Goal: Contribute content: Contribute content

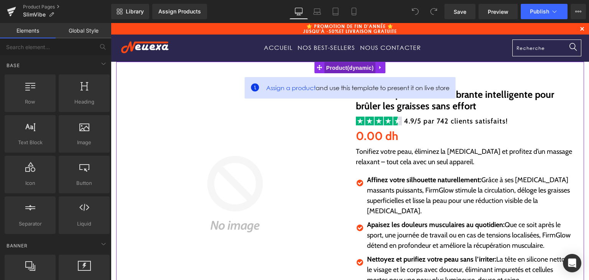
click at [333, 68] on span "Product" at bounding box center [349, 68] width 51 height 12
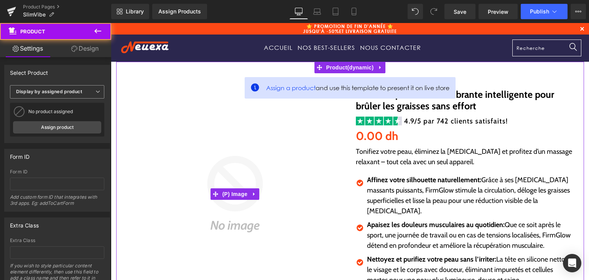
click at [88, 94] on span "Display by assigned product" at bounding box center [57, 91] width 94 height 13
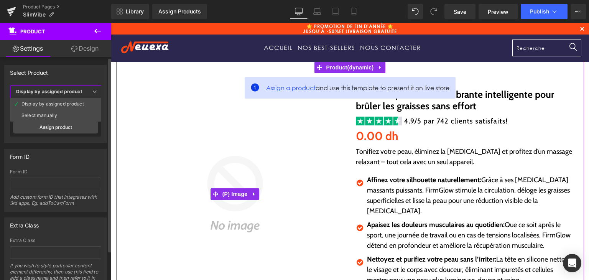
click at [34, 91] on b "Display by assigned product" at bounding box center [49, 92] width 66 height 6
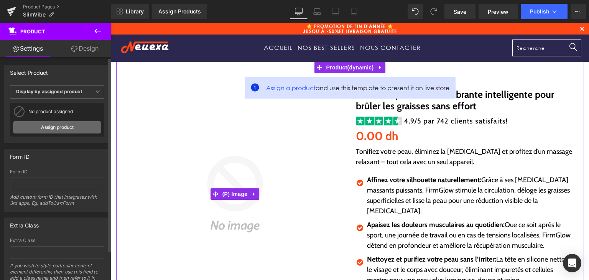
click at [61, 132] on link "Assign product" at bounding box center [57, 127] width 88 height 12
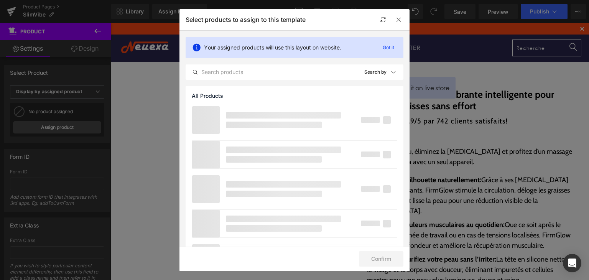
click at [226, 81] on div "Your assigned products will use this layout on website. Got it All Products Sho…" at bounding box center [295, 58] width 230 height 55
click at [224, 74] on input "text" at bounding box center [272, 72] width 172 height 9
paste input "SlimVibe"
type input "SlimVibe"
click at [399, 17] on icon at bounding box center [399, 19] width 6 height 6
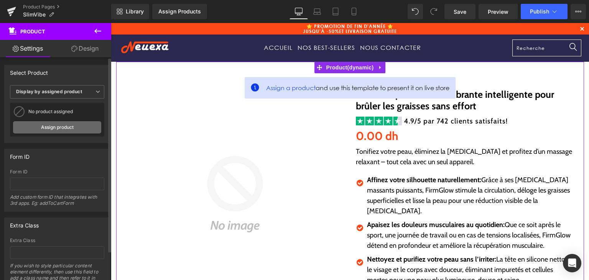
click at [80, 131] on link "Assign product" at bounding box center [57, 127] width 88 height 12
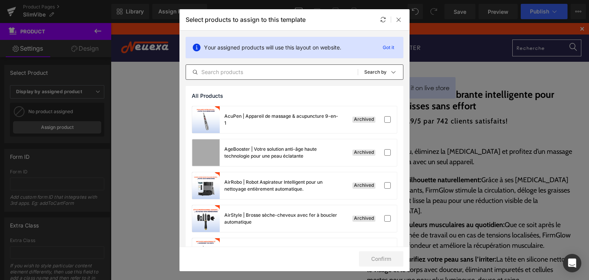
click at [262, 71] on input "text" at bounding box center [272, 72] width 172 height 9
paste input "SlimVibe"
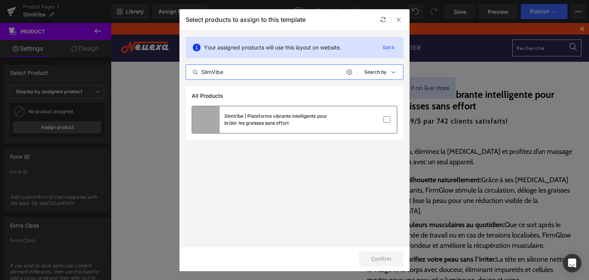
type input "SlimVibe"
click at [354, 125] on div "SlimVibe | Plateforme vibrante intelligente pour brûler les graisses sans effort" at bounding box center [294, 119] width 205 height 27
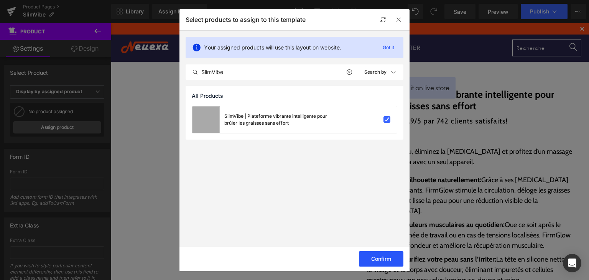
click at [369, 260] on button "Confirm" at bounding box center [381, 258] width 44 height 15
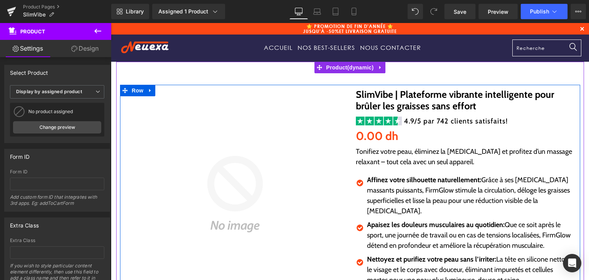
click at [357, 152] on p "Tonifiez votre peau, éliminez la [MEDICAL_DATA] et profitez d’un massage relaxa…" at bounding box center [465, 157] width 219 height 21
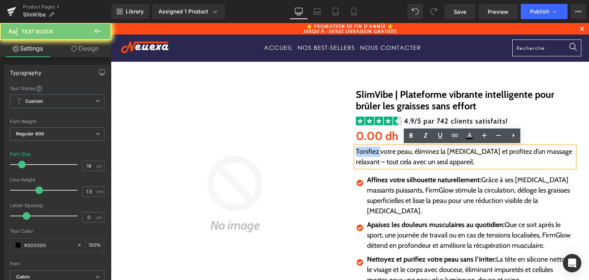
click at [363, 152] on p "Tonifiez votre peau, éliminez la [MEDICAL_DATA] et profitez d’un massage relaxa…" at bounding box center [465, 157] width 219 height 21
click at [364, 153] on p "Tonifiez votre peau, éliminez la [MEDICAL_DATA] et profitez d’un massage relaxa…" at bounding box center [465, 157] width 219 height 21
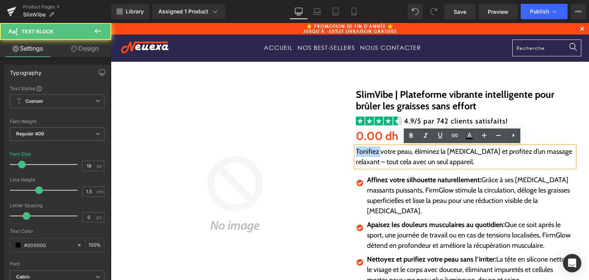
click at [364, 153] on p "Tonifiez votre peau, éliminez la [MEDICAL_DATA] et profitez d’un massage relaxa…" at bounding box center [465, 157] width 219 height 21
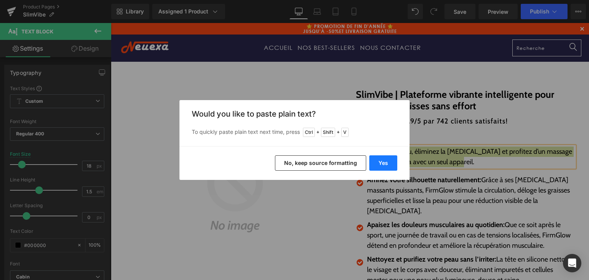
click at [387, 168] on button "Yes" at bounding box center [383, 162] width 28 height 15
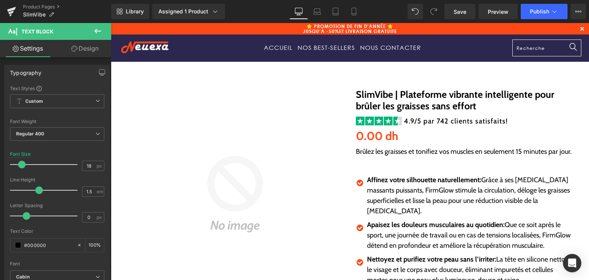
click at [381, 163] on p at bounding box center [465, 162] width 219 height 10
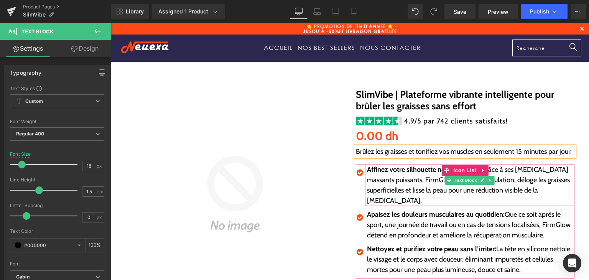
click at [388, 176] on p "Affinez votre silhouette naturellement: Grâce à ses [MEDICAL_DATA] massants pui…" at bounding box center [471, 185] width 208 height 41
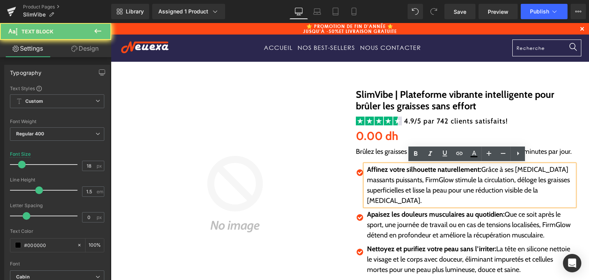
click at [388, 176] on p "Affinez votre silhouette naturellement: Grâce à ses [MEDICAL_DATA] massants pui…" at bounding box center [471, 185] width 208 height 41
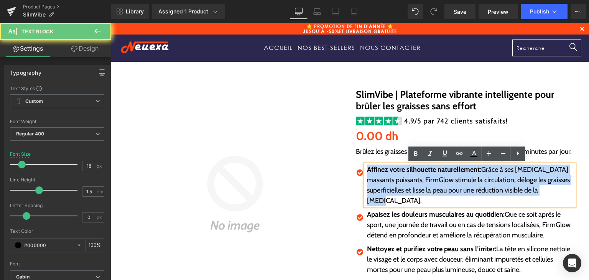
click at [388, 176] on p "Affinez votre silhouette naturellement: Grâce à ses [MEDICAL_DATA] massants pui…" at bounding box center [471, 185] width 208 height 41
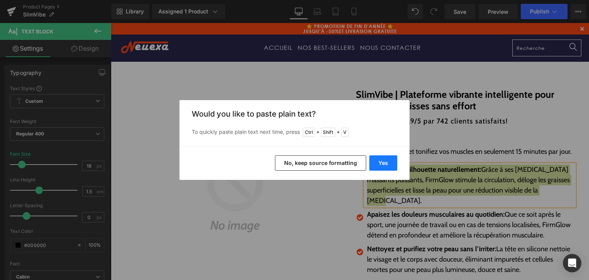
click at [387, 163] on button "Yes" at bounding box center [383, 162] width 28 height 15
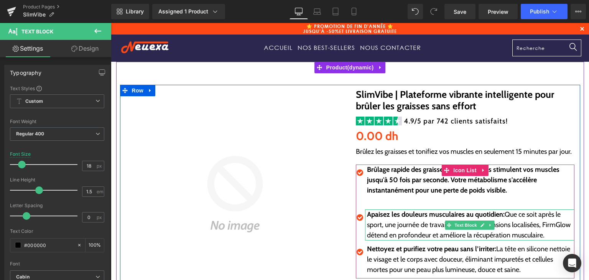
click at [371, 214] on strong "Apaisez les douleurs musculaires au quotidien:" at bounding box center [436, 214] width 138 height 8
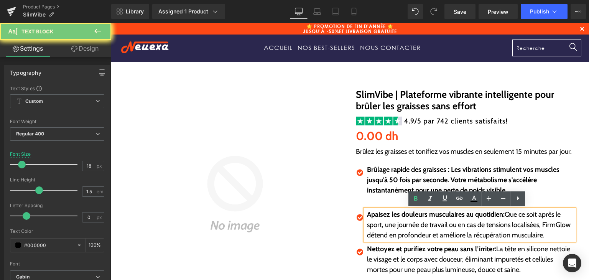
click at [371, 214] on strong "Apaisez les douleurs musculaires au quotidien:" at bounding box center [436, 214] width 138 height 8
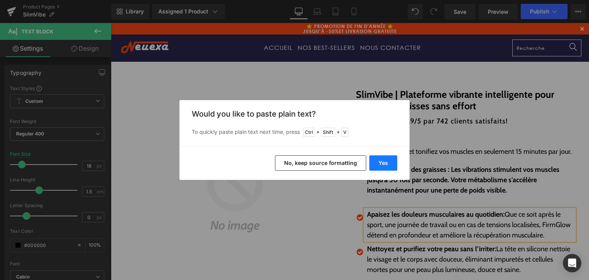
click at [387, 161] on button "Yes" at bounding box center [383, 162] width 28 height 15
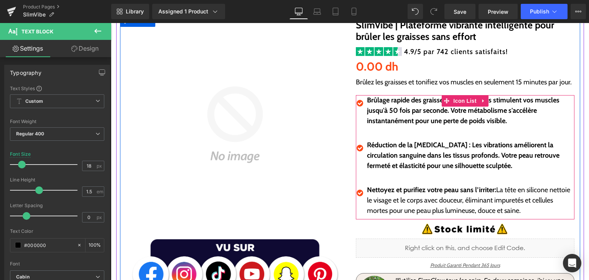
scroll to position [77, 0]
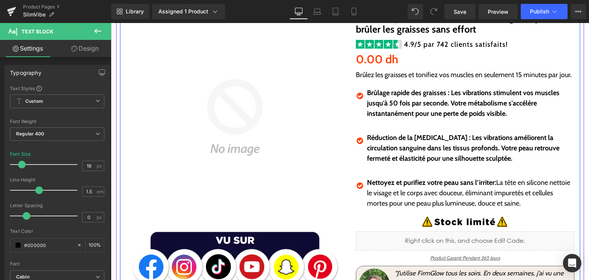
click at [402, 186] on p "Nettoyez et purifiez votre peau sans l’irriter: La tête en silicone nettoie le …" at bounding box center [471, 193] width 208 height 31
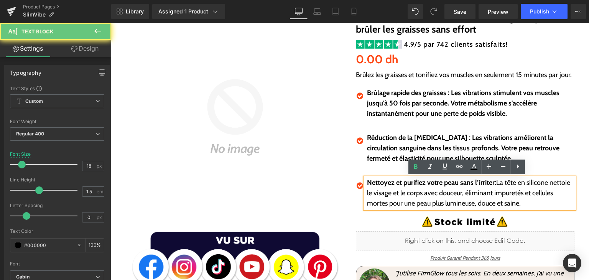
click at [401, 186] on p "Nettoyez et purifiez votre peau sans l’irriter: La tête en silicone nettoie le …" at bounding box center [471, 193] width 208 height 31
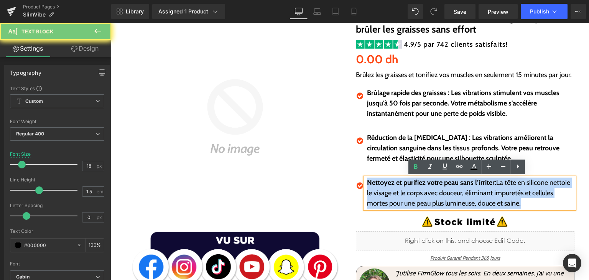
click at [401, 186] on p "Nettoyez et purifiez votre peau sans l’irriter: La tête en silicone nettoie le …" at bounding box center [471, 193] width 208 height 31
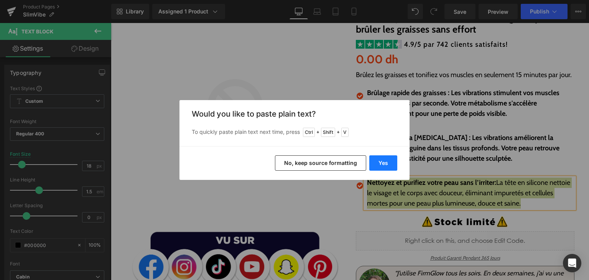
click at [377, 164] on button "Yes" at bounding box center [383, 162] width 28 height 15
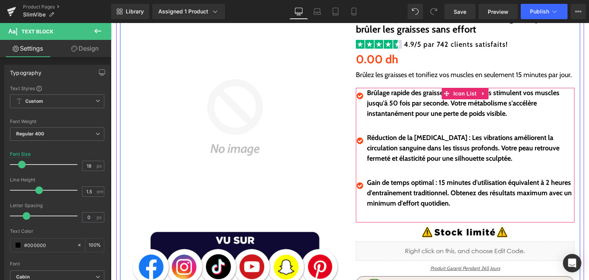
click at [376, 127] on p at bounding box center [471, 124] width 208 height 10
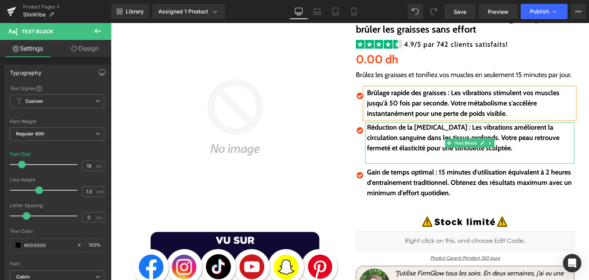
click at [391, 155] on p at bounding box center [471, 158] width 208 height 10
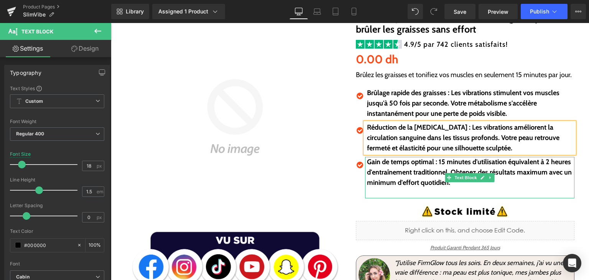
click at [393, 191] on p at bounding box center [471, 193] width 208 height 10
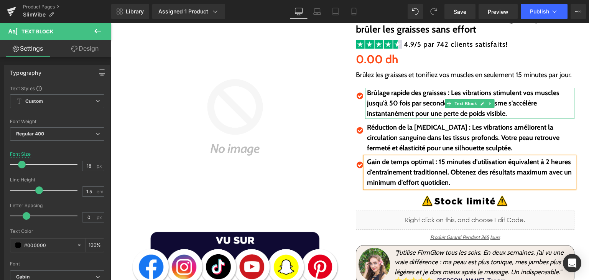
click at [436, 95] on b "Brûlage rapide des graisses : Les vibrations stimulent vos muscles jusqu'à 50 f…" at bounding box center [463, 103] width 193 height 29
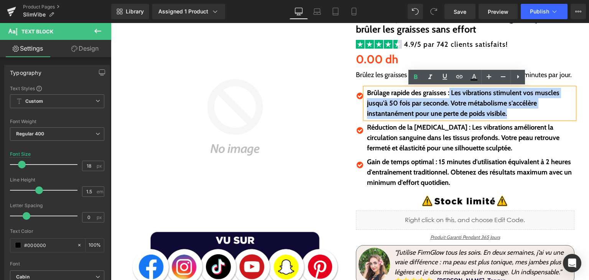
drag, startPoint x: 446, startPoint y: 91, endPoint x: 507, endPoint y: 114, distance: 65.2
click at [507, 114] on p "Brûlage rapide des graisses : Les vibrations stimulent vos muscles jusqu'à 50 f…" at bounding box center [471, 103] width 208 height 31
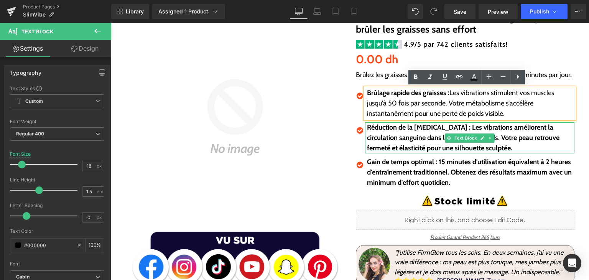
click at [412, 135] on b "Réduction de la [MEDICAL_DATA] : Les vibrations améliorent la circulation sangu…" at bounding box center [463, 137] width 193 height 29
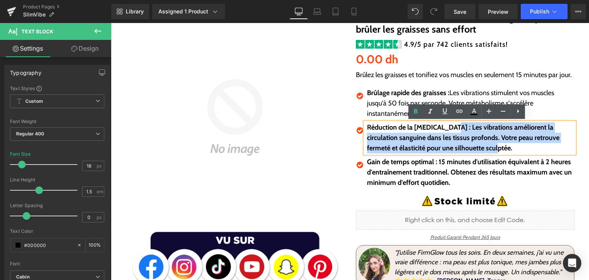
drag, startPoint x: 440, startPoint y: 129, endPoint x: 479, endPoint y: 149, distance: 43.2
click at [479, 149] on p "Réduction de la [MEDICAL_DATA] : Les vibrations améliorent la circulation sangu…" at bounding box center [471, 137] width 208 height 31
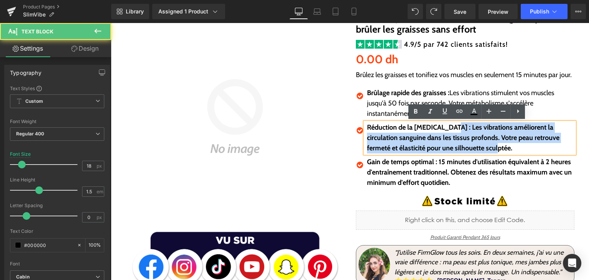
drag, startPoint x: 440, startPoint y: 127, endPoint x: 485, endPoint y: 145, distance: 49.0
click at [485, 145] on p "Réduction de la [MEDICAL_DATA] : Les vibrations améliorent la circulation sangu…" at bounding box center [471, 137] width 208 height 31
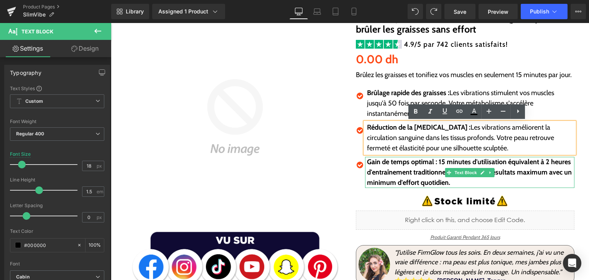
click at [401, 174] on b "Gain de temps optimal : 15 minutes d'utilisation équivalent à 2 heures d'entraî…" at bounding box center [469, 172] width 205 height 29
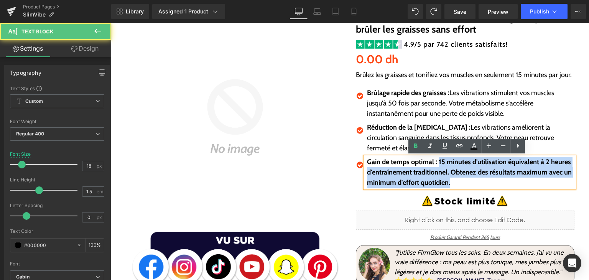
drag, startPoint x: 436, startPoint y: 162, endPoint x: 455, endPoint y: 181, distance: 26.6
click at [455, 181] on p "Gain de temps optimal : 15 minutes d'utilisation équivalent à 2 heures d'entraî…" at bounding box center [471, 172] width 208 height 31
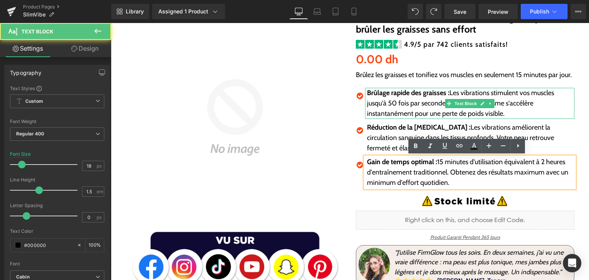
click at [385, 91] on strong "Brûlage rapide des graisses :" at bounding box center [408, 93] width 82 height 8
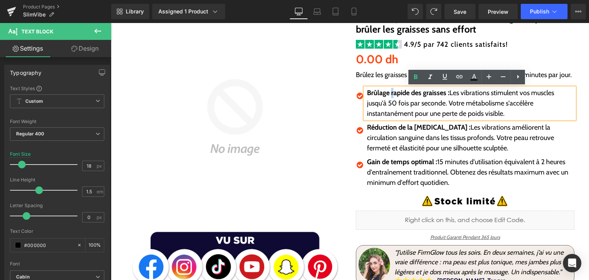
click at [387, 96] on strong "Brûlage rapide des graisses :" at bounding box center [408, 93] width 82 height 8
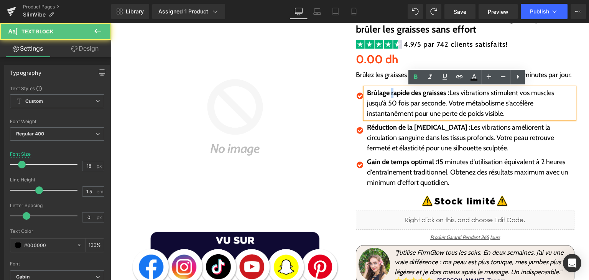
click at [387, 96] on strong "Brûlage rapide des graisses :" at bounding box center [408, 93] width 82 height 8
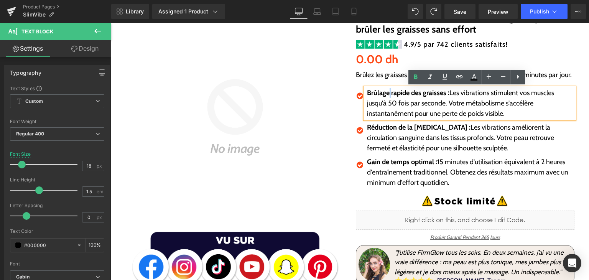
click at [386, 95] on strong "Brûlage rapide des graisses :" at bounding box center [408, 93] width 82 height 8
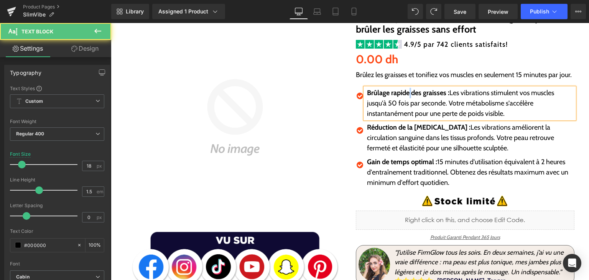
click at [408, 93] on strong "Brûlage rapide des graisses :" at bounding box center [408, 93] width 82 height 8
click at [419, 96] on strong "Brûlage rapide des graisses :" at bounding box center [408, 93] width 82 height 8
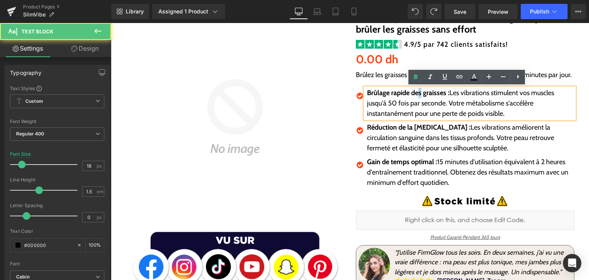
click at [419, 95] on strong "Brûlage rapide des graisses :" at bounding box center [408, 93] width 82 height 8
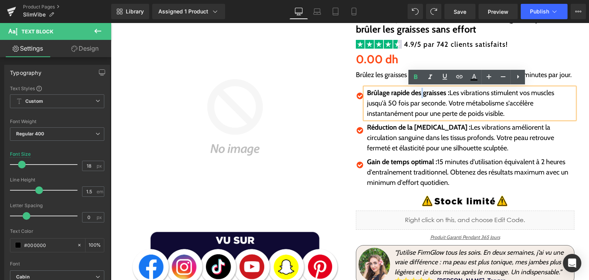
drag, startPoint x: 419, startPoint y: 95, endPoint x: 417, endPoint y: 109, distance: 14.0
click at [420, 96] on strong "Brûlage rapide des graisses :" at bounding box center [408, 93] width 82 height 8
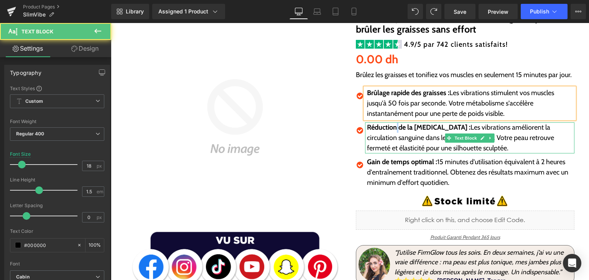
click at [397, 129] on strong "Réduction de la [MEDICAL_DATA] :" at bounding box center [419, 127] width 104 height 8
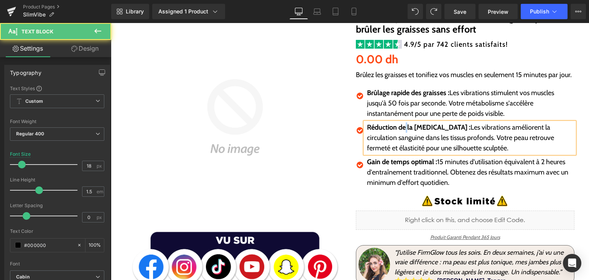
click at [405, 129] on strong "Réduction de la [MEDICAL_DATA] :" at bounding box center [419, 127] width 104 height 8
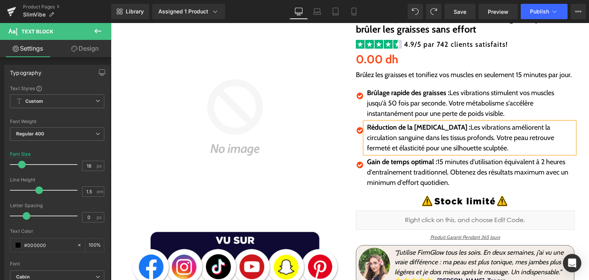
click at [411, 128] on strong "Réduction de la [MEDICAL_DATA] :" at bounding box center [419, 127] width 104 height 8
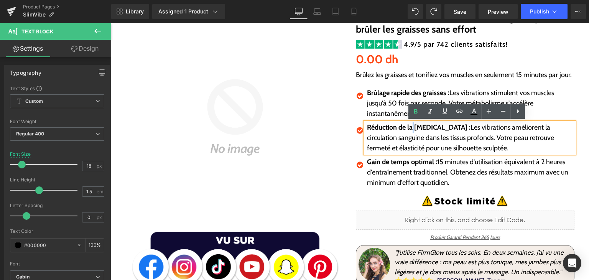
click at [410, 130] on strong "Réduction de la [MEDICAL_DATA] :" at bounding box center [419, 127] width 104 height 8
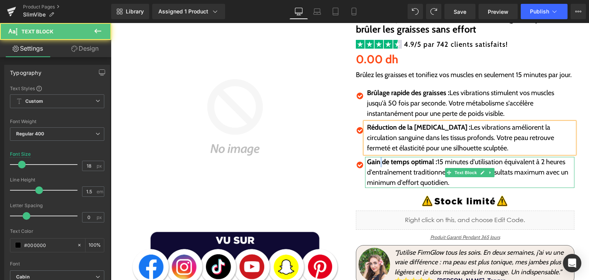
click at [380, 165] on strong "Gain de temps optimal :" at bounding box center [402, 162] width 70 height 8
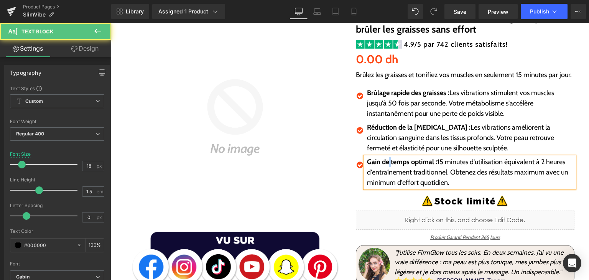
click at [388, 164] on strong "Gain de temps optimal :" at bounding box center [402, 162] width 70 height 8
click at [409, 166] on p "Gain de temps optimal : 15 minutes d'utilisation équivalent à 2 heures d'entraî…" at bounding box center [471, 172] width 208 height 31
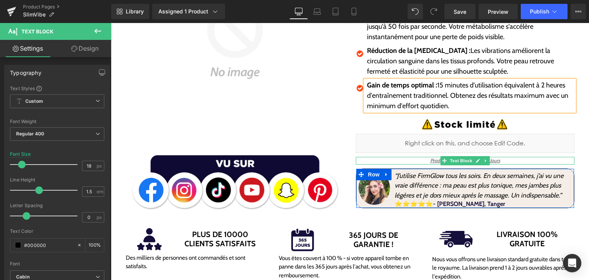
scroll to position [192, 0]
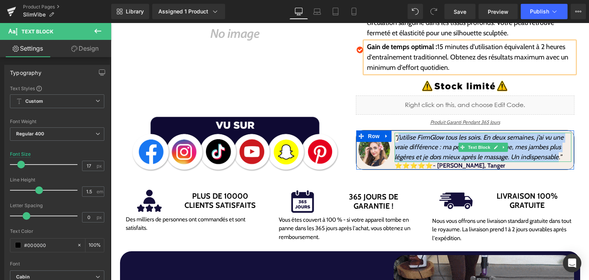
drag, startPoint x: 395, startPoint y: 139, endPoint x: 561, endPoint y: 157, distance: 167.1
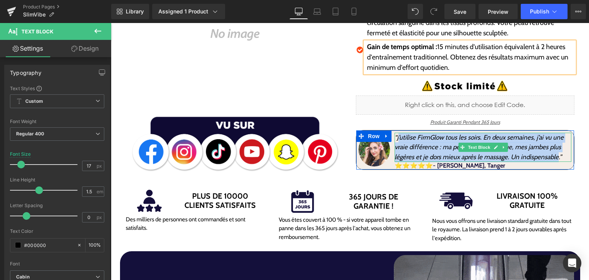
click at [556, 158] on icon "“J’utilise FirmGlow tous les soirs. En deux semaines, j’ai vu une vraie différe…" at bounding box center [479, 146] width 169 height 27
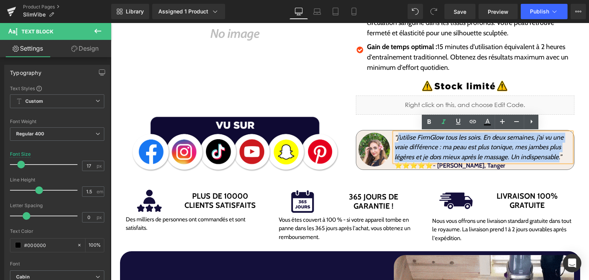
click at [401, 136] on icon "“J’utilise FirmGlow tous les soirs. En deux semaines, j’ai vu une vraie différe…" at bounding box center [479, 146] width 169 height 27
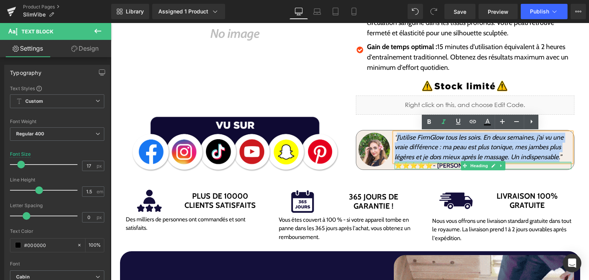
drag, startPoint x: 394, startPoint y: 138, endPoint x: 555, endPoint y: 162, distance: 162.4
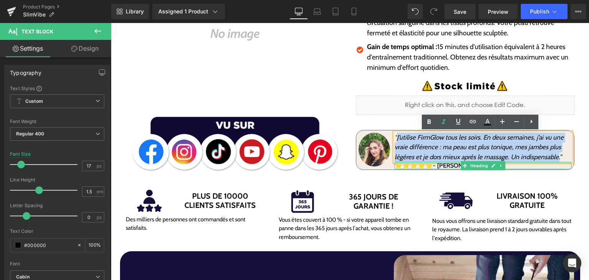
click at [555, 162] on div "“J’utilise FirmGlow tous les soirs. En deux semaines, j’ai vu une vraie différe…" at bounding box center [482, 151] width 181 height 37
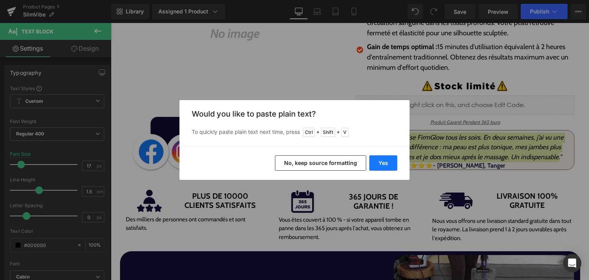
click at [393, 166] on button "Yes" at bounding box center [383, 162] width 28 height 15
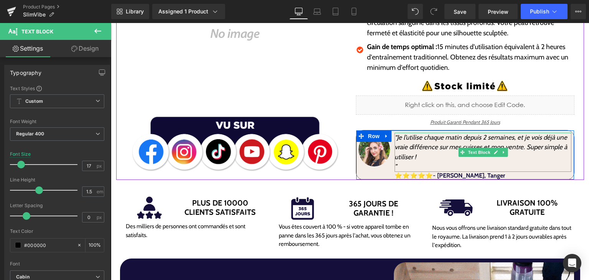
click at [422, 166] on p "”" at bounding box center [483, 167] width 177 height 10
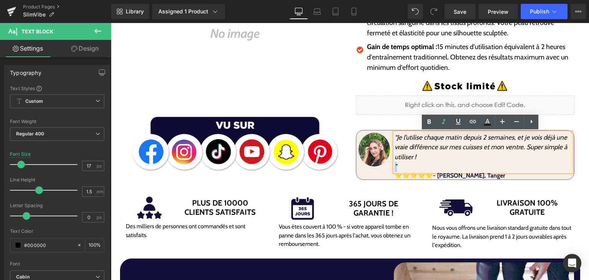
drag, startPoint x: 404, startPoint y: 165, endPoint x: 399, endPoint y: 167, distance: 5.5
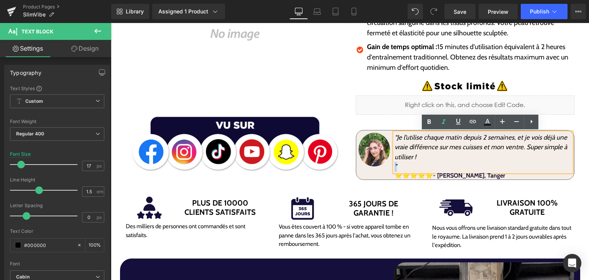
click at [395, 166] on p "”" at bounding box center [483, 167] width 177 height 10
copy icon "”"
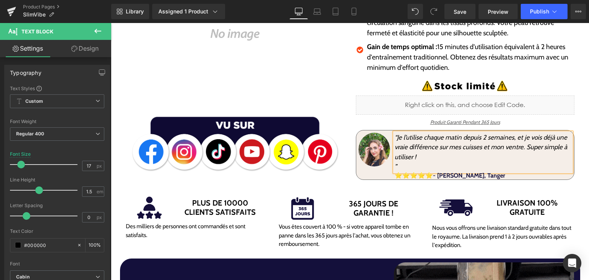
click at [420, 156] on p "“Je l’utilise chaque matin depuis 2 semaines, et je vois déjà une vraie différe…" at bounding box center [483, 148] width 177 height 30
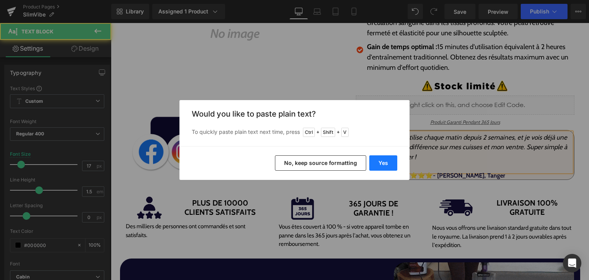
drag, startPoint x: 389, startPoint y: 164, endPoint x: 282, endPoint y: 143, distance: 108.6
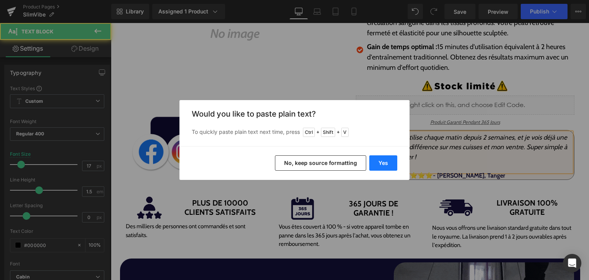
click at [389, 164] on button "Yes" at bounding box center [383, 162] width 28 height 15
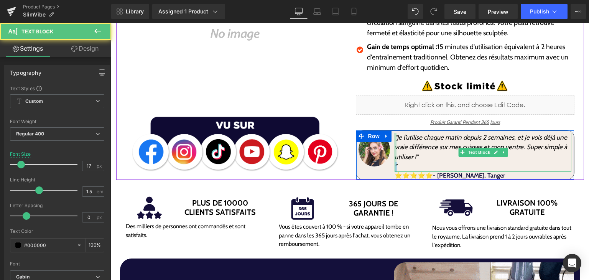
drag, startPoint x: 403, startPoint y: 166, endPoint x: 393, endPoint y: 167, distance: 10.0
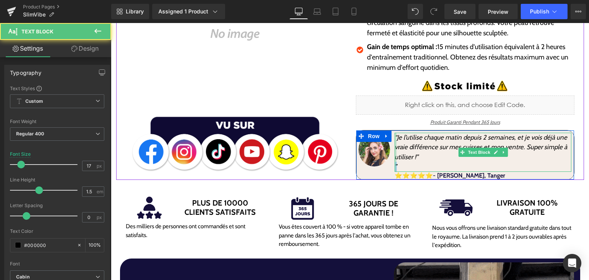
click at [395, 167] on div "“Je l’utilise chaque matin depuis 2 semaines, et je vois déjà une vraie différe…" at bounding box center [483, 152] width 177 height 39
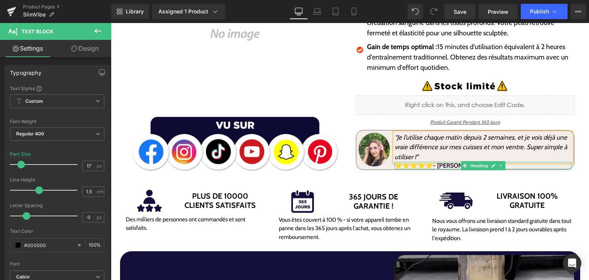
click at [444, 165] on span "⭐⭐⭐⭐⭐- [PERSON_NAME], Tanger" at bounding box center [450, 165] width 110 height 7
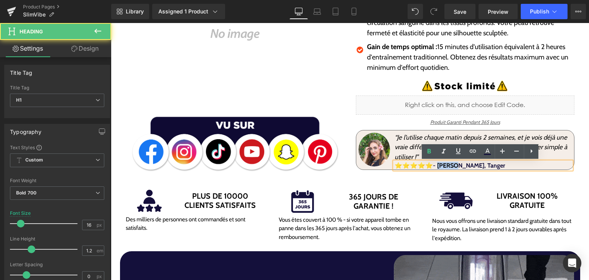
drag, startPoint x: 458, startPoint y: 167, endPoint x: 438, endPoint y: 168, distance: 20.0
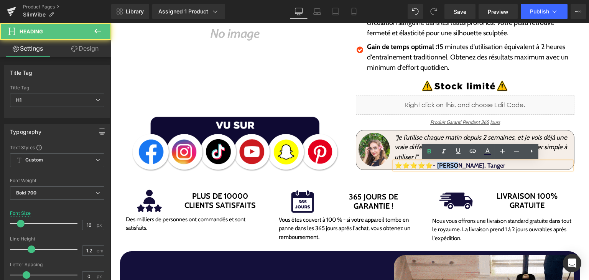
click at [438, 168] on span "⭐⭐⭐⭐⭐- [PERSON_NAME], Tanger" at bounding box center [450, 165] width 110 height 7
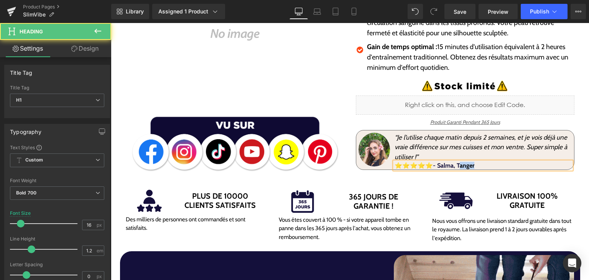
drag, startPoint x: 459, startPoint y: 166, endPoint x: 475, endPoint y: 168, distance: 16.2
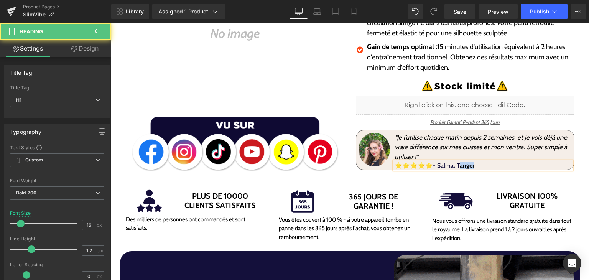
click at [475, 168] on h1 "⭐⭐⭐⭐⭐- Salma, Tanger" at bounding box center [483, 165] width 177 height 7
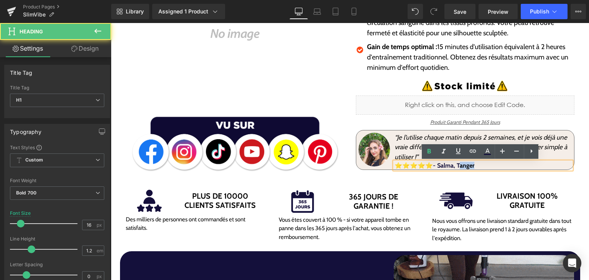
click at [463, 167] on span "⭐⭐⭐⭐⭐- Salma, Tanger" at bounding box center [435, 165] width 80 height 7
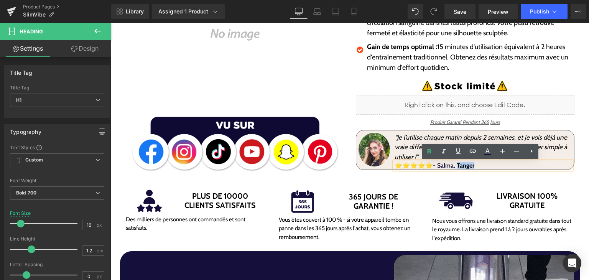
drag, startPoint x: 457, startPoint y: 164, endPoint x: 474, endPoint y: 170, distance: 18.2
click at [474, 169] on div "⭐⭐⭐⭐⭐- Salma, Tanger" at bounding box center [483, 165] width 177 height 7
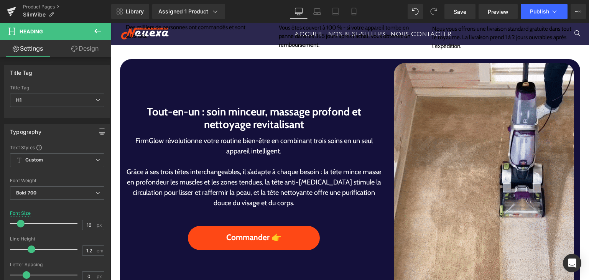
scroll to position [422, 0]
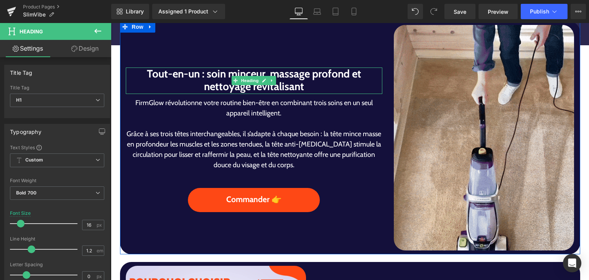
click at [193, 75] on h1 "Tout-en-un : soin minceur, massage profond et nettoyage revitalisant" at bounding box center [254, 81] width 257 height 26
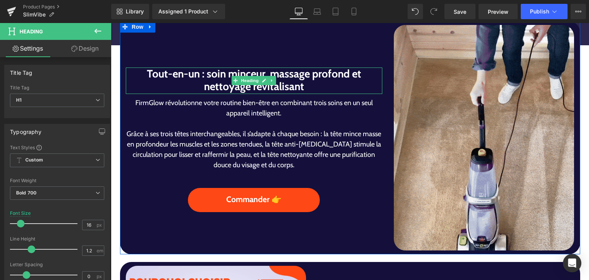
click at [193, 75] on h1 "Tout-en-un : soin minceur, massage profond et nettoyage revitalisant" at bounding box center [254, 81] width 257 height 26
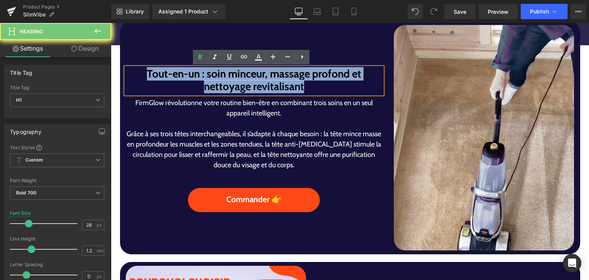
click at [193, 75] on h1 "Tout-en-un : soin minceur, massage profond et nettoyage revitalisant" at bounding box center [254, 81] width 257 height 26
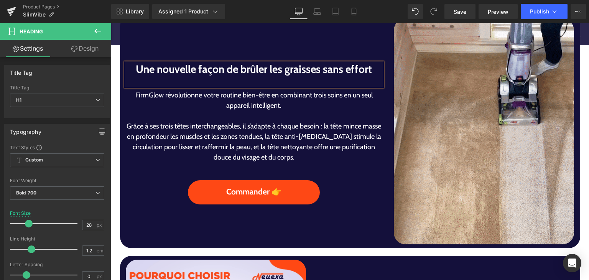
scroll to position [423, 0]
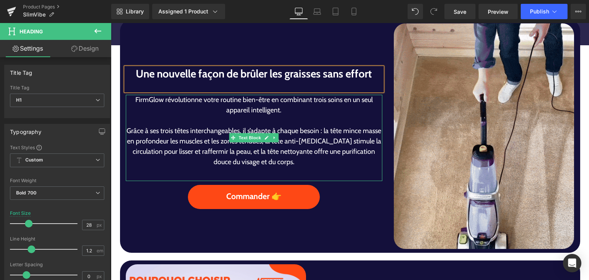
click at [207, 131] on p "Grâce à ses trois têtes interchangeables, il s’adapte à chaque besoin : la tête…" at bounding box center [254, 146] width 257 height 41
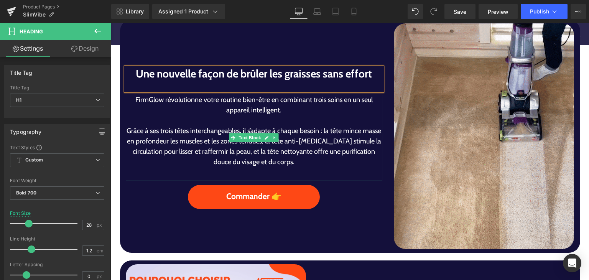
click at [204, 135] on p "Grâce à ses trois têtes interchangeables, il s’adapte à chaque besoin : la tête…" at bounding box center [254, 146] width 257 height 41
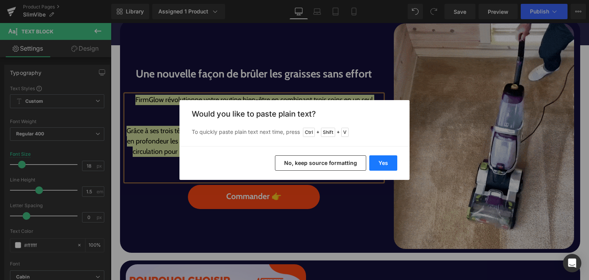
click at [384, 162] on button "Yes" at bounding box center [383, 162] width 28 height 15
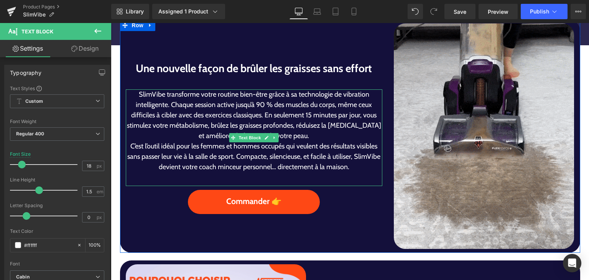
click at [234, 117] on p "SlimVibe transforme votre routine bien-être grâce à sa technologie de vibration…" at bounding box center [254, 115] width 257 height 52
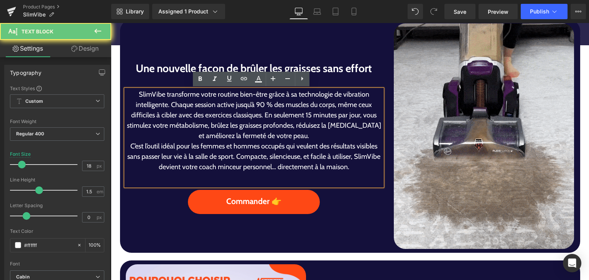
click at [260, 119] on p "SlimVibe transforme votre routine bien-être grâce à sa technologie de vibration…" at bounding box center [254, 115] width 257 height 52
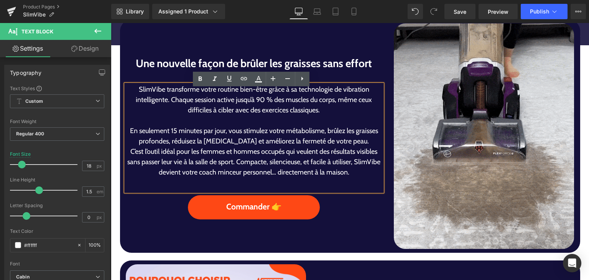
scroll to position [418, 0]
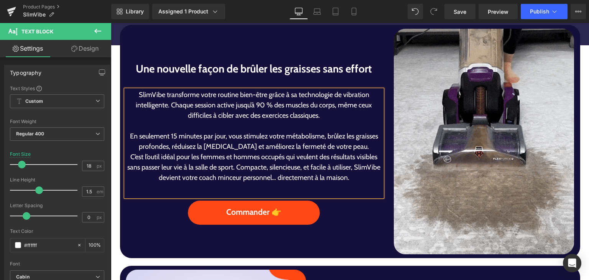
click at [166, 106] on p "SlimVibe transforme votre routine bien-être grâce à sa technologie de vibration…" at bounding box center [254, 105] width 257 height 31
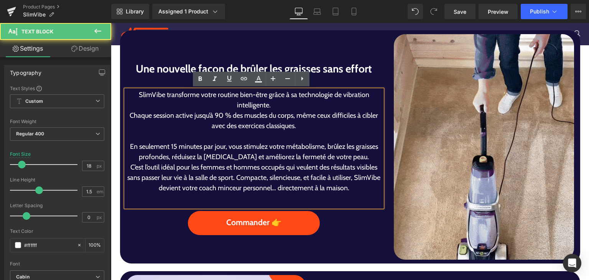
scroll to position [408, 0]
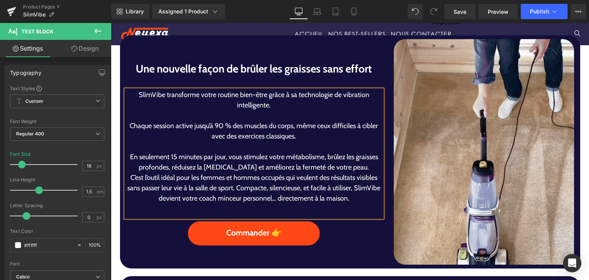
click at [351, 168] on p "En seulement 15 minutes par jour, vous stimulez votre métabolisme, brûlez les g…" at bounding box center [254, 162] width 257 height 21
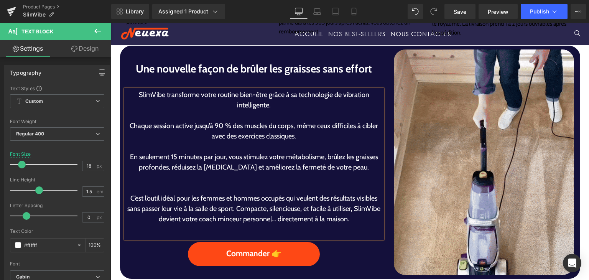
scroll to position [402, 0]
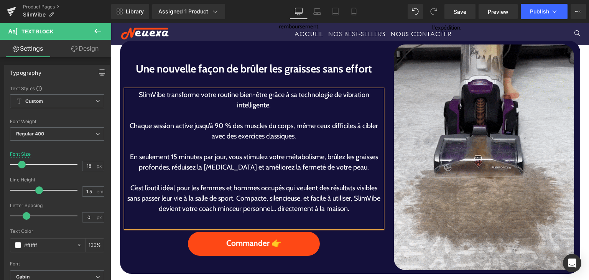
click at [230, 199] on p "C’est l’outil idéal pour les femmes et hommes occupés qui veulent des résultats…" at bounding box center [254, 198] width 257 height 31
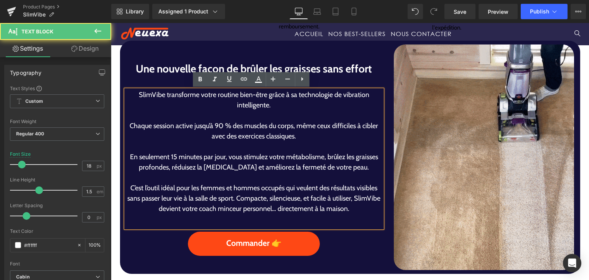
click at [232, 199] on p "C’est l’outil idéal pour les femmes et hommes occupés qui veulent des résultats…" at bounding box center [254, 198] width 257 height 31
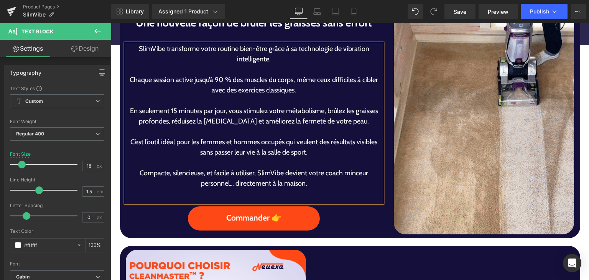
scroll to position [392, 0]
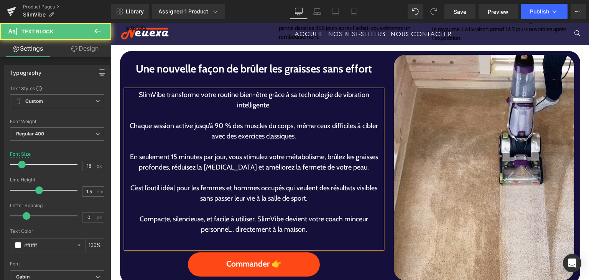
click at [161, 95] on p "SlimVibe transforme votre routine bien-être grâce à sa technologie de vibration…" at bounding box center [254, 100] width 257 height 21
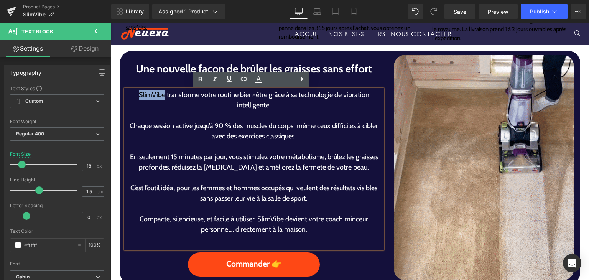
drag, startPoint x: 162, startPoint y: 95, endPoint x: 138, endPoint y: 97, distance: 24.2
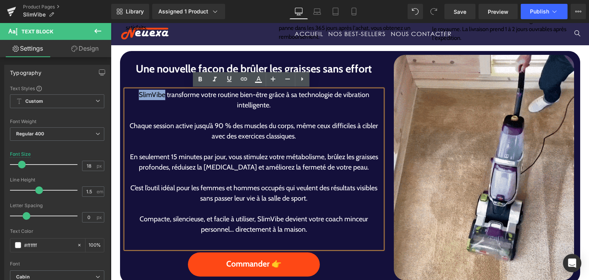
click at [138, 97] on p "SlimVibe transforme votre routine bien-être grâce à sa technologie de vibration…" at bounding box center [254, 100] width 257 height 21
copy p "SlimVibe"
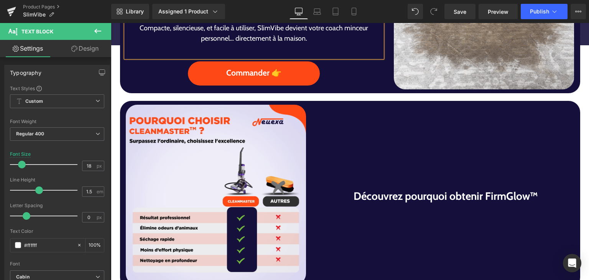
scroll to position [584, 0]
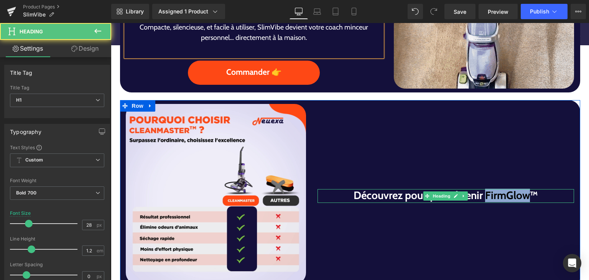
drag, startPoint x: 481, startPoint y: 195, endPoint x: 525, endPoint y: 195, distance: 43.7
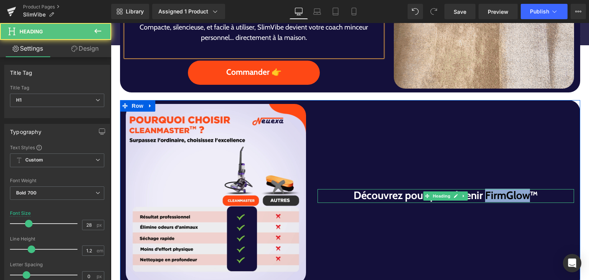
click at [525, 195] on h1 "Découvrez pourquoi obtenir FirmGlow™" at bounding box center [446, 195] width 257 height 13
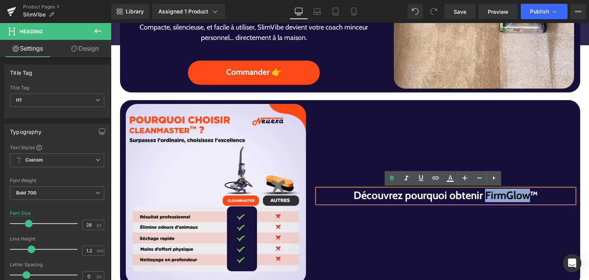
paste div
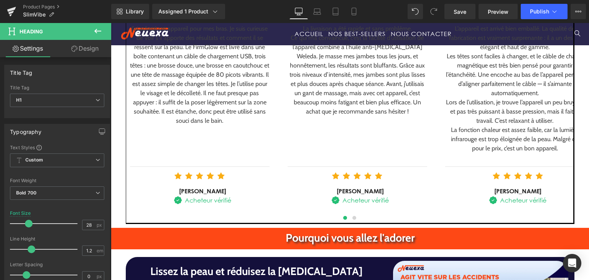
scroll to position [1313, 0]
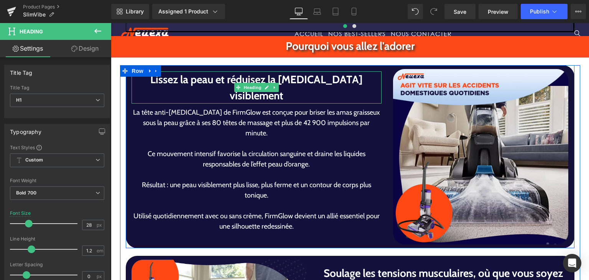
click at [188, 94] on h1 "Lissez la peau et réduisez la [MEDICAL_DATA] visiblement" at bounding box center [257, 87] width 250 height 32
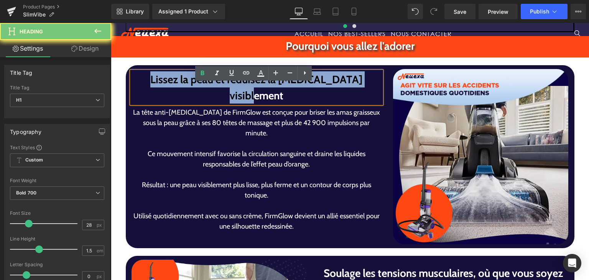
click at [188, 94] on h1 "Lissez la peau et réduisez la [MEDICAL_DATA] visiblement" at bounding box center [257, 87] width 250 height 32
paste div
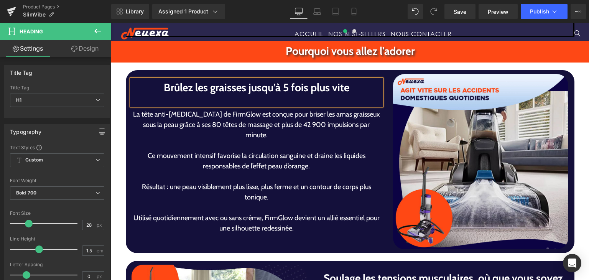
click at [236, 154] on p "Ce mouvement intensif favorise la circulation sanguine et draine les liquides r…" at bounding box center [257, 161] width 250 height 21
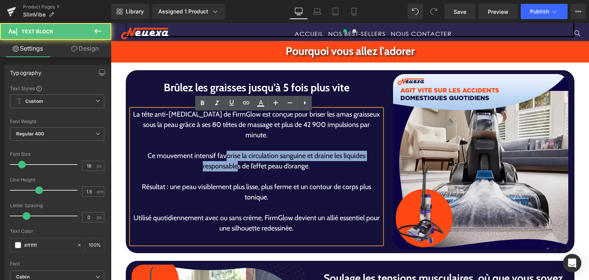
drag, startPoint x: 221, startPoint y: 149, endPoint x: 257, endPoint y: 163, distance: 38.7
click at [238, 161] on p "Ce mouvement intensif favorise la circulation sanguine et draine les liquides r…" at bounding box center [257, 161] width 250 height 21
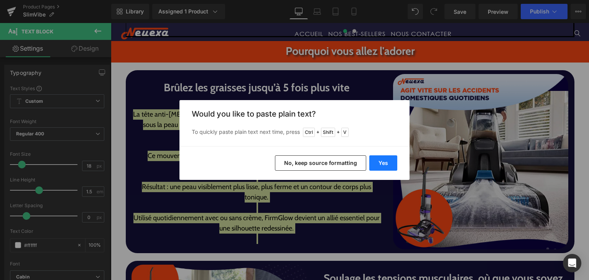
click at [374, 168] on button "Yes" at bounding box center [383, 162] width 28 height 15
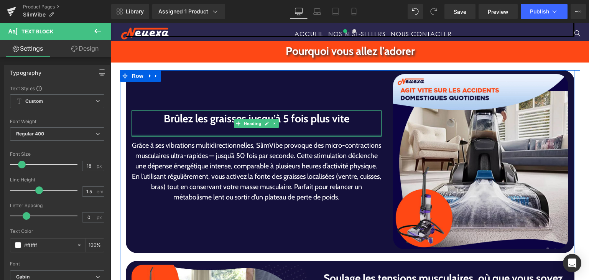
click at [231, 131] on div at bounding box center [257, 132] width 250 height 10
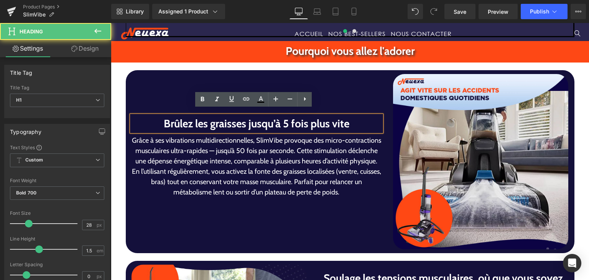
scroll to position [1313, 0]
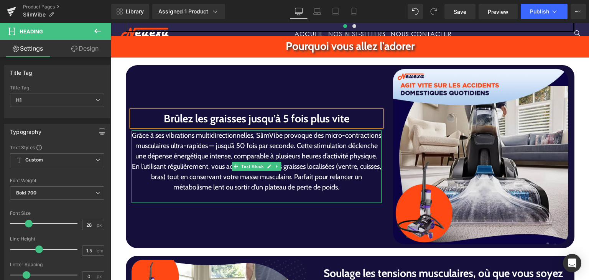
click at [292, 147] on p "Grâce à ses vibrations multidirectionnelles, SlimVibe provoque des micro-contra…" at bounding box center [257, 145] width 250 height 31
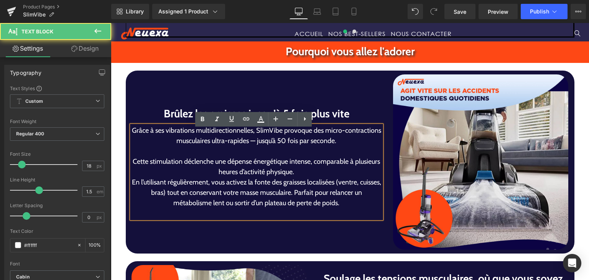
scroll to position [1302, 0]
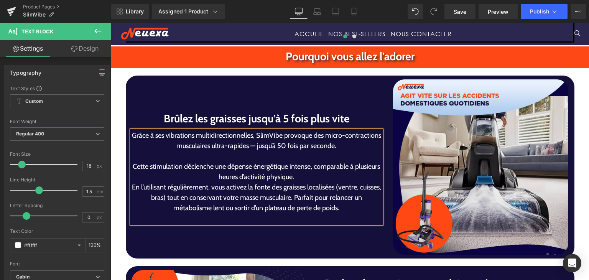
click at [307, 172] on p "Cette stimulation déclenche une dépense énergétique intense, comparable à plusi…" at bounding box center [257, 171] width 250 height 21
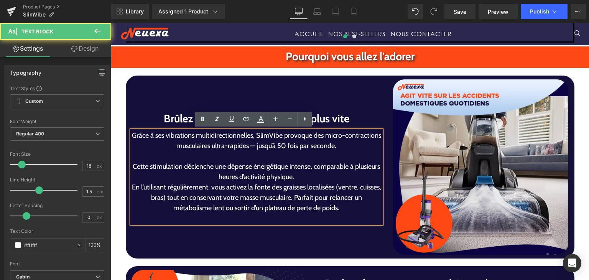
scroll to position [1297, 0]
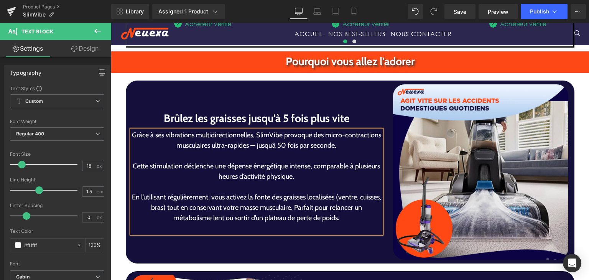
click at [302, 209] on p "En l’utilisant régulièrement, vous activez la fonte des graisses localisées (ve…" at bounding box center [257, 207] width 250 height 31
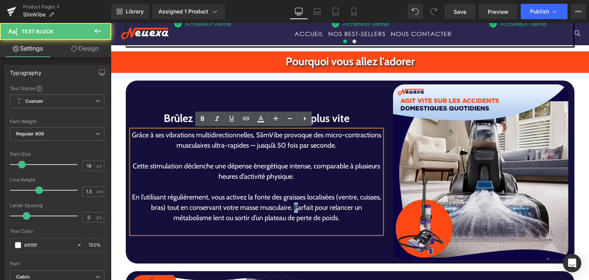
click at [302, 209] on p "En l’utilisant régulièrement, vous activez la fonte des graisses localisées (ve…" at bounding box center [257, 207] width 250 height 31
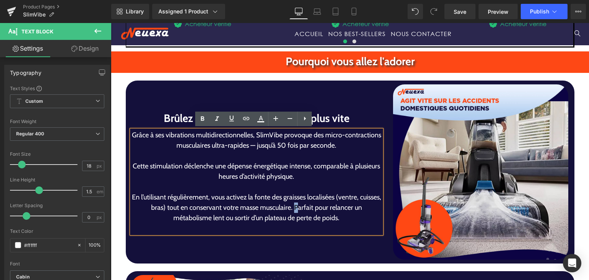
click at [302, 211] on p "En l’utilisant régulièrement, vous activez la fonte des graisses localisées (ve…" at bounding box center [257, 207] width 250 height 31
click at [301, 210] on p "En l’utilisant régulièrement, vous activez la fonte des graisses localisées (ve…" at bounding box center [257, 207] width 250 height 31
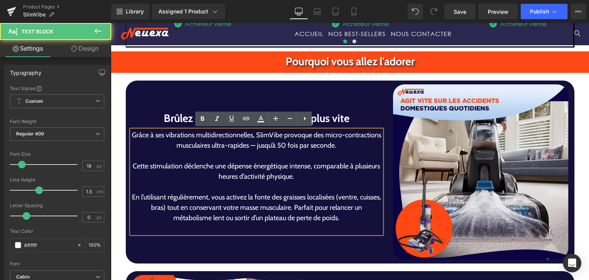
click at [302, 210] on p "En l’utilisant régulièrement, vous activez la fonte des graisses localisées (ve…" at bounding box center [257, 207] width 250 height 31
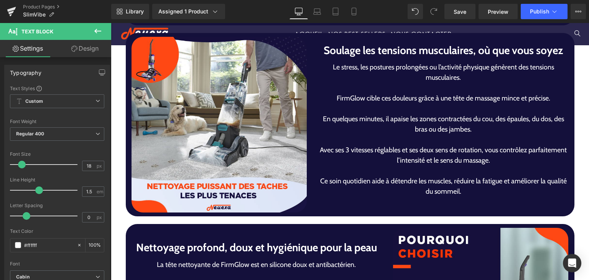
scroll to position [1522, 0]
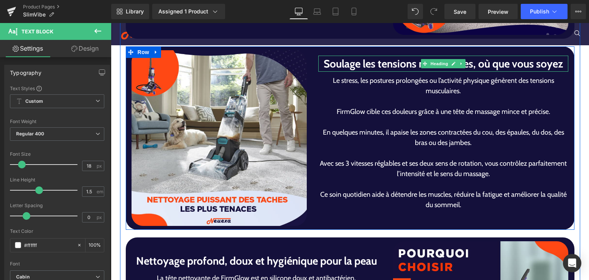
click at [347, 58] on h1 "Soulage les tensions musculaires, où que vous soyez" at bounding box center [443, 64] width 250 height 16
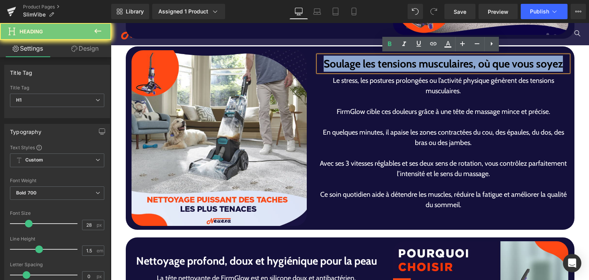
click at [347, 58] on h1 "Soulage les tensions musculaires, où que vous soyez" at bounding box center [443, 64] width 250 height 16
paste div
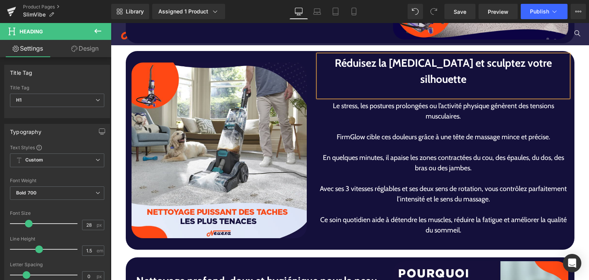
click at [375, 142] on p at bounding box center [443, 147] width 250 height 10
drag, startPoint x: 380, startPoint y: 129, endPoint x: 392, endPoint y: 131, distance: 12.8
click at [388, 142] on p at bounding box center [443, 147] width 250 height 10
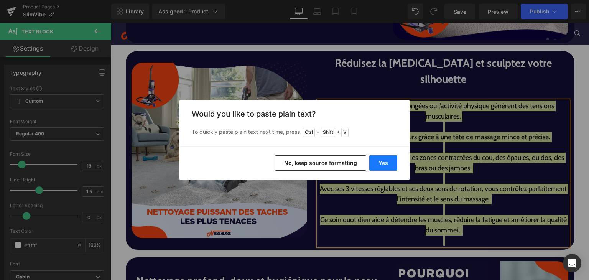
click at [388, 160] on button "Yes" at bounding box center [383, 162] width 28 height 15
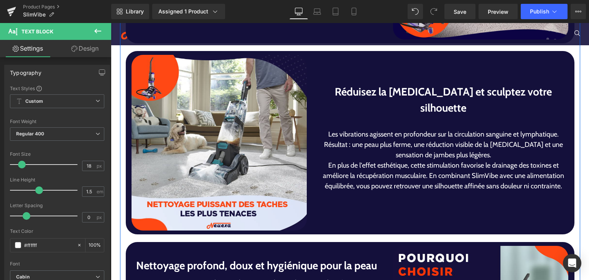
click at [111, 23] on div at bounding box center [111, 23] width 0 height 0
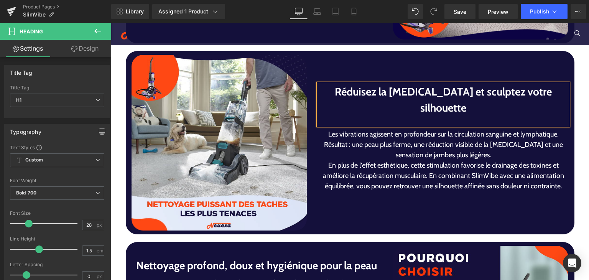
click at [373, 116] on div at bounding box center [443, 121] width 250 height 10
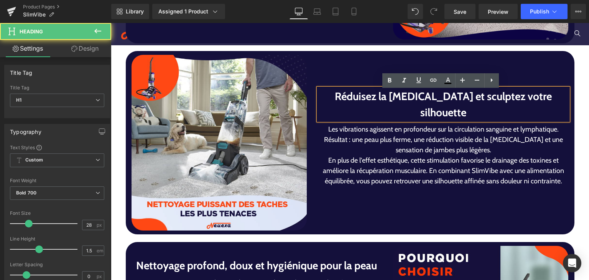
scroll to position [1522, 0]
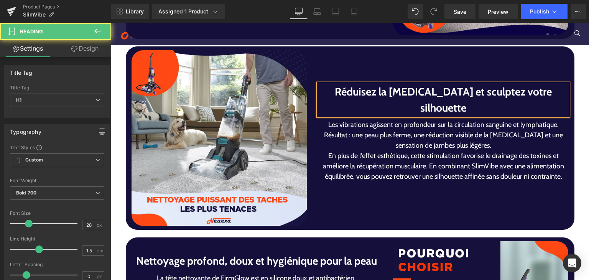
click at [473, 135] on p "Les vibrations agissent en profondeur sur la circulation sanguine et lymphatiqu…" at bounding box center [443, 135] width 250 height 31
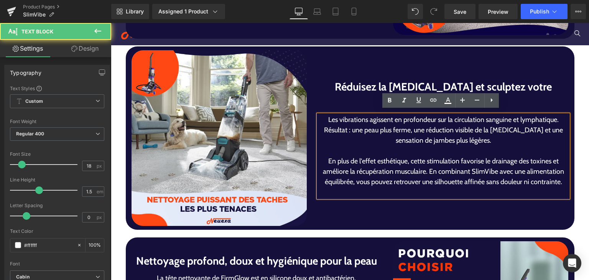
scroll to position [1517, 0]
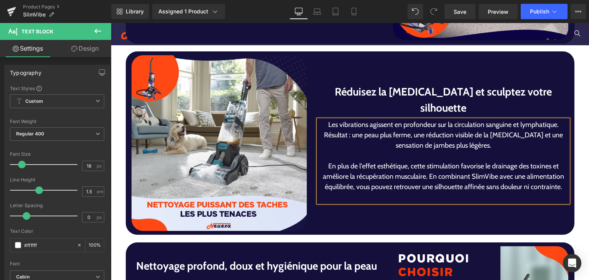
click at [557, 120] on p "Les vibrations agissent en profondeur sur la circulation sanguine et lymphatiqu…" at bounding box center [443, 135] width 250 height 31
click at [556, 120] on p "Les vibrations agissent en profondeur sur la circulation sanguine et lymphatiqu…" at bounding box center [443, 125] width 250 height 10
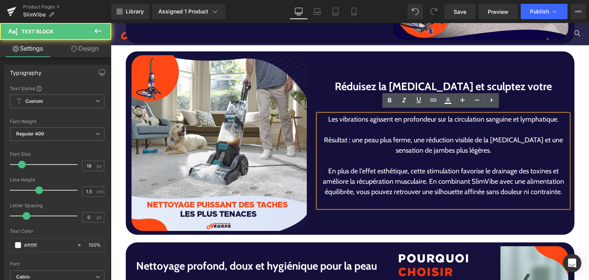
scroll to position [1512, 0]
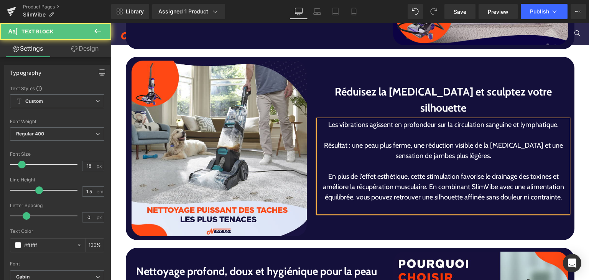
click at [424, 180] on p "En plus de l'effet esthétique, cette stimulation favorise le drainage des toxin…" at bounding box center [443, 186] width 250 height 31
click at [425, 180] on p "En plus de l'effet esthétique, cette stimulation favorise le drainage des toxin…" at bounding box center [443, 186] width 250 height 31
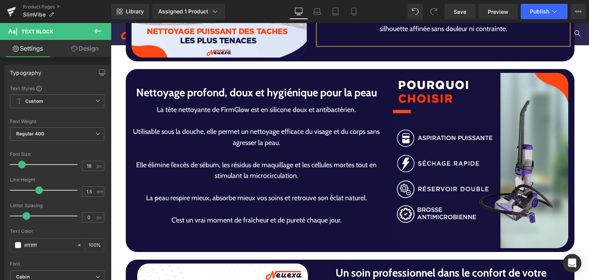
scroll to position [1732, 0]
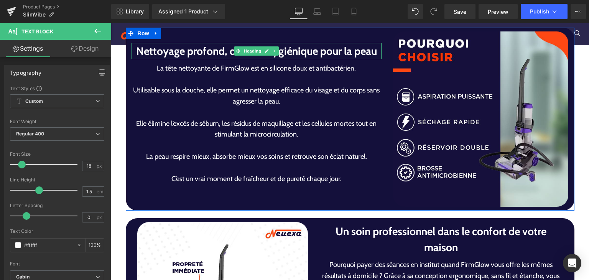
click at [178, 53] on h1 "Nettoyage profond, doux et hygiénique pour la peau" at bounding box center [257, 51] width 250 height 16
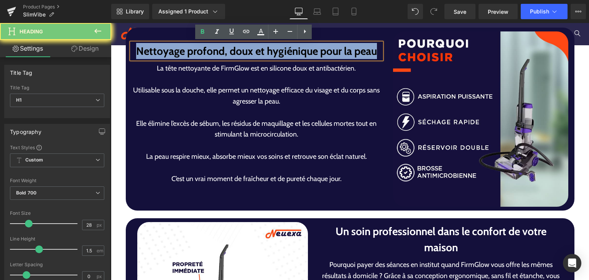
click at [178, 53] on h1 "Nettoyage profond, doux et hygiénique pour la peau" at bounding box center [257, 51] width 250 height 16
paste div
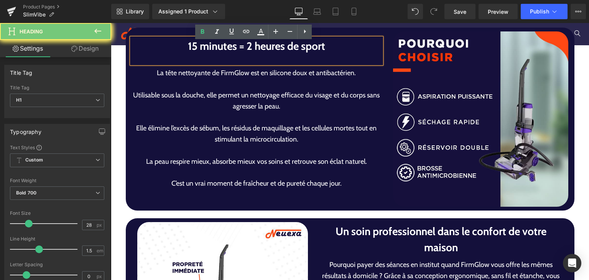
scroll to position [1727, 0]
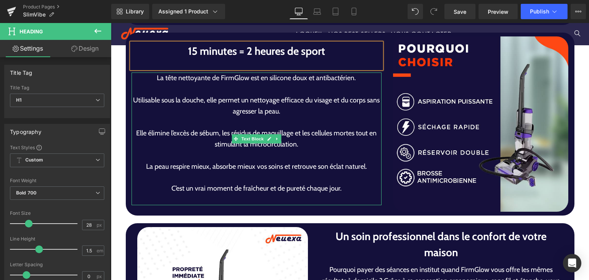
drag, startPoint x: 230, startPoint y: 119, endPoint x: 236, endPoint y: 108, distance: 12.7
click at [259, 136] on div "La tête nettoyante de FirmGlow est en silicone doux et antibactérien. Utilisabl…" at bounding box center [257, 138] width 250 height 133
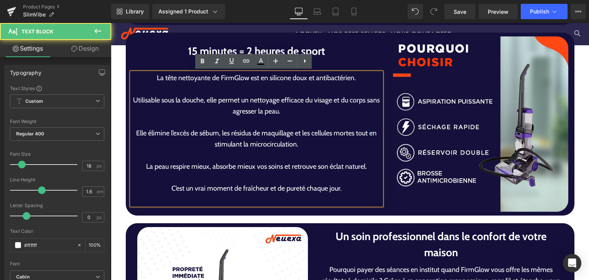
drag, startPoint x: 221, startPoint y: 92, endPoint x: 243, endPoint y: 115, distance: 31.5
click at [240, 114] on div "La tête nettoyante de FirmGlow est en silicone doux et antibactérien. Utilisabl…" at bounding box center [257, 138] width 250 height 133
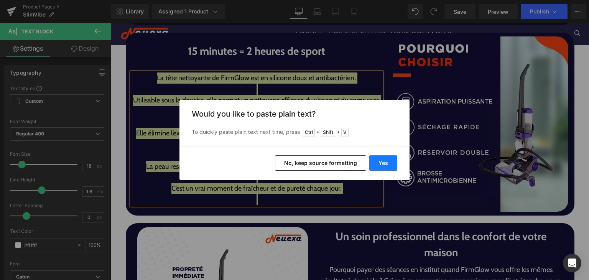
click at [379, 165] on button "Yes" at bounding box center [383, 162] width 28 height 15
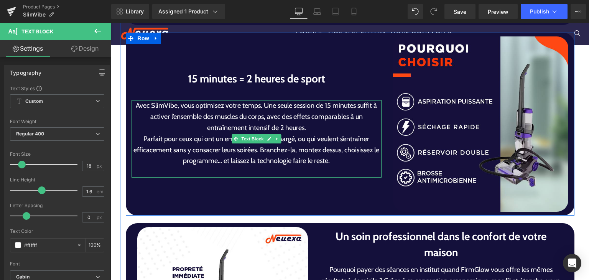
click at [287, 89] on div at bounding box center [257, 92] width 250 height 10
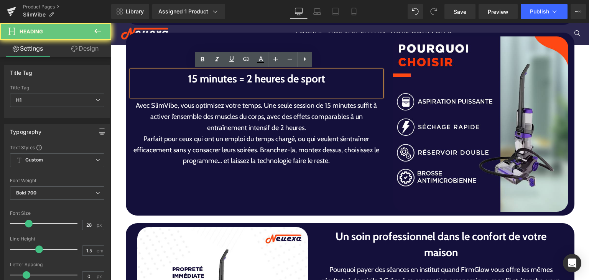
click at [287, 89] on div at bounding box center [257, 92] width 250 height 10
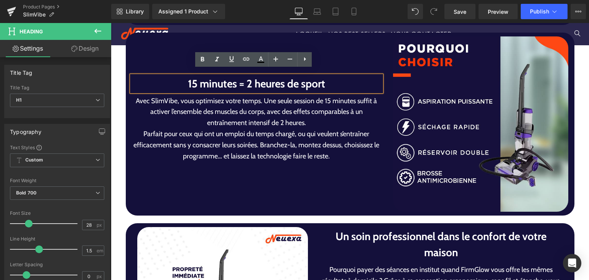
scroll to position [1732, 0]
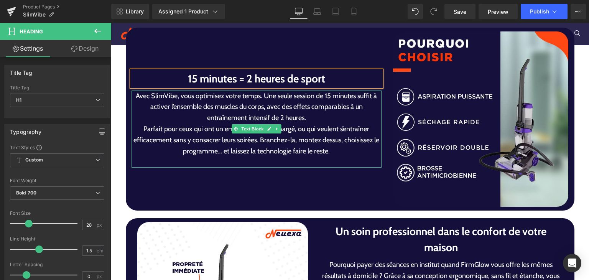
click at [314, 121] on p "Avec SlimVibe, vous optimisez votre temps. Une seule session de 15 minutes suff…" at bounding box center [257, 107] width 250 height 33
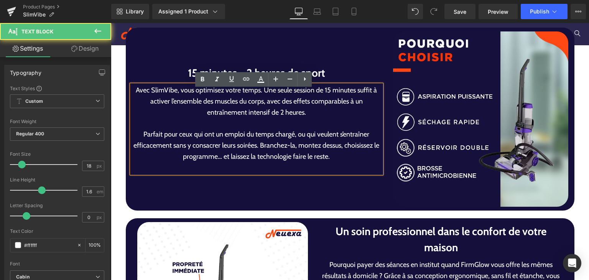
scroll to position [1726, 0]
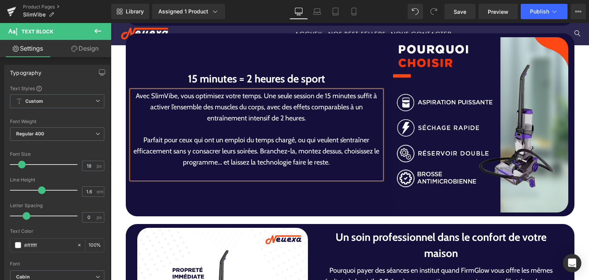
click at [260, 94] on p "Avec SlimVibe, vous optimisez votre temps. Une seule session de 15 minutes suff…" at bounding box center [257, 107] width 250 height 33
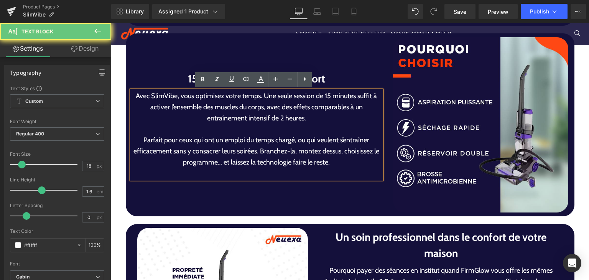
click at [259, 96] on p "Avec SlimVibe, vous optimisez votre temps. Une seule session de 15 minutes suff…" at bounding box center [257, 107] width 250 height 33
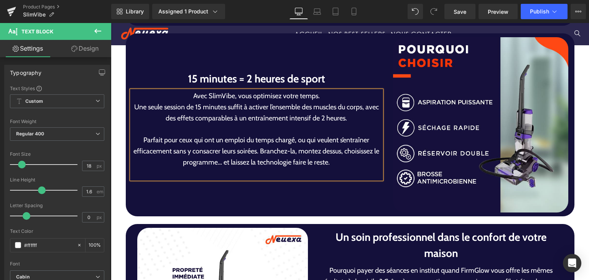
click at [311, 99] on p "Avec SlimVibe, vous optimisez votre temps." at bounding box center [257, 96] width 250 height 11
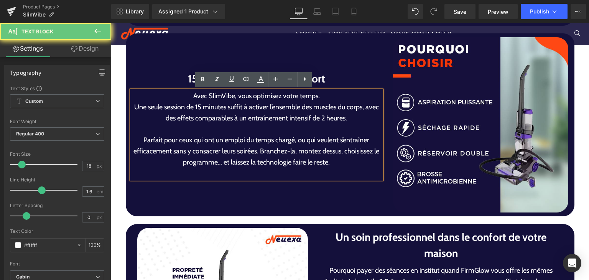
click at [323, 96] on p "Avec SlimVibe, vous optimisez votre temps." at bounding box center [257, 96] width 250 height 11
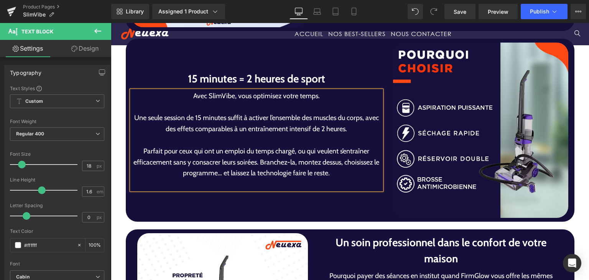
click at [256, 161] on p "Parfait pour ceux qui ont un emploi du temps chargé, ou qui veulent s’entraîner…" at bounding box center [257, 162] width 250 height 33
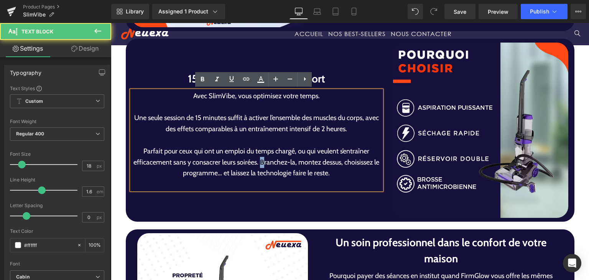
click at [255, 161] on p "Parfait pour ceux qui ont un emploi du temps chargé, ou qui veulent s’entraîner…" at bounding box center [257, 162] width 250 height 33
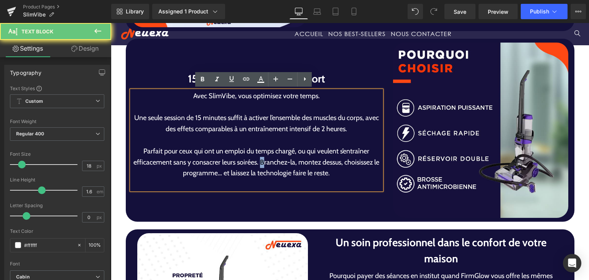
click at [256, 164] on p "Parfait pour ceux qui ont un emploi du temps chargé, ou qui veulent s’entraîner…" at bounding box center [257, 162] width 250 height 33
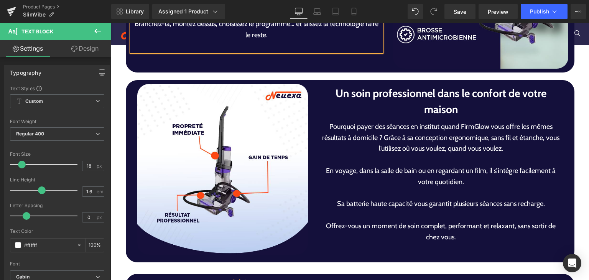
scroll to position [1863, 0]
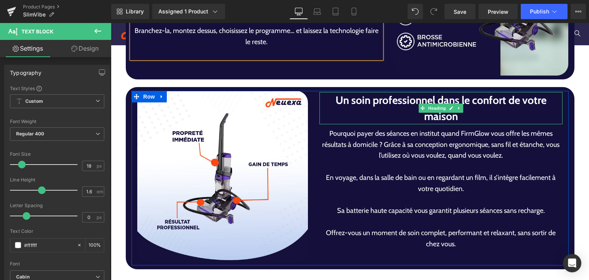
click at [364, 94] on h1 "Un soin professionnel dans le confort de votre maison" at bounding box center [442, 108] width 244 height 32
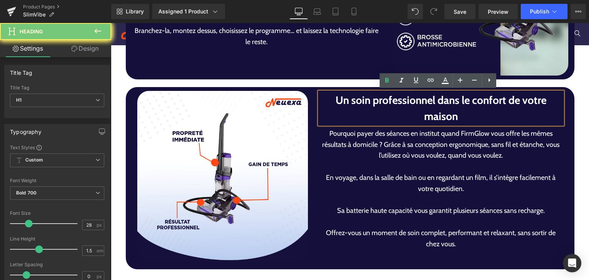
click at [364, 94] on h1 "Un soin professionnel dans le confort de votre maison" at bounding box center [442, 108] width 244 height 32
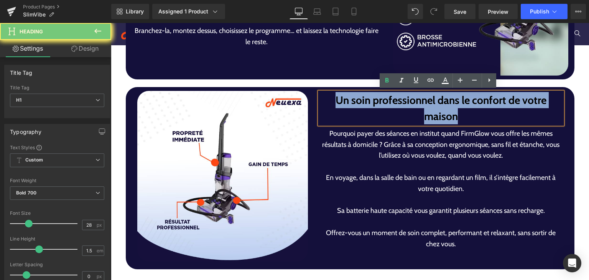
paste div
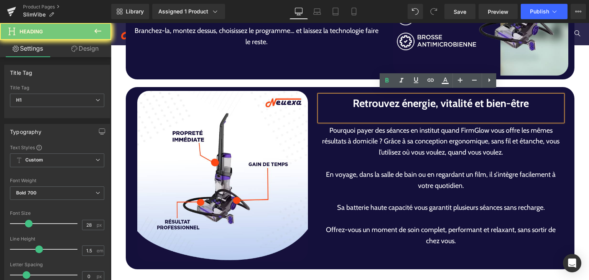
scroll to position [1866, 0]
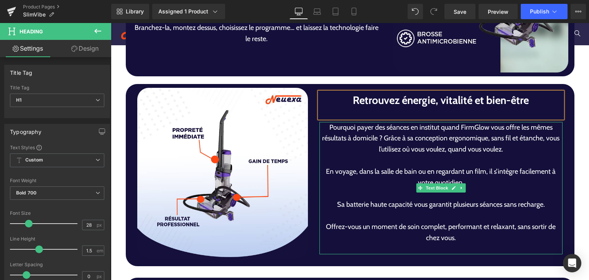
click at [360, 161] on div "Pourquoi payer des séances en institut quand FirmGlow vous offre les mêmes résu…" at bounding box center [442, 188] width 244 height 133
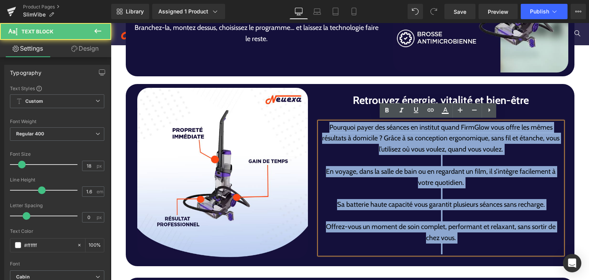
scroll to position [1927, 0]
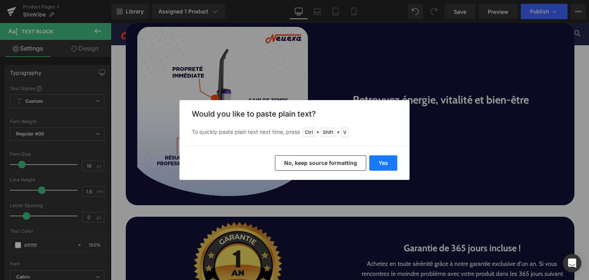
click at [389, 163] on button "Yes" at bounding box center [383, 162] width 28 height 15
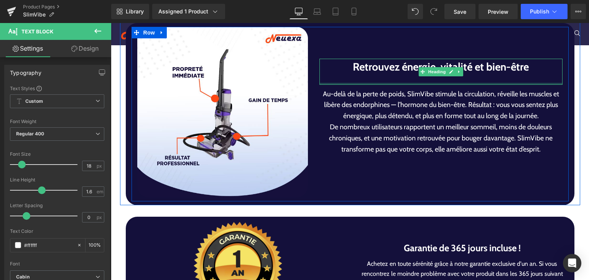
click at [427, 83] on div at bounding box center [442, 84] width 244 height 2
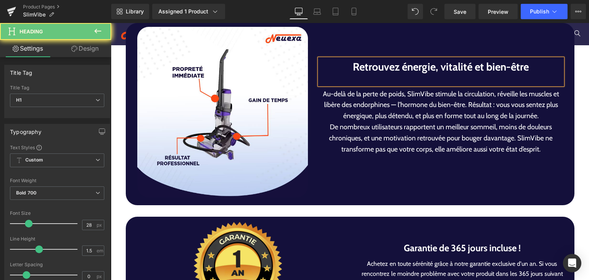
click at [427, 82] on div at bounding box center [442, 80] width 244 height 10
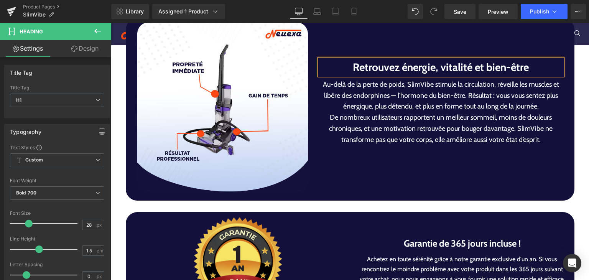
click at [463, 97] on p "Au-delà de la perte de poids, SlimVibe stimule la circulation, réveille les mus…" at bounding box center [442, 95] width 244 height 33
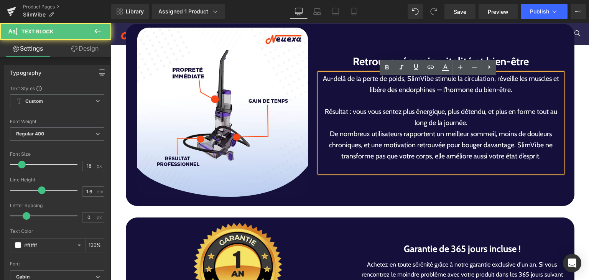
scroll to position [1921, 0]
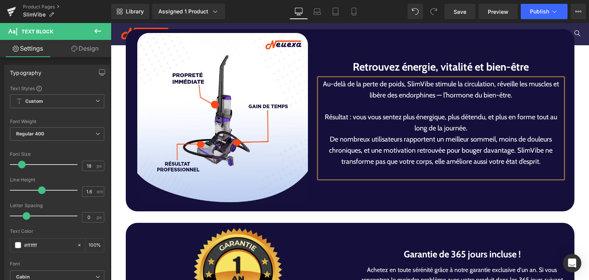
click at [479, 132] on p "Résultat : vous vous sentez plus énergique, plus détendu, et plus en forme tout…" at bounding box center [442, 123] width 244 height 22
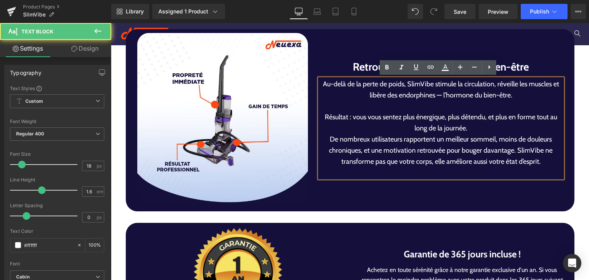
scroll to position [1915, 0]
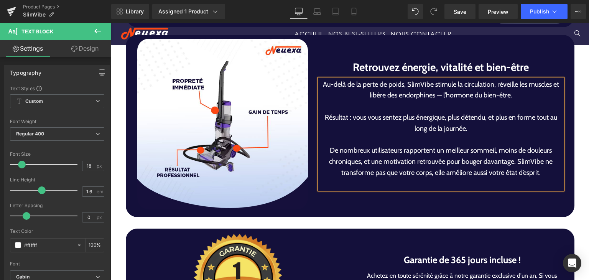
click at [513, 163] on p "De nombreux utilisateurs rapportent un meilleur sommeil, moins de douleurs chro…" at bounding box center [442, 161] width 244 height 33
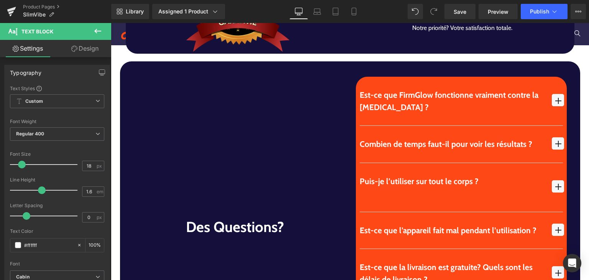
scroll to position [2217, 0]
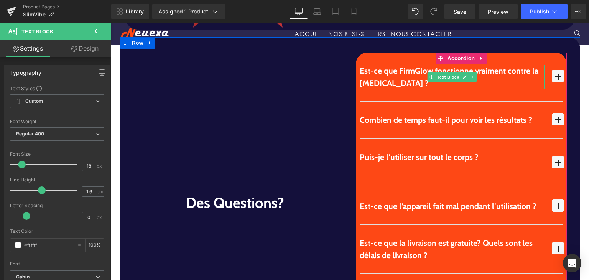
click at [365, 71] on p "Est-ce que FirmGlow fonctionne vraiment contre la [MEDICAL_DATA] ?" at bounding box center [452, 77] width 185 height 24
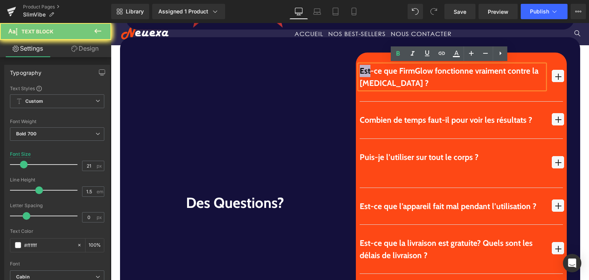
click at [365, 71] on p "Est-ce que FirmGlow fonctionne vraiment contre la [MEDICAL_DATA] ?" at bounding box center [452, 77] width 185 height 24
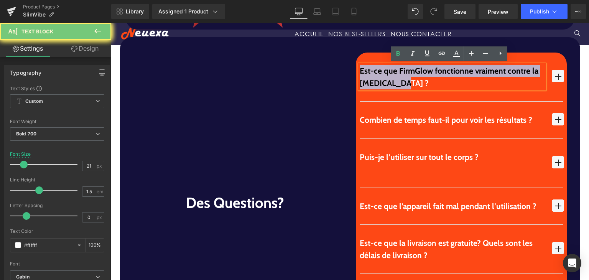
click at [365, 71] on p "Est-ce que FirmGlow fonctionne vraiment contre la [MEDICAL_DATA] ?" at bounding box center [452, 77] width 185 height 24
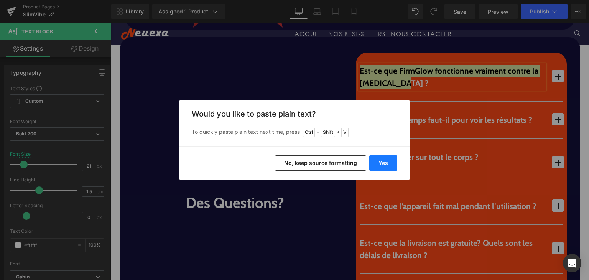
drag, startPoint x: 384, startPoint y: 167, endPoint x: 271, endPoint y: 142, distance: 116.4
click at [384, 167] on button "Yes" at bounding box center [383, 162] width 28 height 15
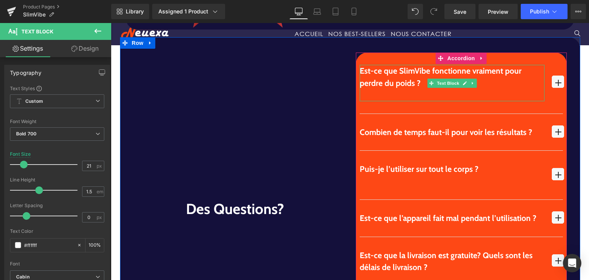
click at [483, 97] on p at bounding box center [452, 95] width 185 height 12
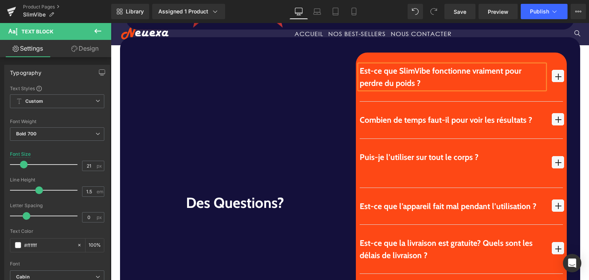
click at [552, 77] on span "button" at bounding box center [558, 76] width 12 height 12
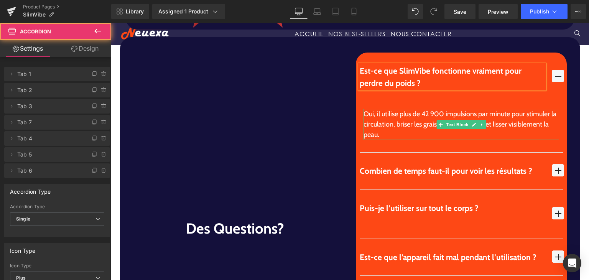
click at [373, 119] on div "Oui, il utilise plus de 42 900 impulsions par minute pour stimuler la circulati…" at bounding box center [462, 124] width 196 height 31
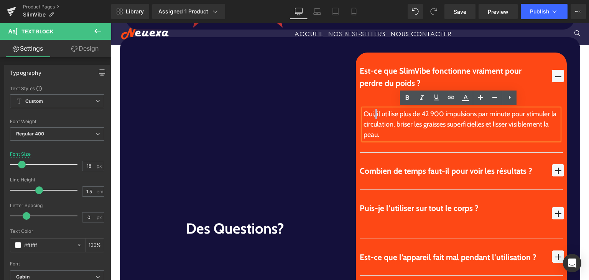
click at [373, 119] on div "Oui, il utilise plus de 42 900 impulsions par minute pour stimuler la circulati…" at bounding box center [462, 124] width 196 height 31
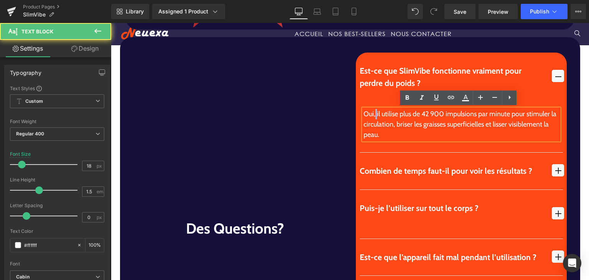
click at [373, 119] on div "Oui, il utilise plus de 42 900 impulsions par minute pour stimuler la circulati…" at bounding box center [462, 124] width 196 height 31
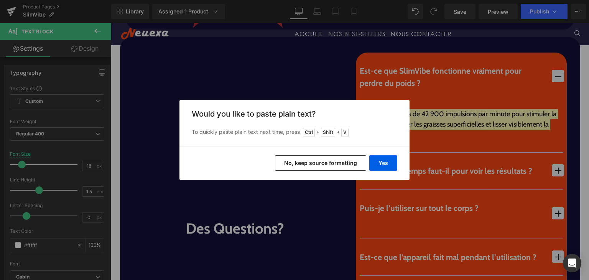
drag, startPoint x: 366, startPoint y: 168, endPoint x: 257, endPoint y: 143, distance: 111.7
click at [366, 168] on button "No, keep source formatting" at bounding box center [320, 162] width 91 height 15
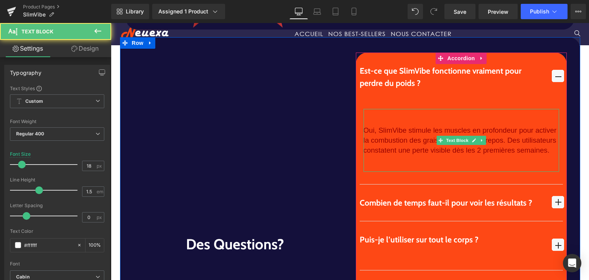
click at [401, 144] on p "Oui, SlimVibe stimule les muscles en profondeur pour activer la combustion des …" at bounding box center [462, 140] width 196 height 30
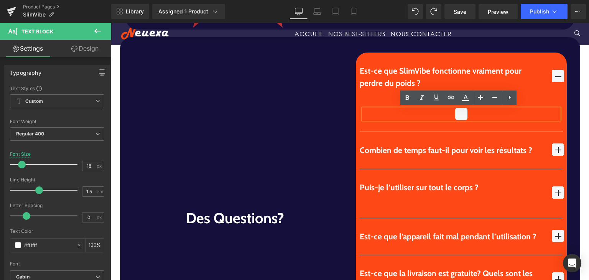
click at [410, 110] on div at bounding box center [462, 114] width 196 height 10
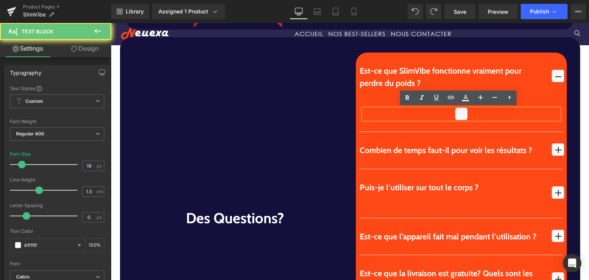
click at [413, 112] on div at bounding box center [462, 114] width 196 height 10
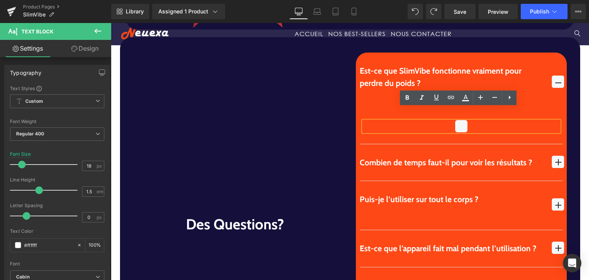
click at [396, 104] on div "Est-ce que SlimVibe fonctionne vraiment pour perdre du poids ? Text Block" at bounding box center [461, 83] width 203 height 61
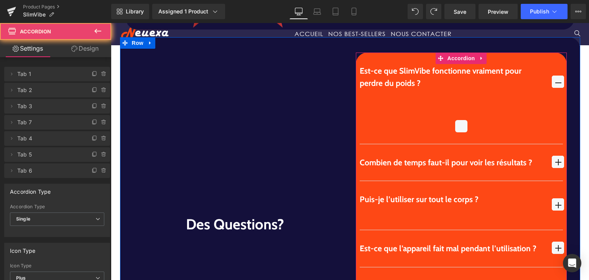
click at [387, 103] on div "Est-ce que SlimVibe fonctionne vraiment pour perdre du poids ? Text Block" at bounding box center [461, 83] width 203 height 61
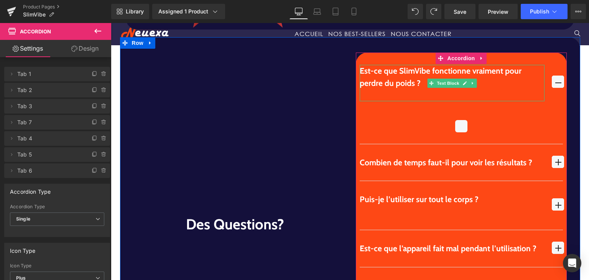
click at [387, 95] on p at bounding box center [452, 95] width 185 height 12
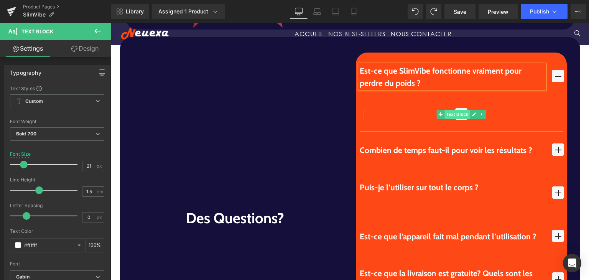
click at [461, 115] on span "Text Block" at bounding box center [457, 114] width 25 height 9
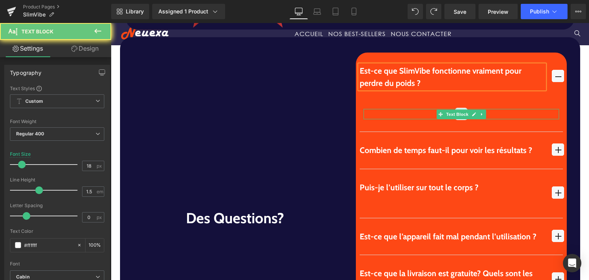
click at [421, 115] on div at bounding box center [462, 114] width 196 height 10
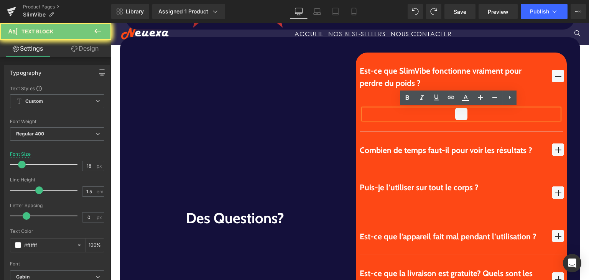
click at [421, 115] on div at bounding box center [462, 114] width 196 height 10
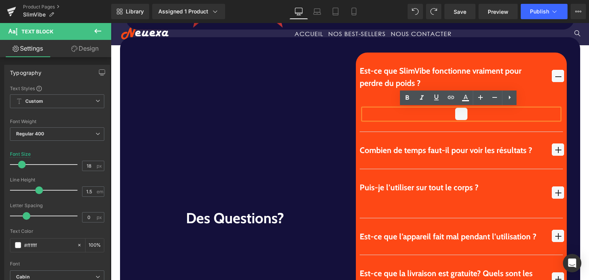
drag, startPoint x: 448, startPoint y: 115, endPoint x: 461, endPoint y: 118, distance: 12.9
click at [449, 116] on div at bounding box center [462, 114] width 196 height 10
click at [461, 118] on span at bounding box center [461, 114] width 12 height 12
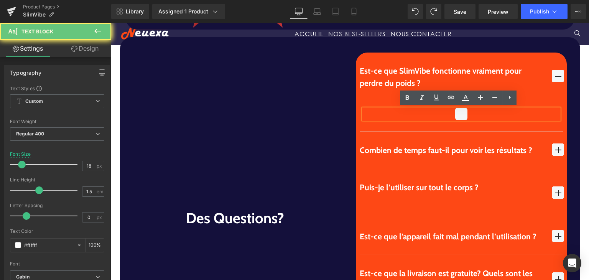
click at [461, 118] on span at bounding box center [461, 114] width 12 height 12
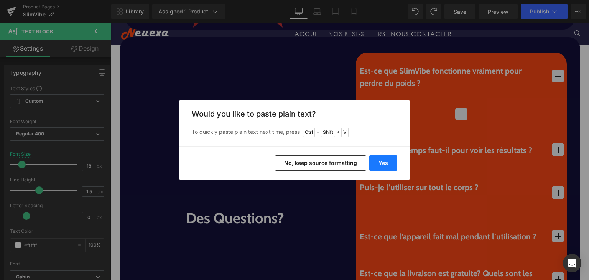
click at [395, 162] on button "Yes" at bounding box center [383, 162] width 28 height 15
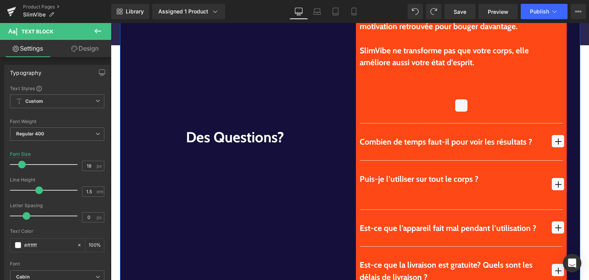
scroll to position [2293, 0]
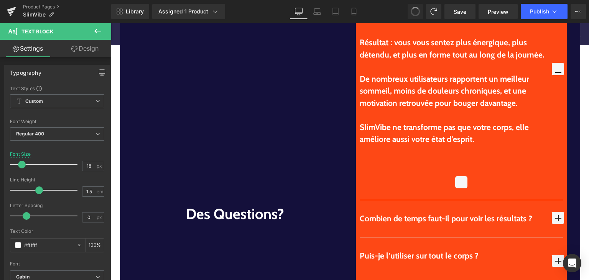
drag, startPoint x: 418, startPoint y: 12, endPoint x: 309, endPoint y: 2, distance: 109.4
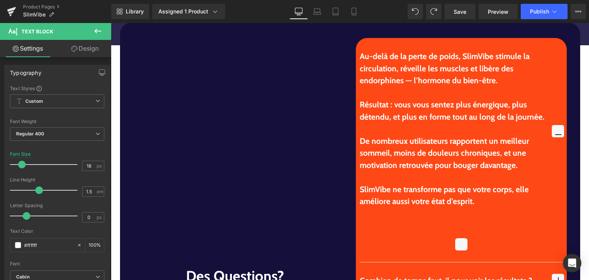
scroll to position [2316, 0]
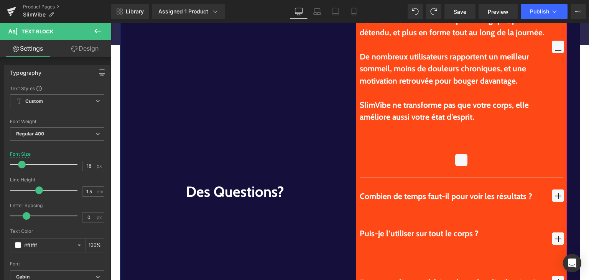
click at [553, 48] on span "button" at bounding box center [558, 47] width 12 height 12
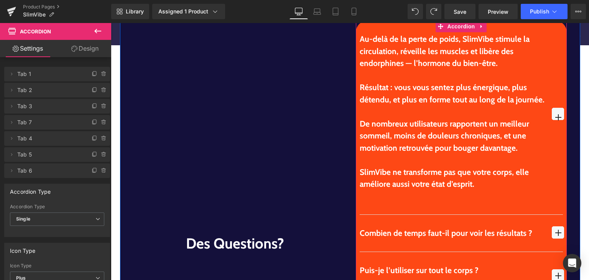
scroll to position [2223, 0]
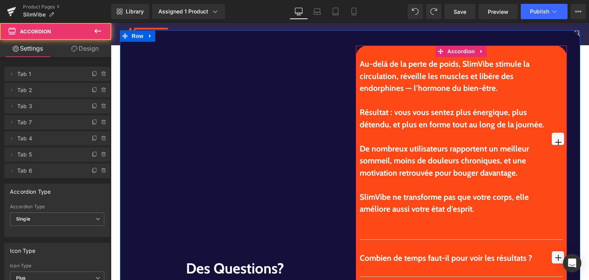
click at [552, 139] on span "button" at bounding box center [558, 139] width 12 height 12
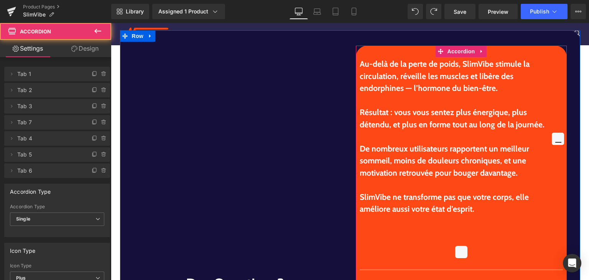
click at [552, 139] on span "button" at bounding box center [558, 139] width 12 height 12
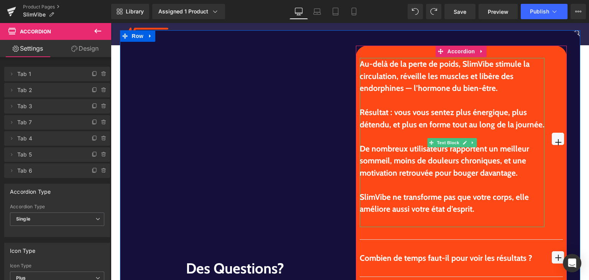
click at [413, 118] on p "Résultat : vous vous sentez plus énergique, plus détendu, et plus en forme tout…" at bounding box center [452, 118] width 185 height 24
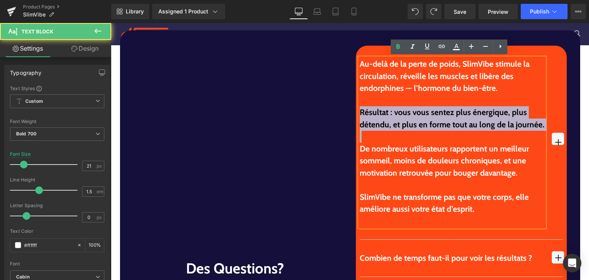
click at [413, 118] on p "Résultat : vous vous sentez plus énergique, plus détendu, et plus en forme tout…" at bounding box center [452, 118] width 185 height 24
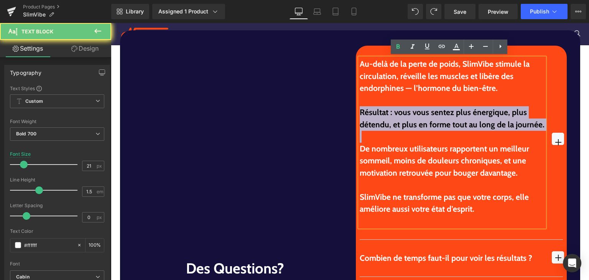
click at [413, 118] on p "Résultat : vous vous sentez plus énergique, plus détendu, et plus en forme tout…" at bounding box center [452, 118] width 185 height 24
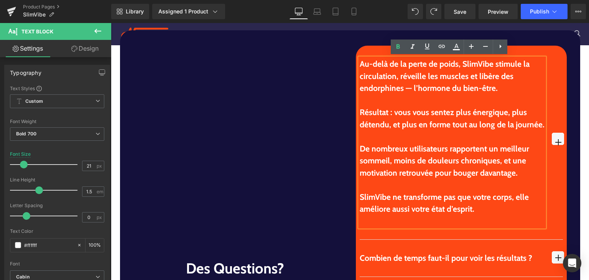
click at [397, 80] on p "Au-delà de la perte de poids, SlimVibe stimule la circulation, réveille les mus…" at bounding box center [452, 76] width 185 height 36
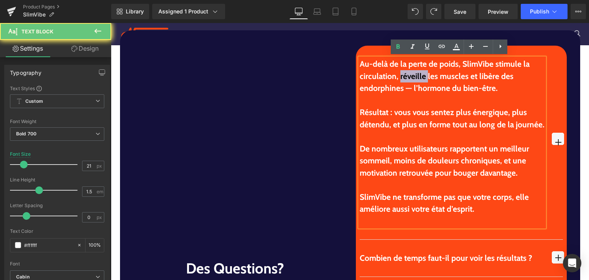
click at [397, 80] on p "Au-delà de la perte de poids, SlimVibe stimule la circulation, réveille les mus…" at bounding box center [452, 76] width 185 height 36
click at [416, 101] on div "Au-delà de la perte de poids, SlimVibe stimule la circulation, réveille les mus…" at bounding box center [452, 142] width 185 height 169
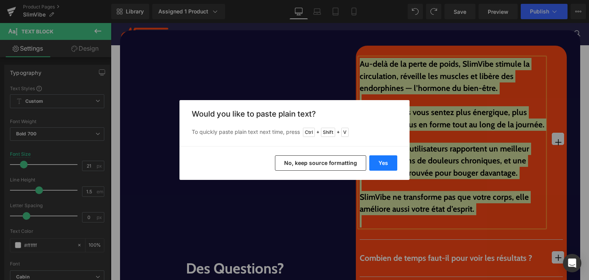
click at [386, 165] on button "Yes" at bounding box center [383, 162] width 28 height 15
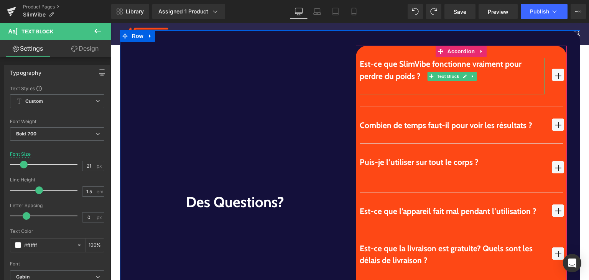
click at [391, 85] on p at bounding box center [452, 88] width 185 height 12
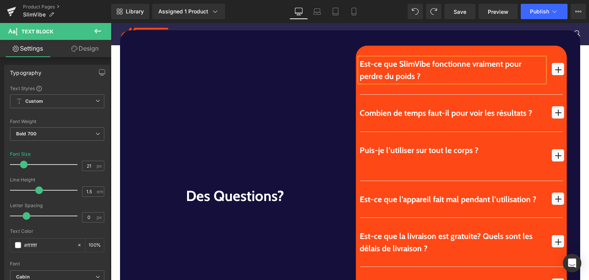
click at [558, 72] on span "button" at bounding box center [558, 72] width 0 height 0
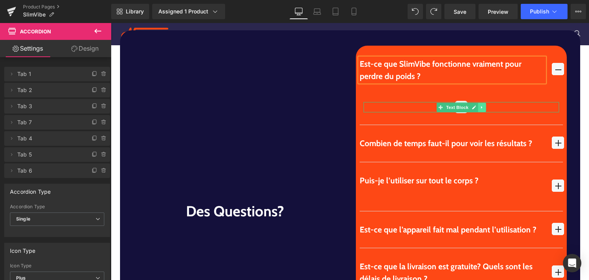
click at [481, 106] on icon at bounding box center [481, 107] width 1 height 3
click at [484, 106] on icon at bounding box center [486, 107] width 4 height 4
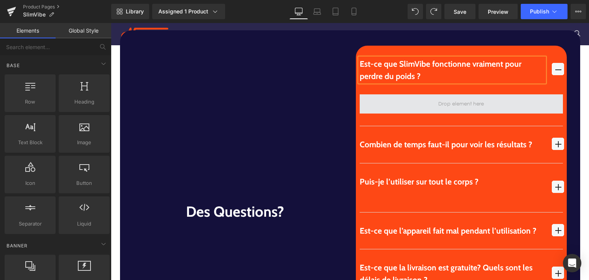
scroll to position [2223, 0]
click at [558, 147] on span "button" at bounding box center [558, 147] width 0 height 0
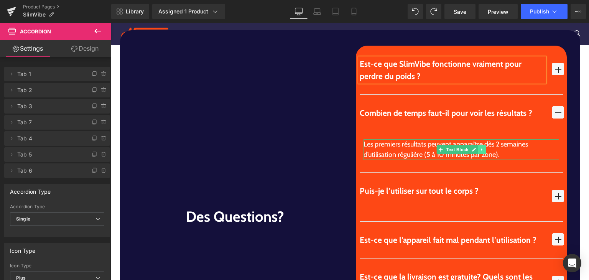
click at [479, 151] on link at bounding box center [482, 149] width 8 height 9
click at [476, 150] on icon at bounding box center [478, 149] width 4 height 5
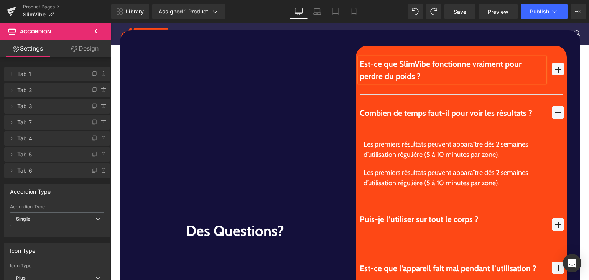
click at [557, 70] on span "button" at bounding box center [558, 69] width 12 height 12
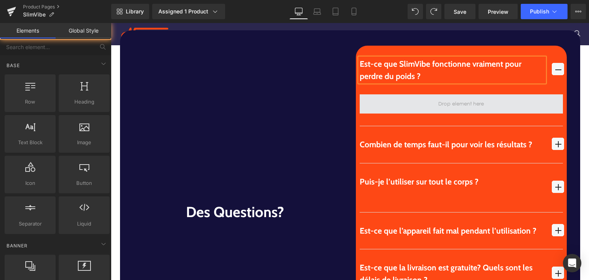
click at [466, 106] on span at bounding box center [461, 104] width 51 height 14
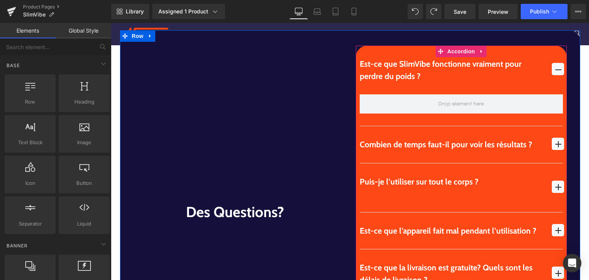
click at [555, 142] on span "button" at bounding box center [558, 144] width 12 height 12
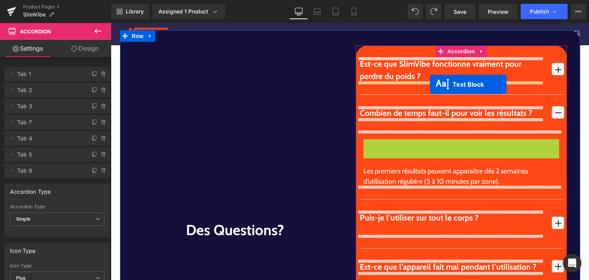
drag, startPoint x: 427, startPoint y: 150, endPoint x: 430, endPoint y: 84, distance: 65.7
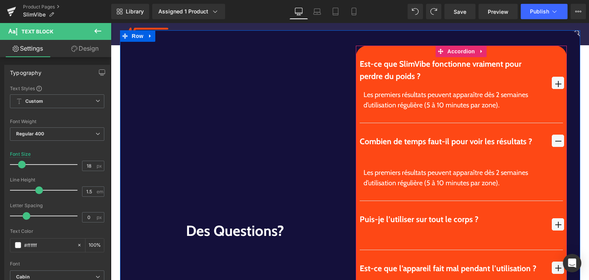
click at [552, 82] on span "button" at bounding box center [558, 83] width 12 height 12
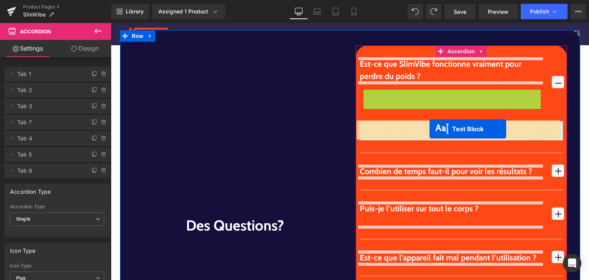
drag, startPoint x: 430, startPoint y: 101, endPoint x: 430, endPoint y: 129, distance: 28.0
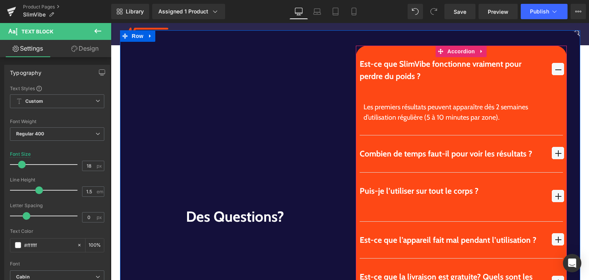
click at [552, 149] on span "button" at bounding box center [558, 153] width 12 height 12
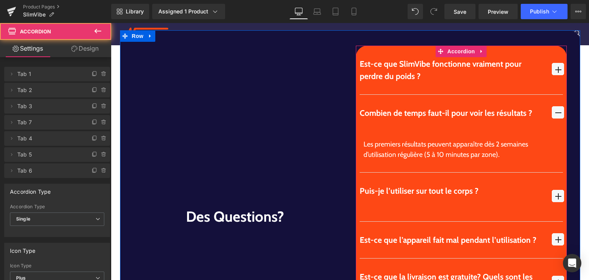
click at [557, 109] on span "button" at bounding box center [558, 112] width 12 height 12
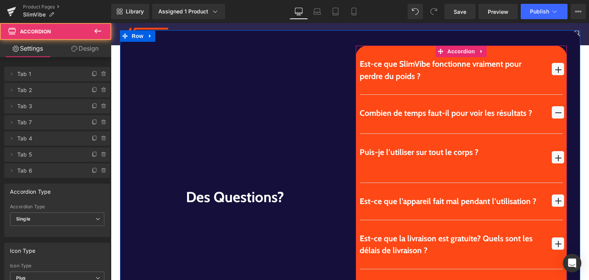
click at [558, 72] on span "button" at bounding box center [558, 72] width 0 height 0
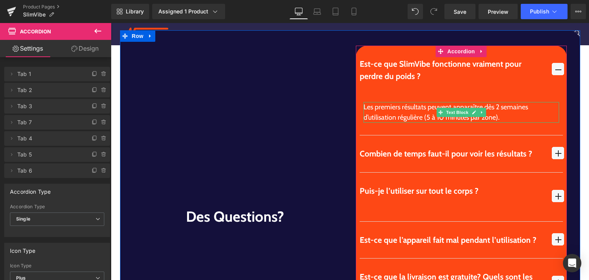
click at [382, 104] on div "Les premiers résultats peuvent apparaître dès 2 semaines d’utilisation régulièr…" at bounding box center [462, 112] width 196 height 21
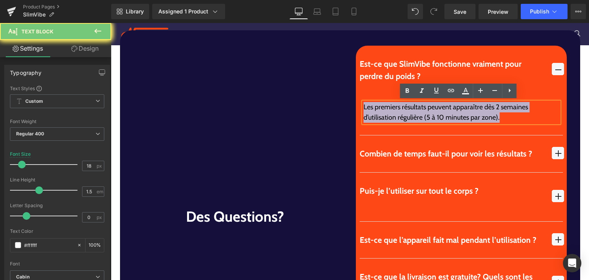
click at [382, 104] on div "Les premiers résultats peuvent apparaître dès 2 semaines d’utilisation régulièr…" at bounding box center [462, 112] width 196 height 21
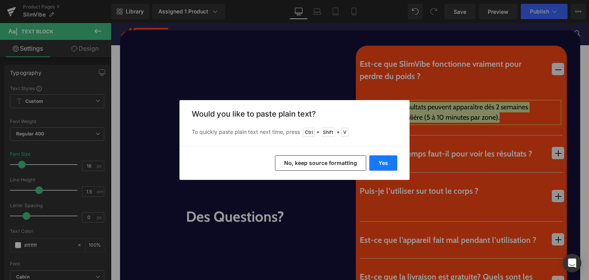
drag, startPoint x: 268, startPoint y: 127, endPoint x: 381, endPoint y: 161, distance: 118.6
click at [381, 161] on button "Yes" at bounding box center [383, 162] width 28 height 15
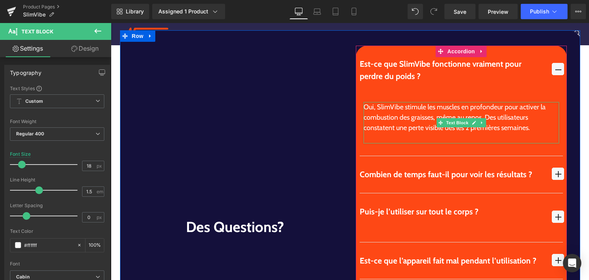
click at [383, 140] on div at bounding box center [462, 138] width 196 height 10
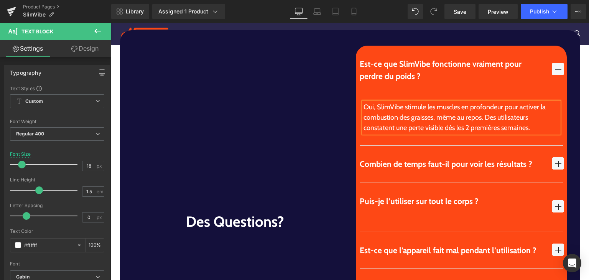
click at [552, 71] on span "button" at bounding box center [558, 69] width 12 height 12
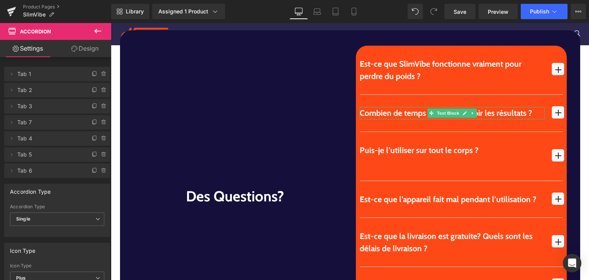
click at [374, 111] on div "Combien de temps faut-il pour voir les résultats ?" at bounding box center [452, 113] width 185 height 12
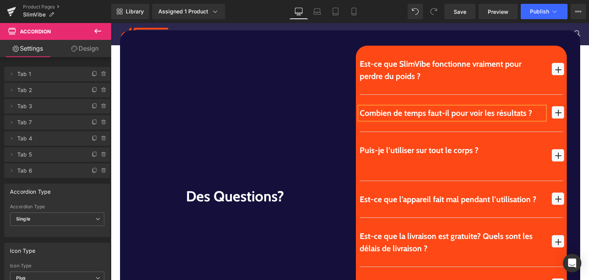
click at [374, 111] on div "Combien de temps faut-il pour voir les résultats ?" at bounding box center [452, 113] width 185 height 12
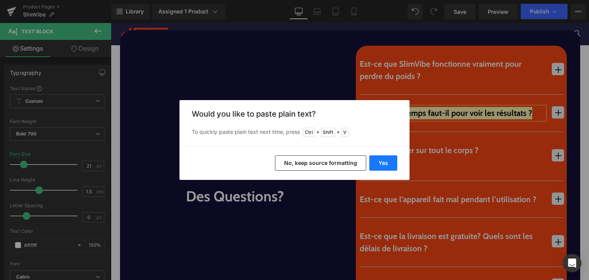
drag, startPoint x: 389, startPoint y: 168, endPoint x: 278, endPoint y: 145, distance: 113.2
click at [389, 168] on button "Yes" at bounding box center [383, 162] width 28 height 15
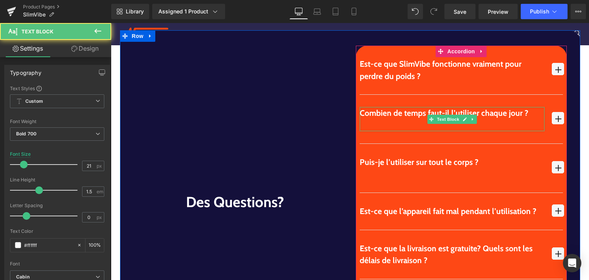
click at [389, 125] on div at bounding box center [452, 125] width 185 height 12
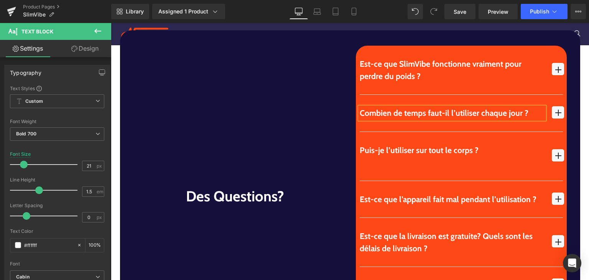
click at [397, 113] on div "Combien de temps faut-il l’utiliser chaque jour ?" at bounding box center [452, 113] width 185 height 12
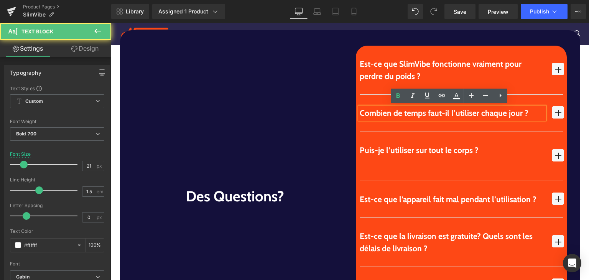
click at [397, 113] on div "Combien de temps faut-il l’utiliser chaque jour ?" at bounding box center [452, 113] width 185 height 12
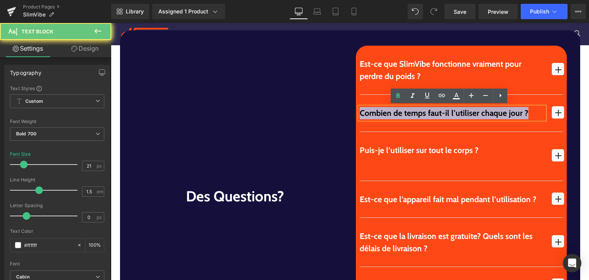
click at [397, 113] on div "Combien de temps faut-il l’utiliser chaque jour ?" at bounding box center [452, 113] width 185 height 12
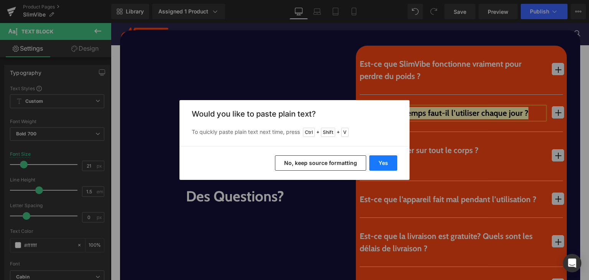
drag, startPoint x: 387, startPoint y: 168, endPoint x: 283, endPoint y: 143, distance: 106.0
click at [387, 168] on button "Yes" at bounding box center [383, 162] width 28 height 15
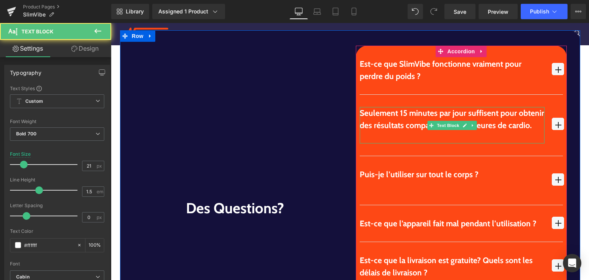
click at [480, 138] on div at bounding box center [452, 137] width 185 height 12
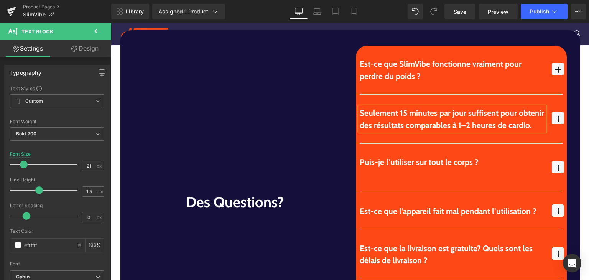
click at [405, 114] on div "Seulement 15 minutes par jour suffisent pour obtenir des résultats comparables …" at bounding box center [452, 119] width 185 height 24
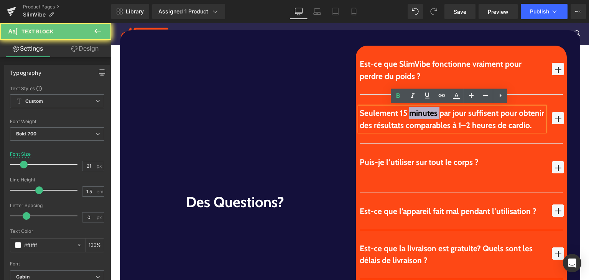
click at [405, 114] on div "Seulement 15 minutes par jour suffisent pour obtenir des résultats comparables …" at bounding box center [452, 119] width 185 height 24
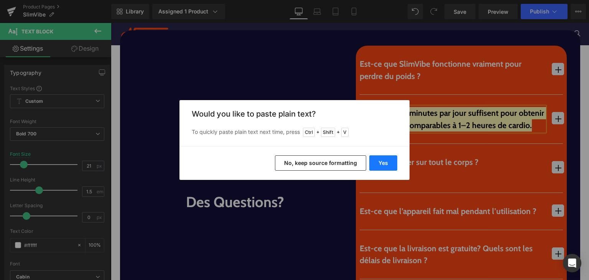
drag, startPoint x: 396, startPoint y: 165, endPoint x: 285, endPoint y: 139, distance: 114.2
click at [396, 165] on button "Yes" at bounding box center [383, 162] width 28 height 15
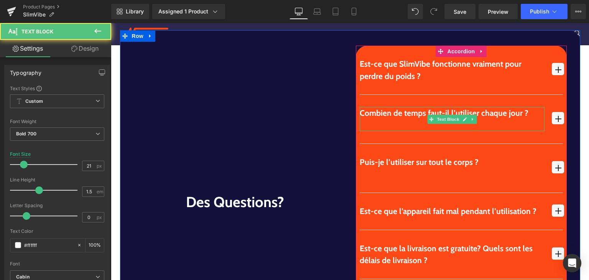
click at [387, 124] on div at bounding box center [452, 125] width 185 height 12
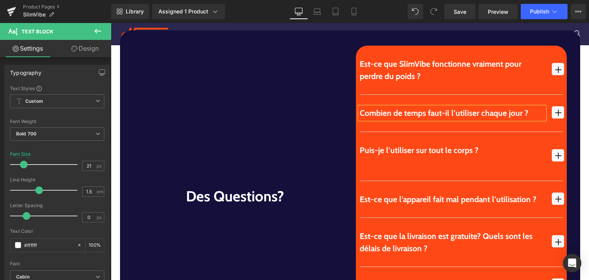
click at [552, 110] on span "button" at bounding box center [558, 112] width 12 height 12
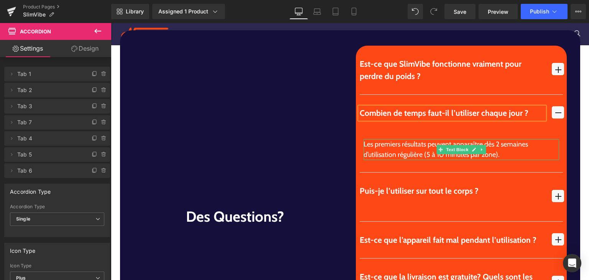
click at [387, 154] on div "Les premiers résultats peuvent apparaître dès 2 semaines d’utilisation régulièr…" at bounding box center [462, 149] width 196 height 21
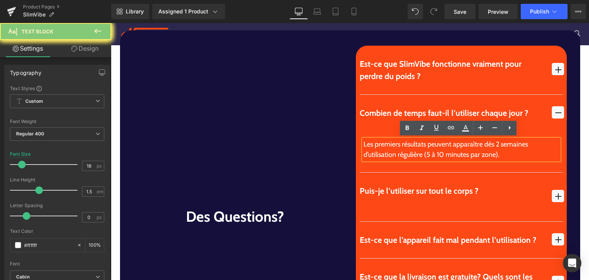
click at [387, 154] on div "Les premiers résultats peuvent apparaître dès 2 semaines d’utilisation régulièr…" at bounding box center [462, 149] width 196 height 21
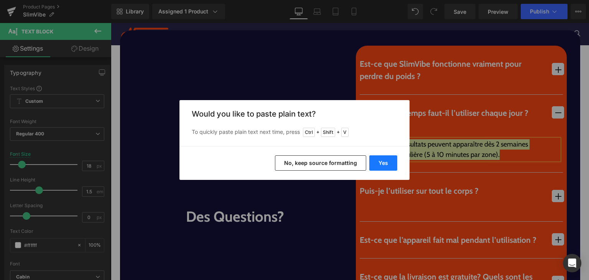
click at [379, 161] on button "Yes" at bounding box center [383, 162] width 28 height 15
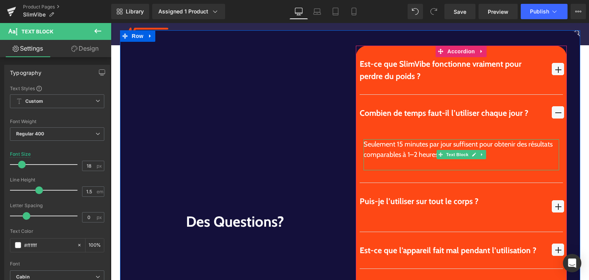
click at [389, 160] on div at bounding box center [462, 165] width 196 height 10
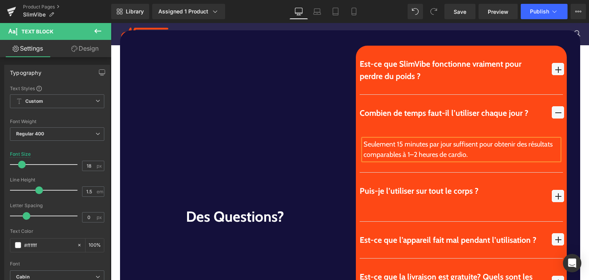
click at [552, 110] on span "button" at bounding box center [558, 112] width 12 height 12
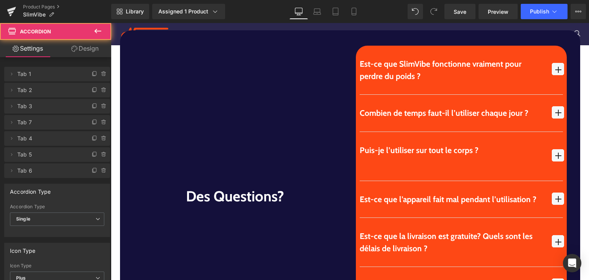
click at [555, 160] on button "button" at bounding box center [558, 156] width 10 height 49
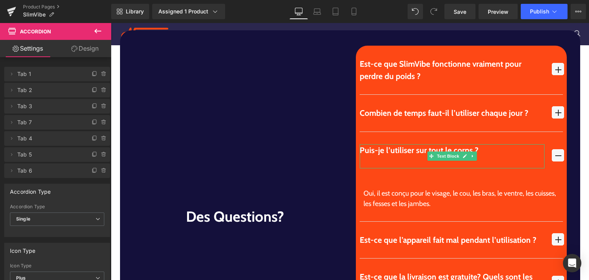
click at [368, 152] on div "Puis-je l’utiliser sur tout le corps ?" at bounding box center [452, 156] width 185 height 24
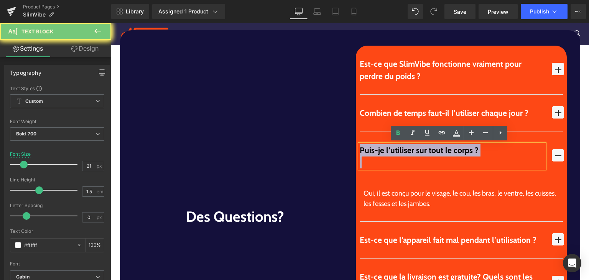
click at [368, 152] on div "Puis-je l’utiliser sur tout le corps ?" at bounding box center [452, 156] width 185 height 24
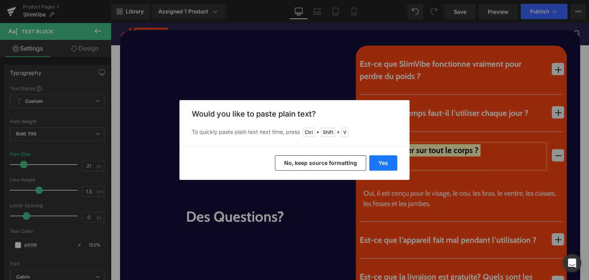
click at [378, 166] on button "Yes" at bounding box center [383, 162] width 28 height 15
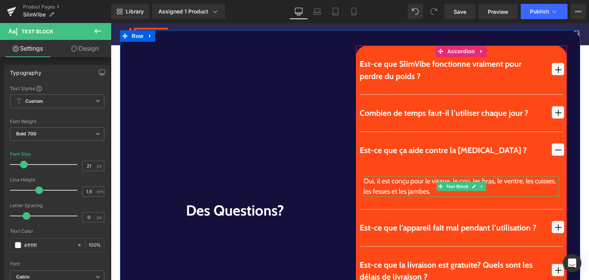
click at [380, 180] on div "Oui, il est conçu pour le visage, le cou, les bras, le ventre, les cuisses, les…" at bounding box center [462, 186] width 196 height 21
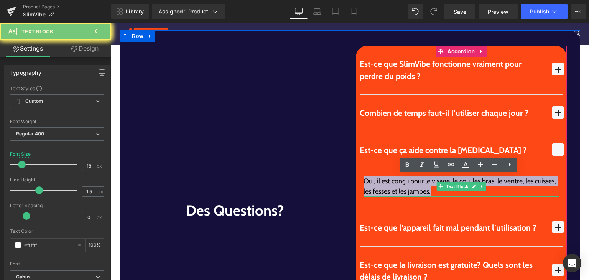
click at [380, 180] on div "Oui, il est conçu pour le visage, le cou, les bras, le ventre, les cuisses, les…" at bounding box center [462, 186] width 196 height 21
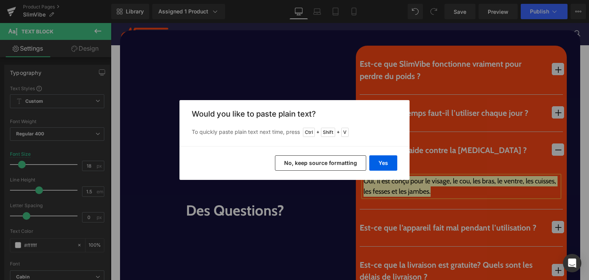
click at [385, 171] on div "Yes No, keep source formatting" at bounding box center [295, 163] width 230 height 34
click at [384, 168] on button "Yes" at bounding box center [383, 162] width 28 height 15
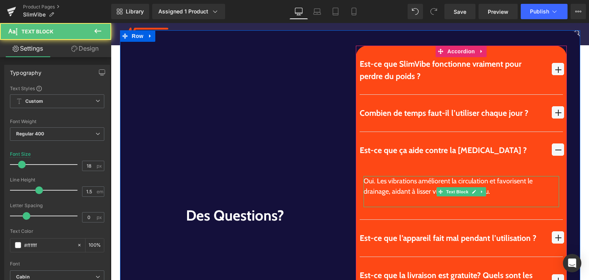
click at [376, 197] on div at bounding box center [462, 202] width 196 height 10
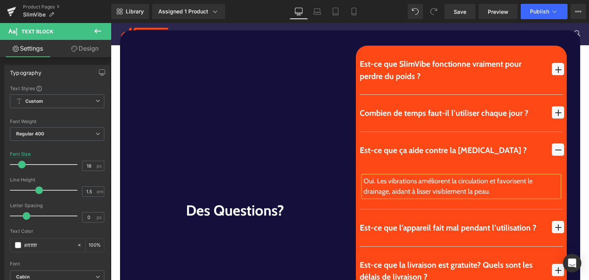
click at [555, 154] on span "button" at bounding box center [558, 149] width 12 height 12
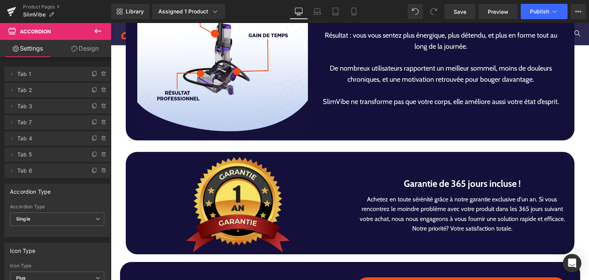
scroll to position [1916, 0]
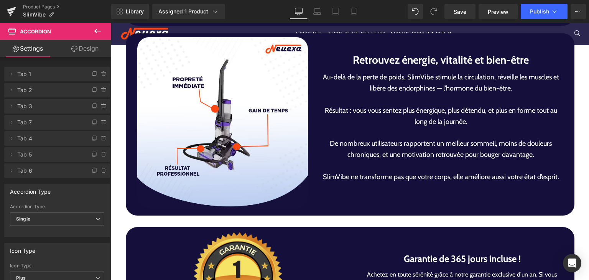
drag, startPoint x: 326, startPoint y: 164, endPoint x: 334, endPoint y: 173, distance: 12.2
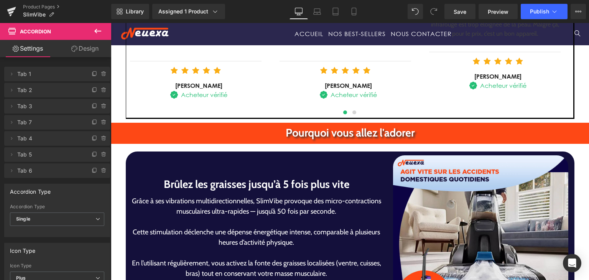
scroll to position [957, 0]
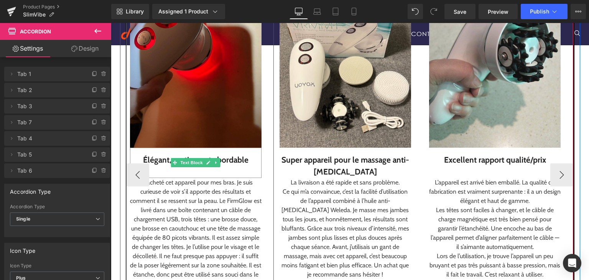
click at [160, 161] on div "Élégant, pratique et abordable" at bounding box center [196, 160] width 132 height 12
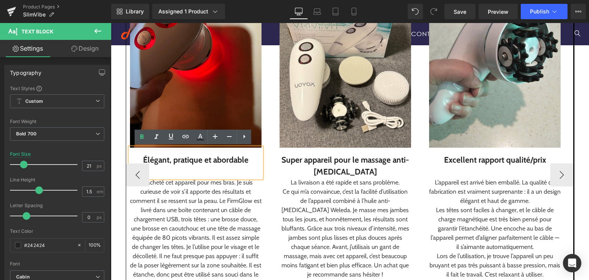
click at [147, 160] on div "Élégant, pratique et abordable" at bounding box center [196, 160] width 132 height 12
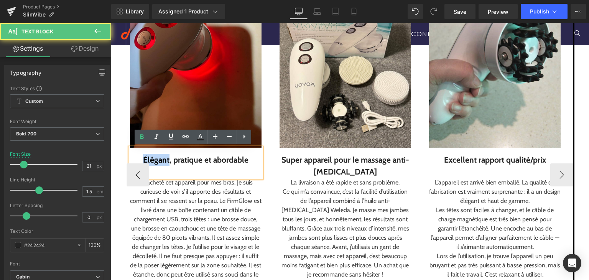
click at [147, 160] on div "Élégant, pratique et abordable" at bounding box center [196, 160] width 132 height 12
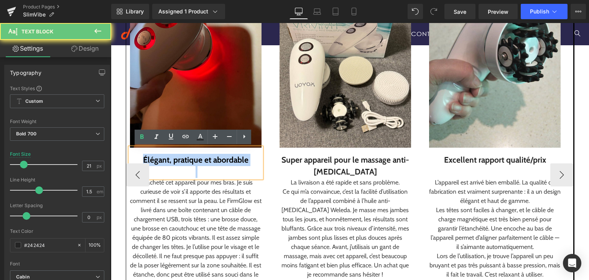
click at [147, 160] on div "Élégant, pratique et abordable" at bounding box center [196, 160] width 132 height 12
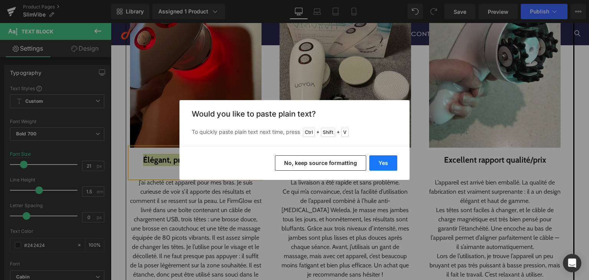
click at [392, 163] on button "Yes" at bounding box center [383, 162] width 28 height 15
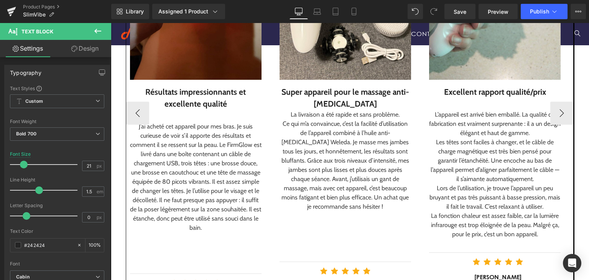
scroll to position [1034, 0]
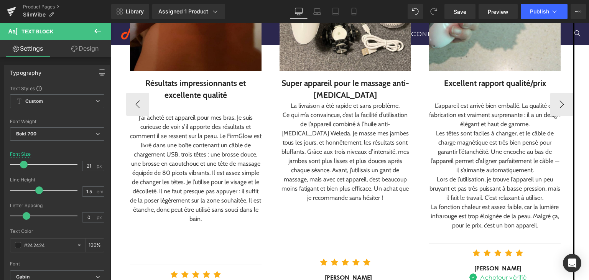
click at [168, 142] on div "J’ai acheté cet appareil pour mes bras. Je suis curieuse de voir s’il apporte d…" at bounding box center [196, 168] width 132 height 110
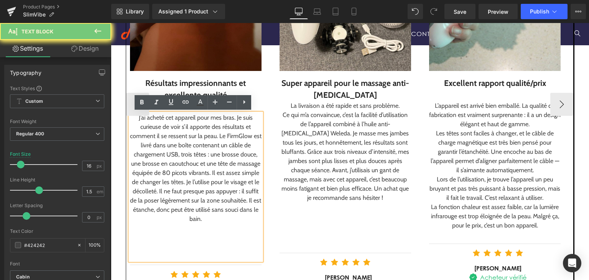
click at [168, 142] on div "J’ai acheté cet appareil pour mes bras. Je suis curieuse de voir s’il apporte d…" at bounding box center [196, 168] width 132 height 110
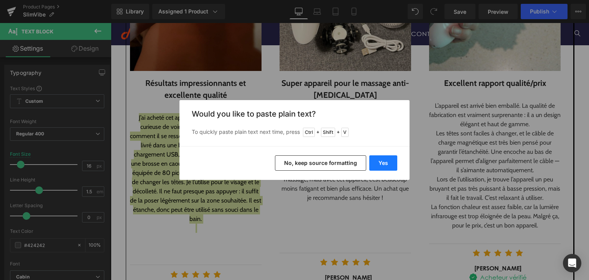
click at [391, 164] on button "Yes" at bounding box center [383, 162] width 28 height 15
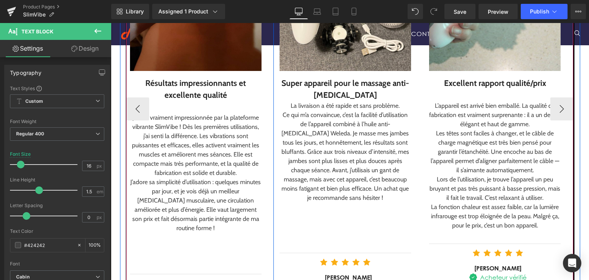
click at [204, 109] on div at bounding box center [196, 107] width 132 height 12
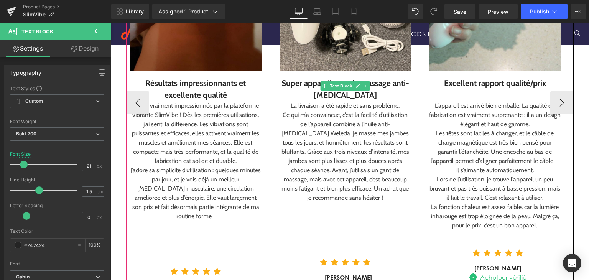
click at [292, 82] on div "Super appareil pour le massage anti-[MEDICAL_DATA]" at bounding box center [346, 89] width 132 height 24
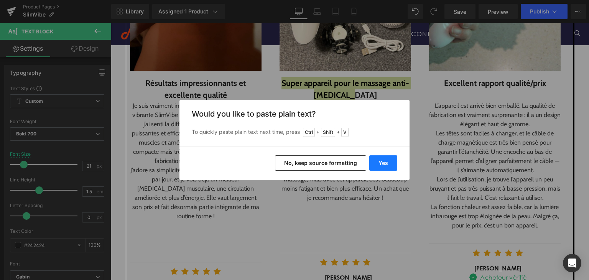
click at [384, 161] on button "Yes" at bounding box center [383, 162] width 28 height 15
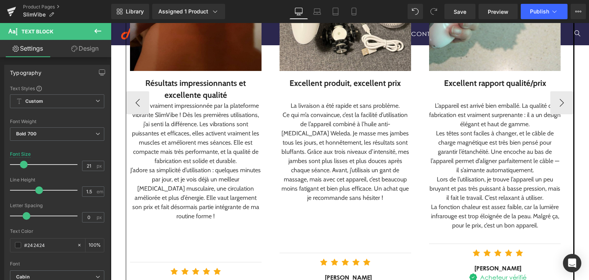
click at [311, 133] on div "Ce qui m’a convaincue, c’est la facilité d’utilisation de l’appareil combiné à …" at bounding box center [346, 156] width 132 height 92
drag, startPoint x: 327, startPoint y: 137, endPoint x: 328, endPoint y: 142, distance: 4.7
click at [329, 140] on div "Ce qui m’a convaincue, c’est la facilité d’utilisation de l’appareil combiné à …" at bounding box center [346, 156] width 132 height 92
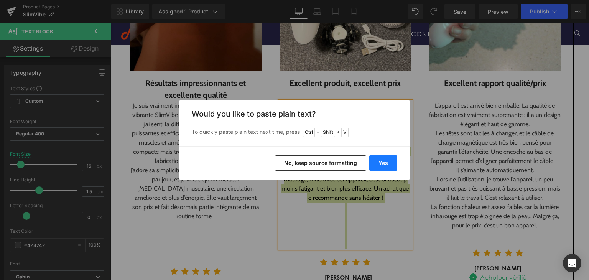
drag, startPoint x: 280, startPoint y: 140, endPoint x: 391, endPoint y: 162, distance: 113.4
click at [391, 162] on button "Yes" at bounding box center [383, 162] width 28 height 15
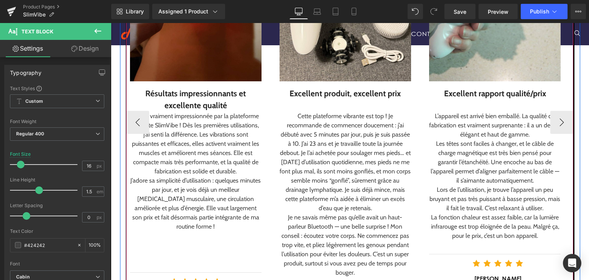
scroll to position [995, 0]
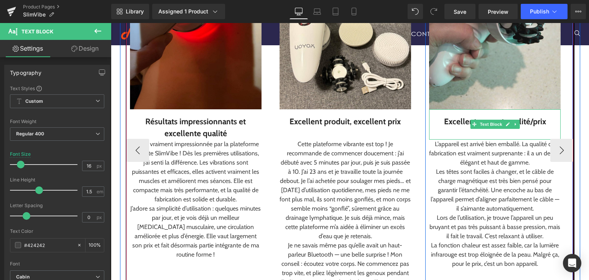
click at [447, 121] on div "Excellent rapport qualité/prix" at bounding box center [495, 121] width 132 height 12
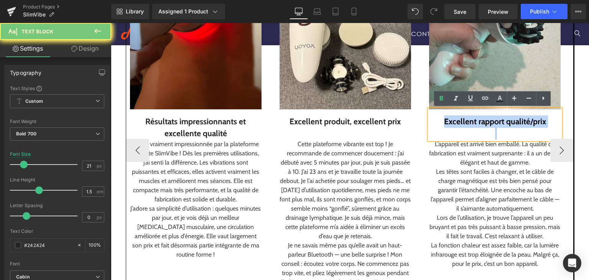
click at [447, 121] on div "Excellent rapport qualité/prix" at bounding box center [495, 121] width 132 height 12
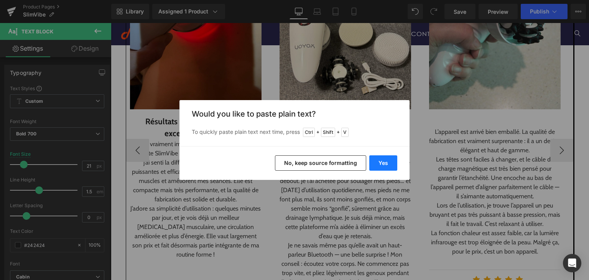
click at [371, 161] on button "Yes" at bounding box center [383, 162] width 28 height 15
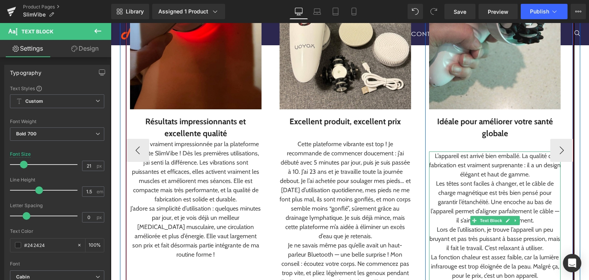
click at [452, 188] on div "Les têtes sont faciles à changer, et le câble de charge magnétique est très bie…" at bounding box center [495, 202] width 132 height 46
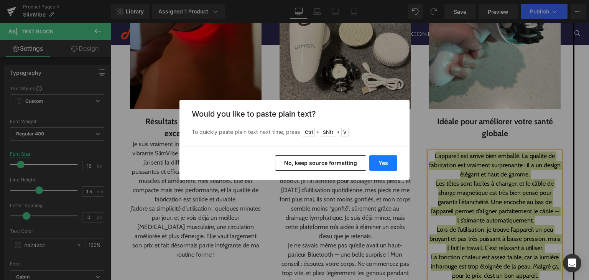
click at [386, 159] on button "Yes" at bounding box center [383, 162] width 28 height 15
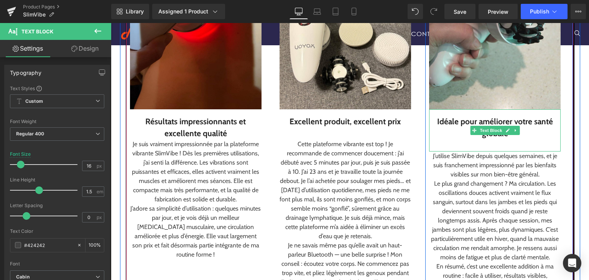
click at [500, 149] on div at bounding box center [495, 146] width 132 height 12
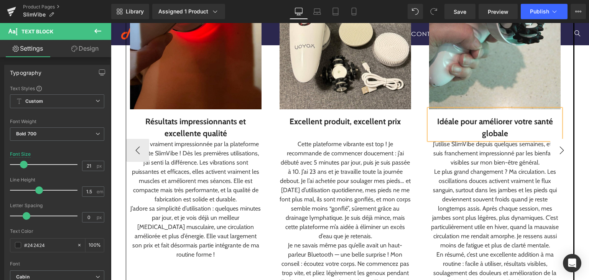
click at [551, 153] on button "›" at bounding box center [561, 150] width 23 height 23
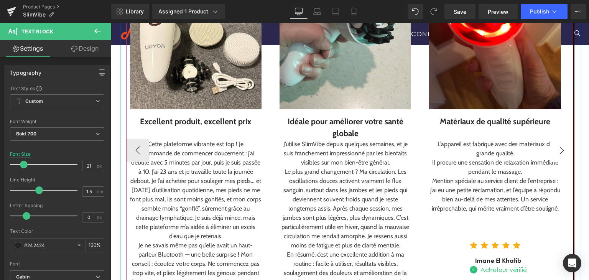
click at [551, 153] on button "›" at bounding box center [561, 150] width 23 height 23
click at [552, 153] on button "›" at bounding box center [561, 150] width 23 height 23
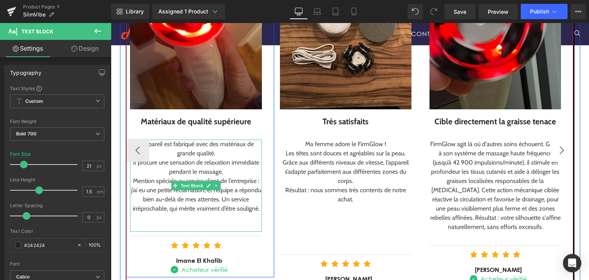
drag, startPoint x: 552, startPoint y: 153, endPoint x: 629, endPoint y: 171, distance: 79.1
click at [262, 153] on div "L’appareil est fabriqué avec des matériaux de grande qualité." at bounding box center [196, 149] width 132 height 18
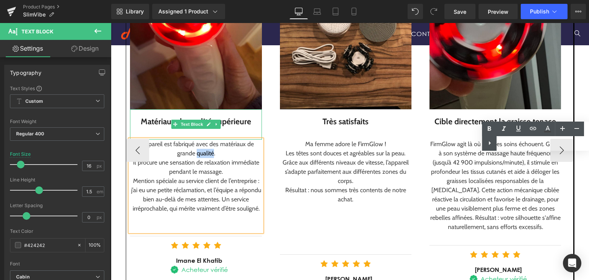
click at [154, 121] on div "Matériaux de qualité supérieure" at bounding box center [196, 121] width 132 height 12
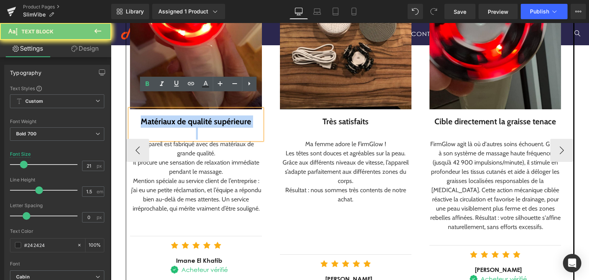
click at [154, 121] on div "Matériaux de qualité supérieure" at bounding box center [196, 121] width 132 height 12
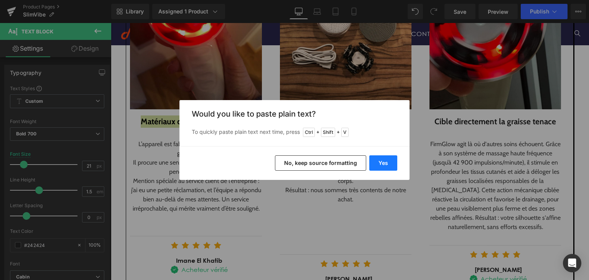
drag, startPoint x: 380, startPoint y: 165, endPoint x: 159, endPoint y: 20, distance: 264.5
click at [380, 165] on button "Yes" at bounding box center [383, 162] width 28 height 15
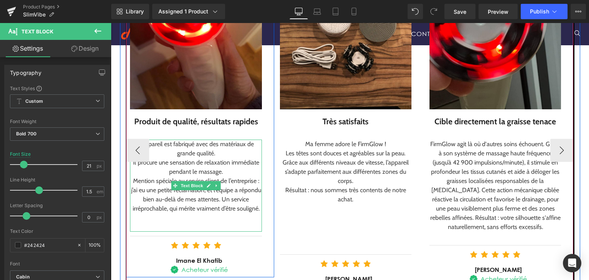
click at [162, 170] on div "Il procure une sensation de relaxation immédiate pendant le massage." at bounding box center [196, 167] width 132 height 18
drag, startPoint x: 162, startPoint y: 170, endPoint x: 175, endPoint y: 175, distance: 13.1
click at [169, 173] on div "Il procure une sensation de relaxation immédiate pendant le massage." at bounding box center [196, 167] width 132 height 18
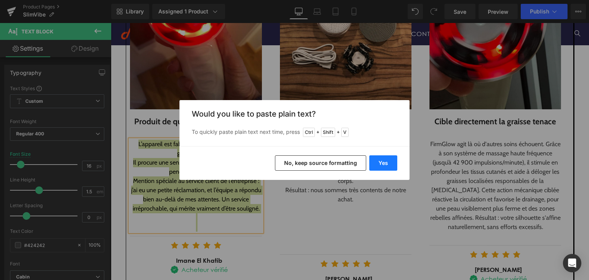
drag, startPoint x: 381, startPoint y: 166, endPoint x: 270, endPoint y: 143, distance: 114.0
click at [381, 166] on button "Yes" at bounding box center [383, 162] width 28 height 15
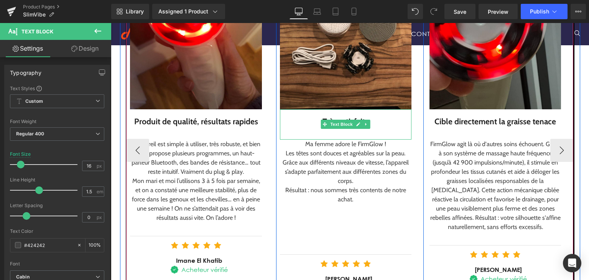
click at [309, 122] on div "Très satisfaits" at bounding box center [346, 121] width 132 height 12
click at [313, 124] on div "Très satisfaits" at bounding box center [346, 121] width 132 height 12
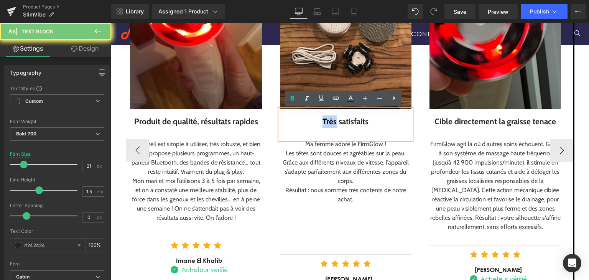
click at [316, 125] on div "Très satisfaits" at bounding box center [346, 121] width 132 height 12
click at [326, 123] on div "Très satisfaits" at bounding box center [346, 121] width 132 height 12
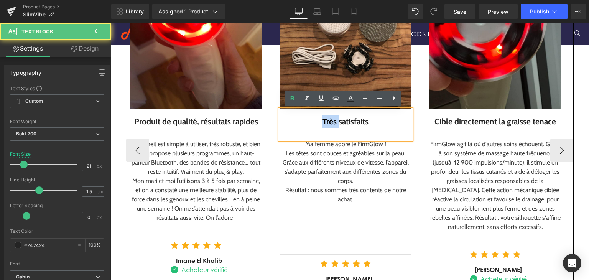
click at [326, 123] on div "Très satisfaits" at bounding box center [346, 121] width 132 height 12
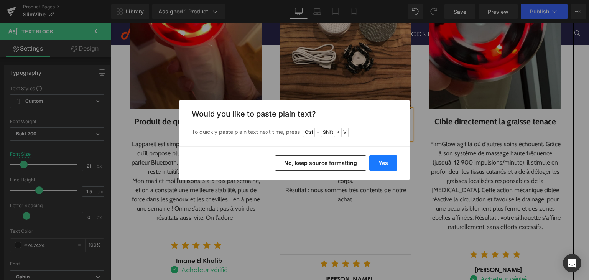
drag, startPoint x: 389, startPoint y: 159, endPoint x: 278, endPoint y: 134, distance: 113.7
click at [389, 159] on button "Yes" at bounding box center [383, 162] width 28 height 15
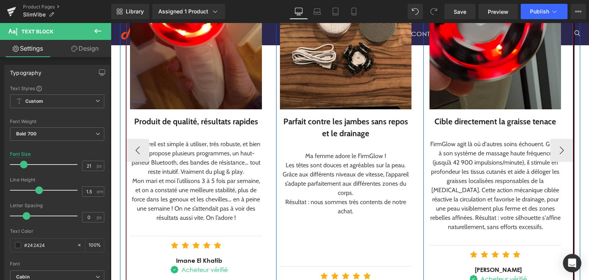
click at [306, 171] on div "Les têtes sont douces et agréables sur la peau. Grâce aux différents niveaux de…" at bounding box center [346, 179] width 132 height 37
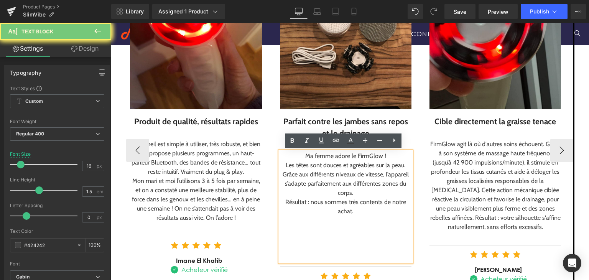
click at [306, 171] on div "Les têtes sont douces et agréables sur la peau. Grâce aux différents niveaux de…" at bounding box center [346, 179] width 132 height 37
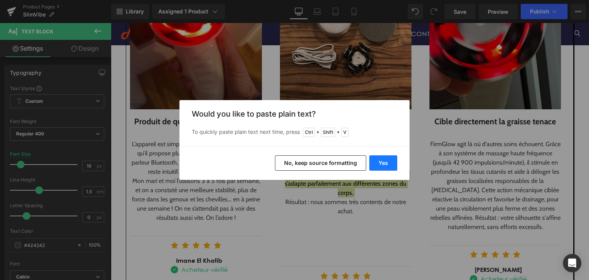
click at [379, 161] on button "Yes" at bounding box center [383, 162] width 28 height 15
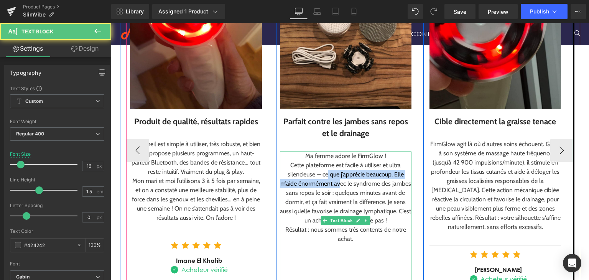
drag, startPoint x: 324, startPoint y: 175, endPoint x: 337, endPoint y: 181, distance: 13.9
click at [337, 181] on span "Cette plateforme est facile à utiliser et ultra silencieuse — ce que j’apprécie…" at bounding box center [345, 192] width 131 height 63
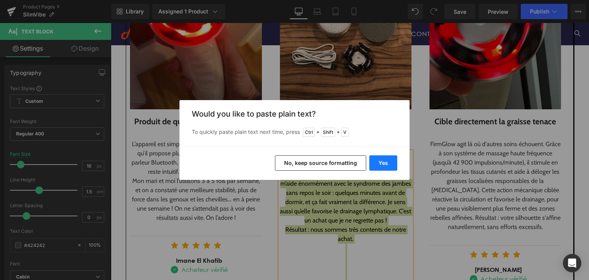
click at [391, 158] on button "Yes" at bounding box center [383, 162] width 28 height 15
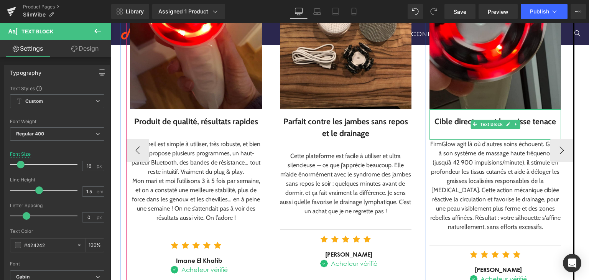
click at [446, 127] on div at bounding box center [496, 133] width 132 height 12
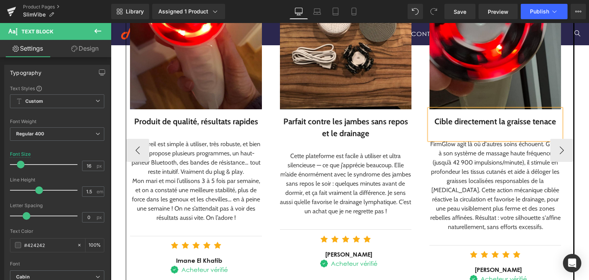
click at [446, 127] on div at bounding box center [496, 133] width 132 height 12
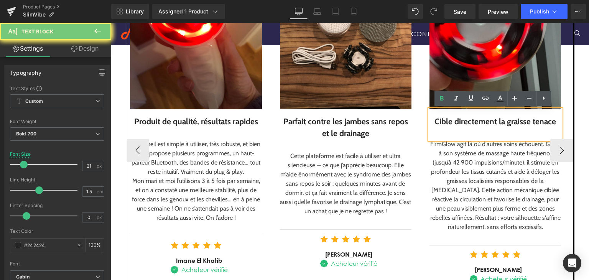
click at [446, 127] on div at bounding box center [496, 133] width 132 height 12
click at [446, 123] on div "Cible directement la graisse tenace" at bounding box center [496, 121] width 132 height 12
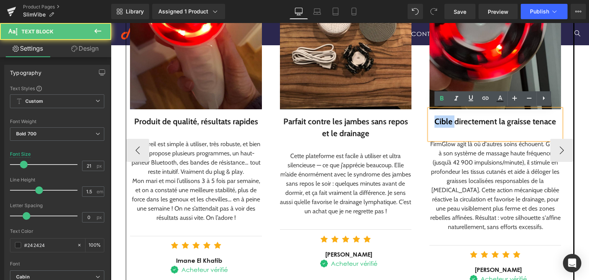
click at [446, 123] on div "Cible directement la graisse tenace" at bounding box center [496, 121] width 132 height 12
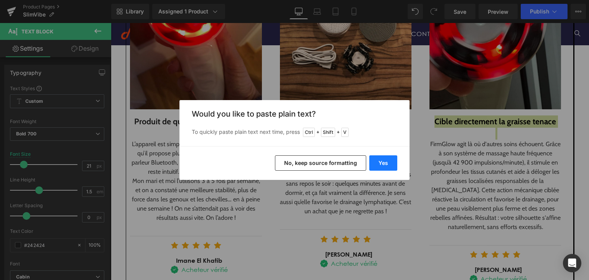
drag, startPoint x: 385, startPoint y: 166, endPoint x: 271, endPoint y: 138, distance: 117.4
click at [385, 166] on button "Yes" at bounding box center [383, 162] width 28 height 15
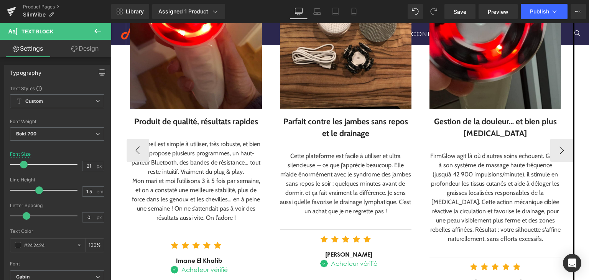
click at [466, 183] on div "FirmGlow agit là où d'autres soins échouent. Grâce à son système de massage hau…" at bounding box center [496, 198] width 132 height 92
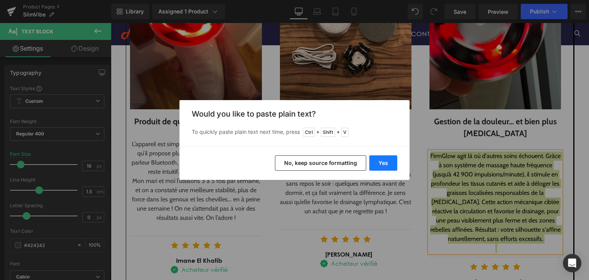
drag, startPoint x: 389, startPoint y: 162, endPoint x: 295, endPoint y: 132, distance: 97.9
click at [389, 162] on button "Yes" at bounding box center [383, 162] width 28 height 15
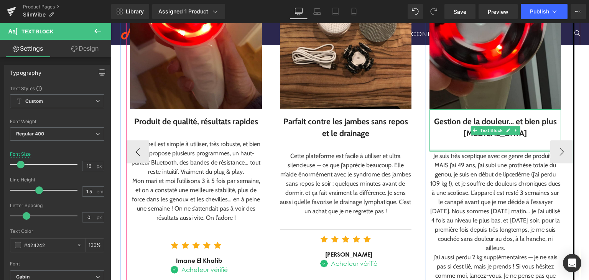
click at [454, 150] on div at bounding box center [496, 151] width 132 height 2
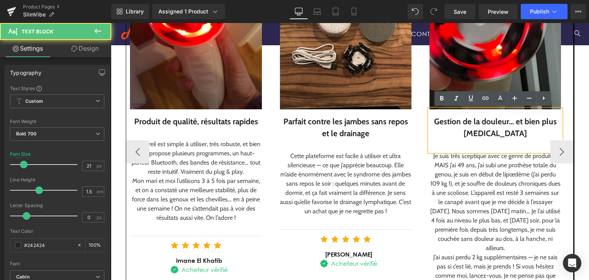
click at [454, 149] on div at bounding box center [496, 146] width 132 height 12
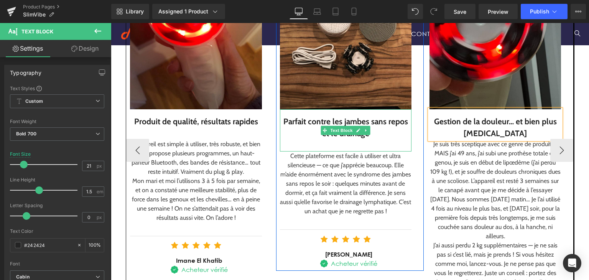
click at [374, 142] on div at bounding box center [346, 146] width 132 height 12
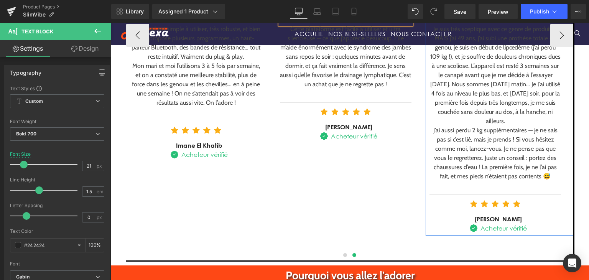
scroll to position [1072, 0]
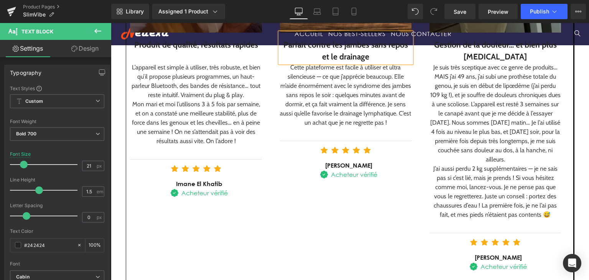
click at [351, 132] on div at bounding box center [346, 131] width 132 height 9
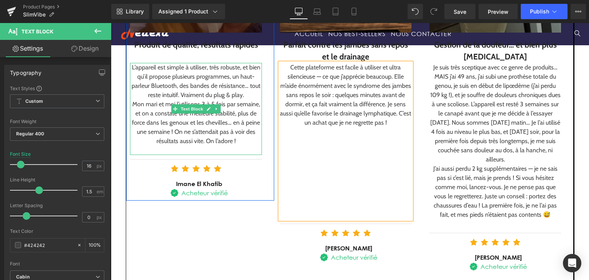
click at [194, 149] on div at bounding box center [196, 150] width 132 height 9
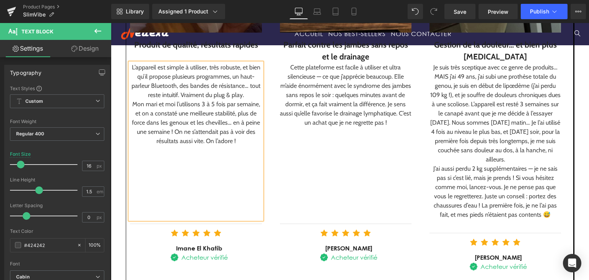
click at [126, 79] on button "‹" at bounding box center [114, 73] width 23 height 23
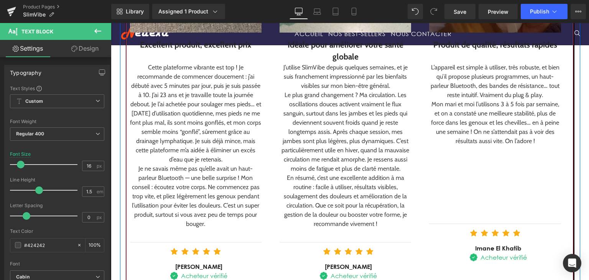
click at [126, 79] on button "‹" at bounding box center [114, 73] width 23 height 23
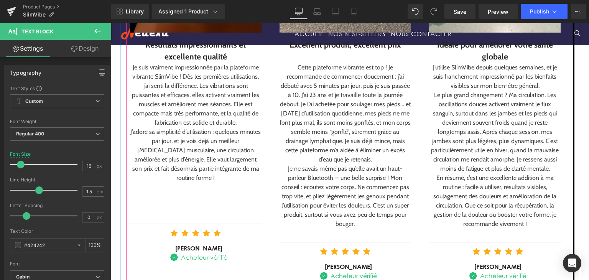
click at [139, 79] on div "Image Résultats impressionnants et excellente qualité Text Block Je suis vraime…" at bounding box center [575, 73] width 898 height 419
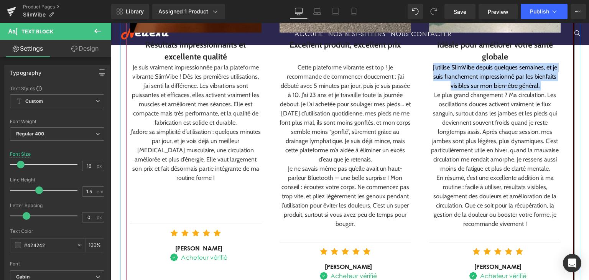
click at [233, 201] on div at bounding box center [196, 205] width 132 height 9
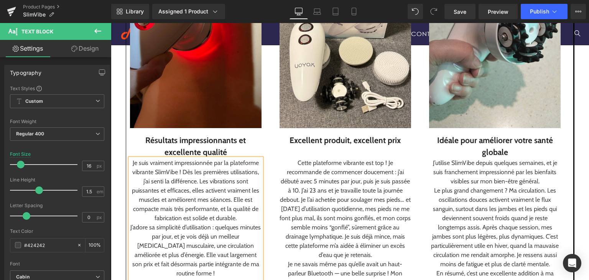
scroll to position [957, 0]
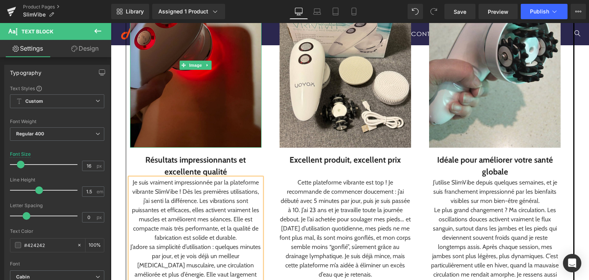
click at [182, 128] on img at bounding box center [196, 65] width 132 height 165
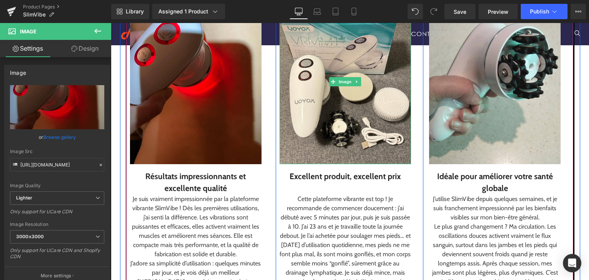
scroll to position [995, 0]
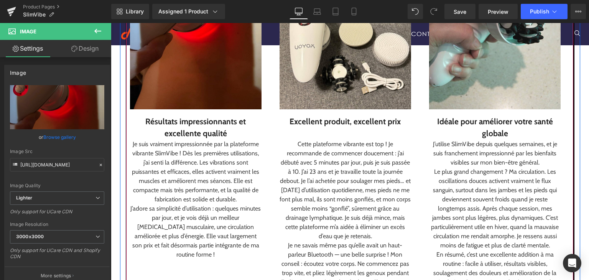
click at [573, 152] on button "›" at bounding box center [584, 154] width 23 height 23
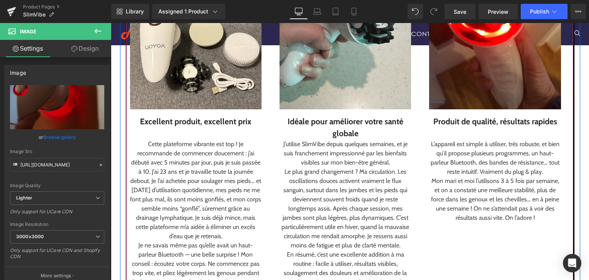
click at [573, 152] on button "›" at bounding box center [584, 154] width 23 height 23
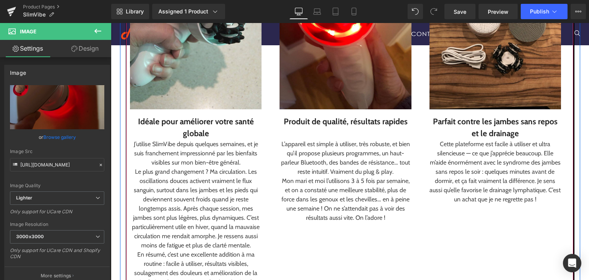
click at [573, 152] on button "›" at bounding box center [584, 154] width 23 height 23
click at [566, 152] on div "Image Résultats impressionnants et excellente qualité Text Block Je suis vraime…" at bounding box center [276, 155] width 898 height 428
click at [561, 152] on div "Cette plateforme est facile à utiliser et ultra silencieuse — ce que j’apprécie…" at bounding box center [496, 172] width 132 height 64
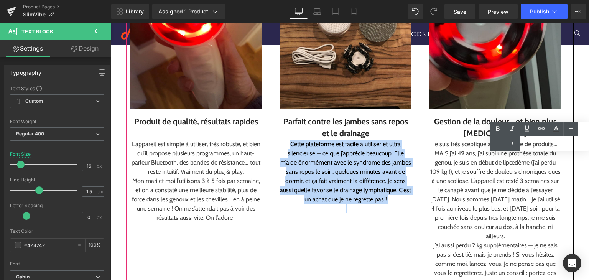
click at [126, 156] on button "‹" at bounding box center [114, 154] width 23 height 23
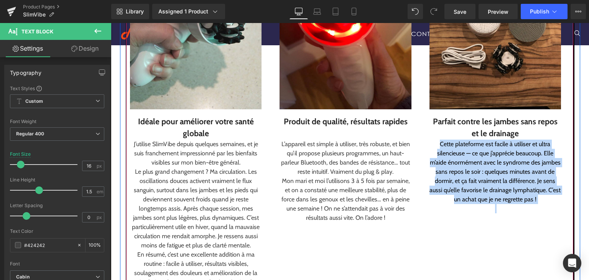
click at [126, 156] on button "‹" at bounding box center [114, 154] width 23 height 23
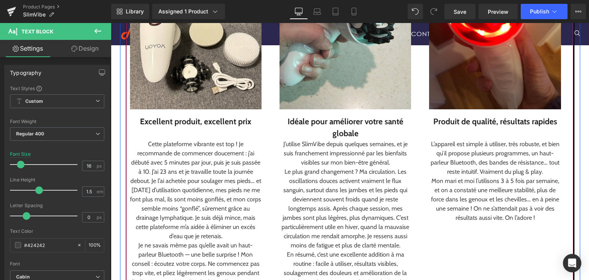
click at [126, 156] on button "‹" at bounding box center [114, 154] width 23 height 23
click at [138, 156] on div "Image Résultats impressionnants et excellente qualité Text Block Je suis vraime…" at bounding box center [426, 155] width 898 height 428
click at [138, 156] on div "Cette plateforme vibrante est top ! Je recommande de commencer doucement : j’ai…" at bounding box center [196, 190] width 132 height 101
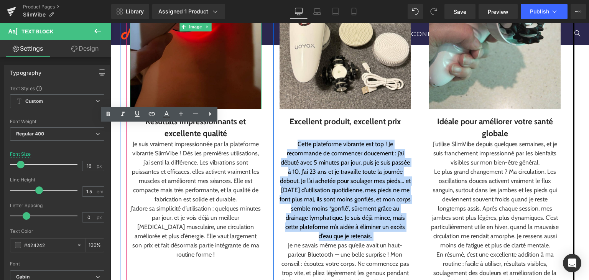
drag, startPoint x: 228, startPoint y: 92, endPoint x: 223, endPoint y: 103, distance: 12.4
click at [228, 92] on img at bounding box center [196, 27] width 132 height 165
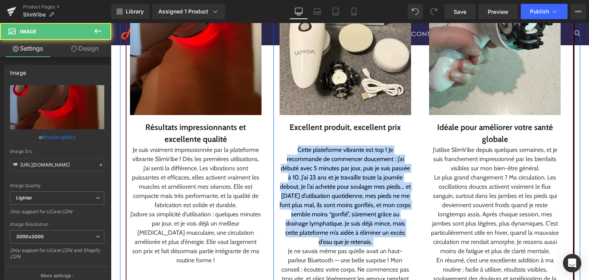
scroll to position [919, 0]
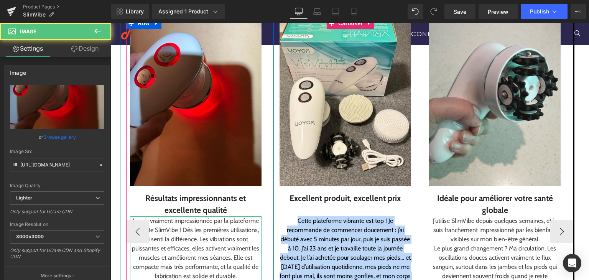
click at [131, 231] on div "Je suis vraiment impressionnée par la plateforme vibrante SlimVibe ! Dès les pr…" at bounding box center [196, 248] width 132 height 64
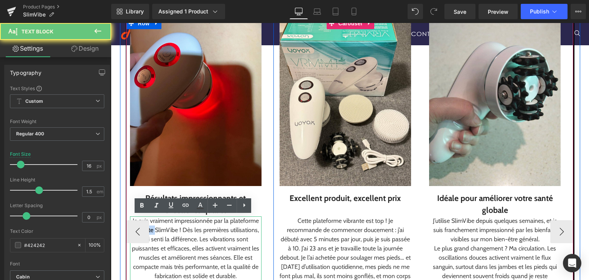
click at [131, 231] on div "Je suis vraiment impressionnée par la plateforme vibrante SlimVibe ! Dès les pr…" at bounding box center [196, 248] width 132 height 64
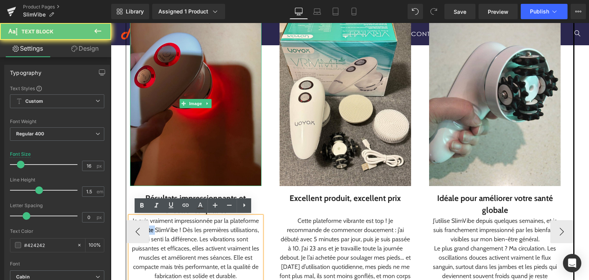
click at [138, 155] on img at bounding box center [196, 103] width 132 height 165
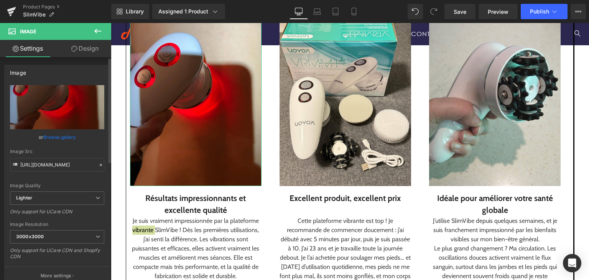
click at [60, 140] on link "Browse gallery" at bounding box center [59, 136] width 33 height 13
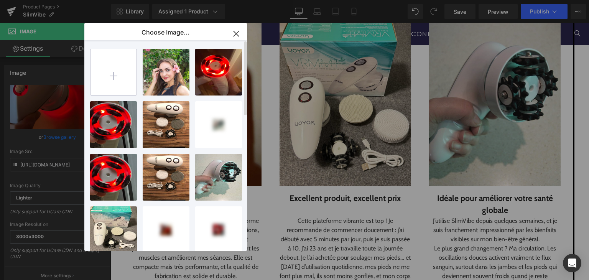
click at [123, 68] on input "file" at bounding box center [114, 72] width 46 height 46
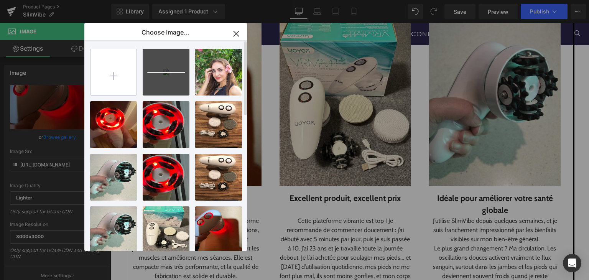
click at [109, 71] on input "file" at bounding box center [114, 72] width 46 height 46
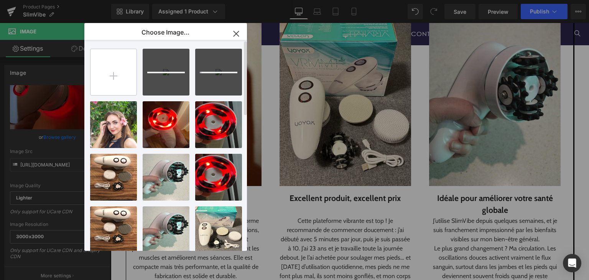
click at [105, 72] on input "file" at bounding box center [114, 72] width 46 height 46
type input "C:\fakepath\3.png"
click at [104, 91] on input "file" at bounding box center [114, 72] width 46 height 46
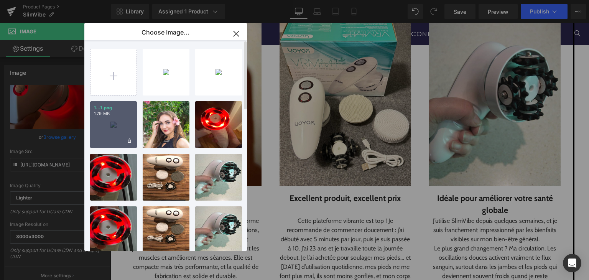
click at [95, 139] on div "1...1.png 1.79 MB" at bounding box center [113, 124] width 47 height 47
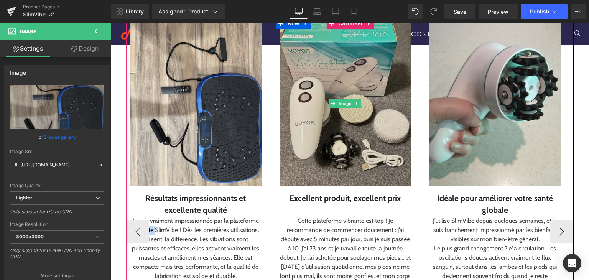
click at [343, 124] on img at bounding box center [346, 103] width 132 height 165
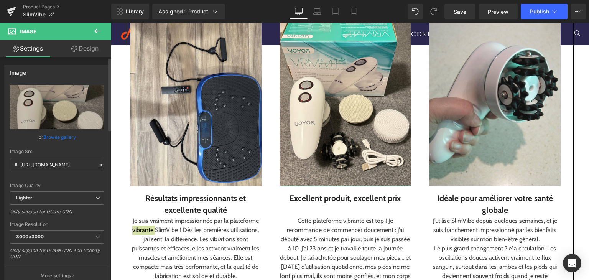
click at [54, 138] on link "Browse gallery" at bounding box center [59, 136] width 33 height 13
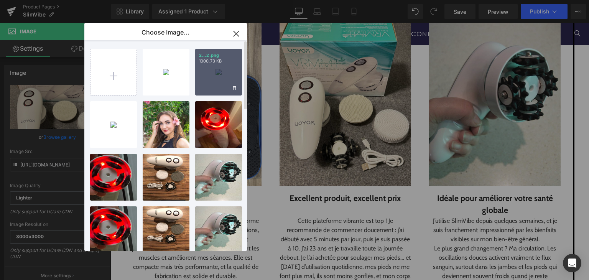
click at [222, 68] on div "2...2.png 1000.73 KB" at bounding box center [218, 72] width 47 height 47
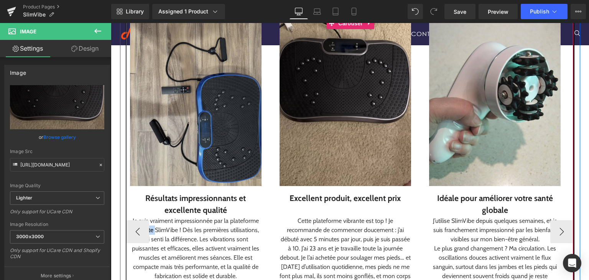
click at [445, 138] on img at bounding box center [495, 103] width 132 height 165
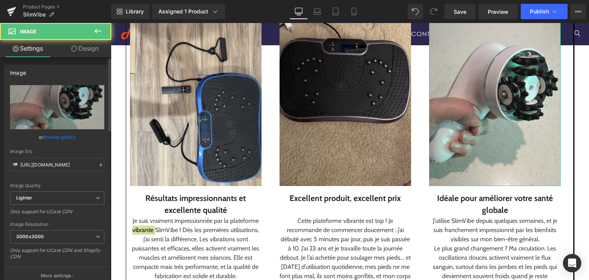
click at [54, 136] on link "Browse gallery" at bounding box center [59, 136] width 33 height 13
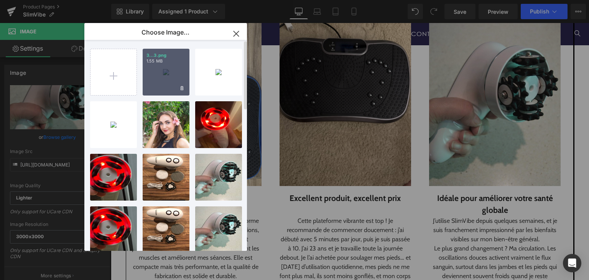
click at [164, 72] on div "3...3.png 1.55 MB" at bounding box center [166, 72] width 47 height 47
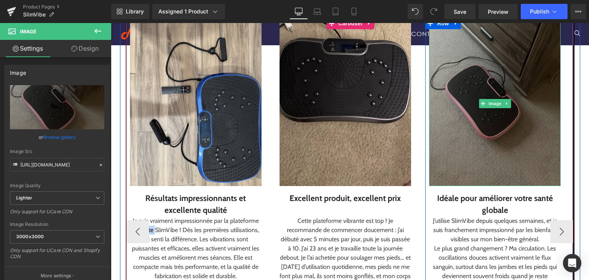
click at [473, 160] on img at bounding box center [495, 103] width 132 height 165
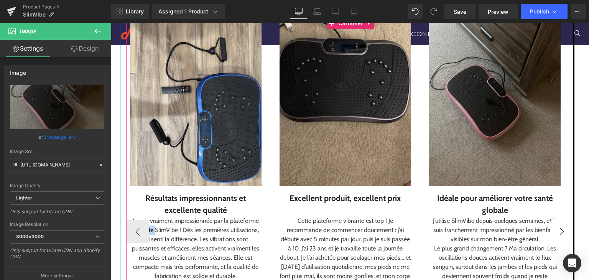
click at [564, 226] on button "›" at bounding box center [561, 231] width 23 height 23
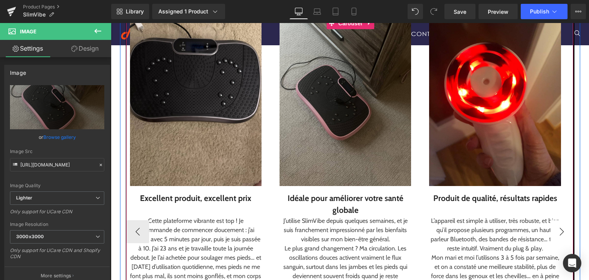
click at [564, 226] on button "›" at bounding box center [561, 231] width 23 height 23
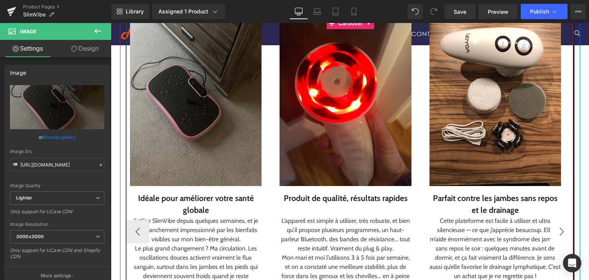
click at [564, 226] on button "›" at bounding box center [561, 231] width 23 height 23
click at [411, 226] on div "L’appareil est simple à utiliser, très robuste, et bien qu’il propose plusieurs…" at bounding box center [346, 234] width 132 height 37
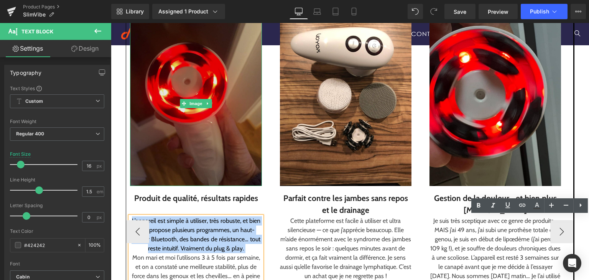
click at [162, 168] on img at bounding box center [196, 103] width 132 height 165
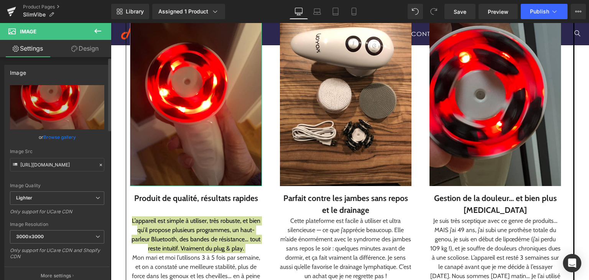
click at [49, 137] on link "Browse gallery" at bounding box center [59, 136] width 33 height 13
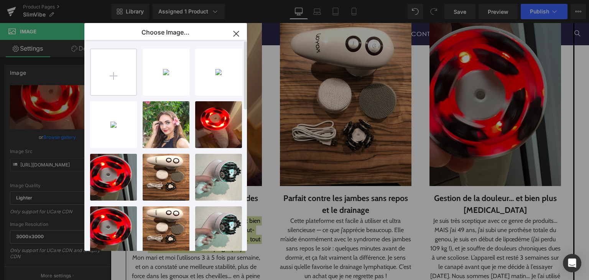
click at [110, 68] on input "file" at bounding box center [114, 72] width 46 height 46
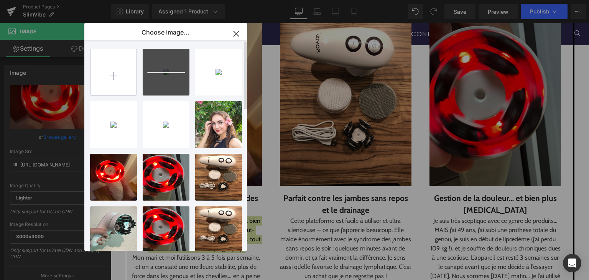
click at [110, 67] on input "file" at bounding box center [114, 72] width 46 height 46
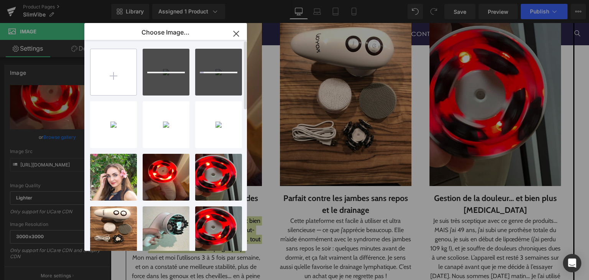
click at [103, 51] on input "file" at bounding box center [114, 72] width 46 height 46
type input "C:\fakepath\4.png"
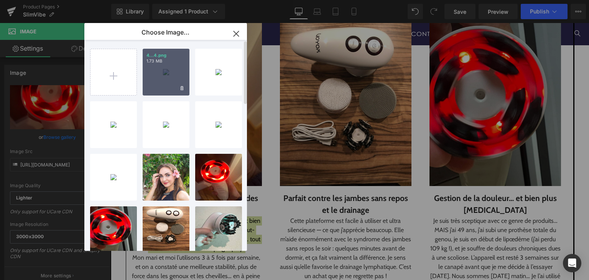
click at [160, 77] on div "4...4.png 1.73 MB" at bounding box center [166, 72] width 47 height 47
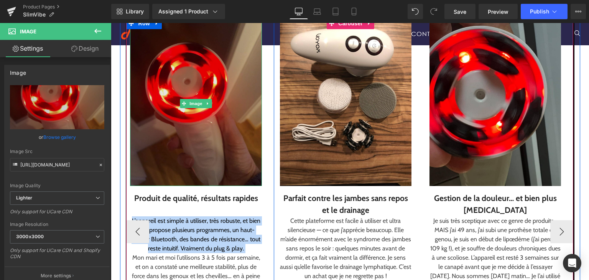
click at [202, 150] on img at bounding box center [196, 103] width 132 height 165
click at [232, 119] on img at bounding box center [196, 103] width 132 height 165
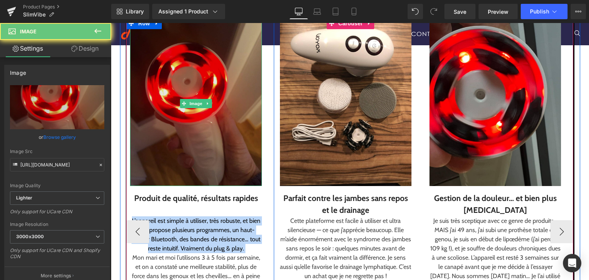
click at [232, 119] on img at bounding box center [196, 103] width 132 height 165
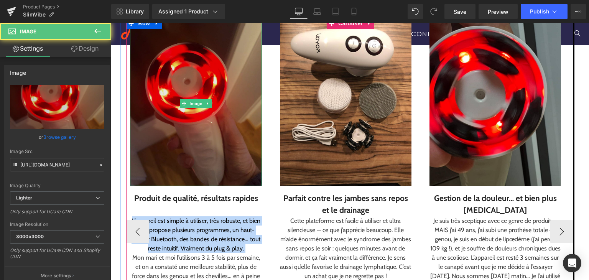
click at [217, 122] on img at bounding box center [196, 103] width 132 height 165
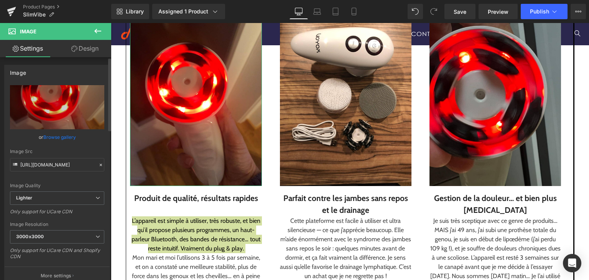
click at [48, 133] on link "Browse gallery" at bounding box center [59, 136] width 33 height 13
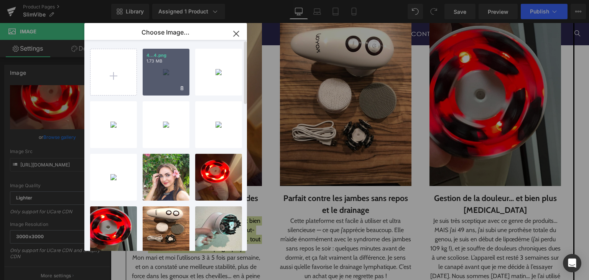
click at [172, 68] on div "4...4.png 1.73 MB" at bounding box center [166, 72] width 47 height 47
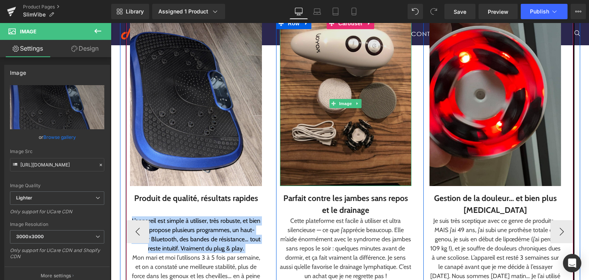
click at [339, 131] on img at bounding box center [346, 103] width 132 height 165
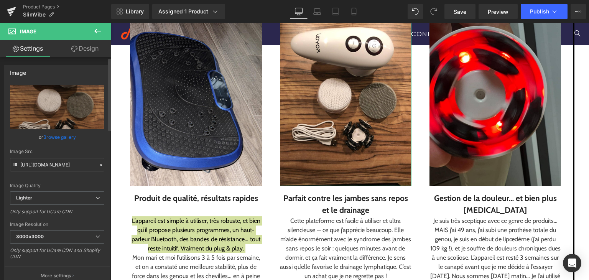
click at [52, 137] on link "Browse gallery" at bounding box center [59, 136] width 33 height 13
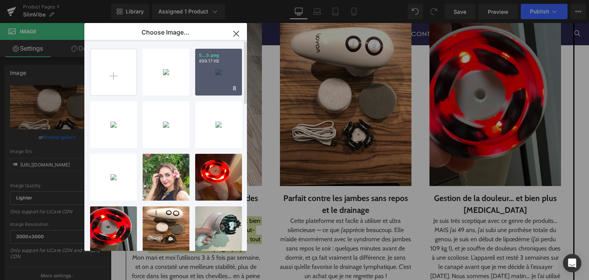
click at [213, 68] on div "5...5.png 899.17 KB" at bounding box center [218, 72] width 47 height 47
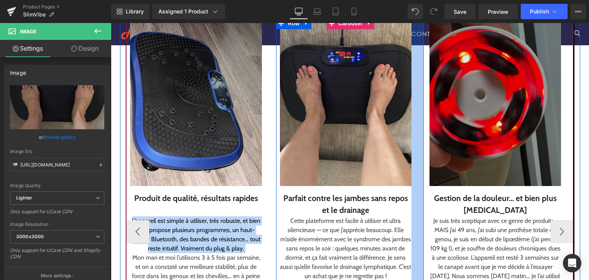
click at [473, 155] on img at bounding box center [496, 103] width 132 height 165
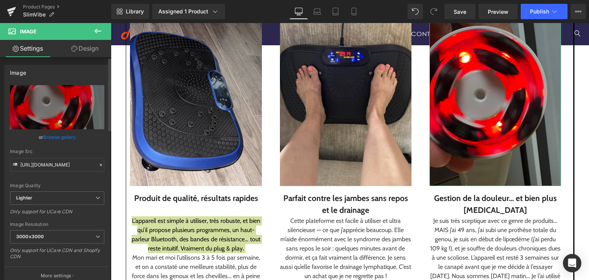
click at [53, 135] on link "Browse gallery" at bounding box center [59, 136] width 33 height 13
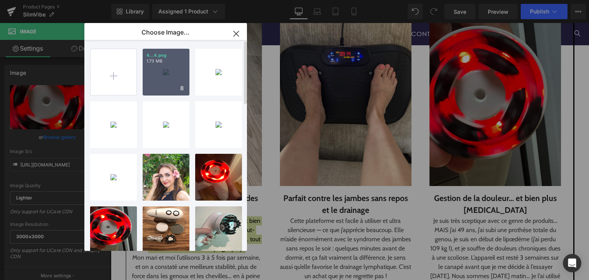
click at [159, 62] on p "1.73 MB" at bounding box center [166, 61] width 39 height 6
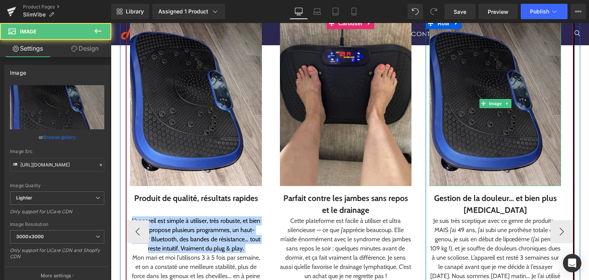
click at [453, 128] on img at bounding box center [496, 103] width 132 height 165
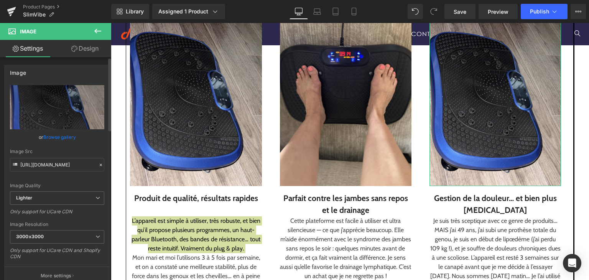
click at [53, 137] on link "Browse gallery" at bounding box center [59, 136] width 33 height 13
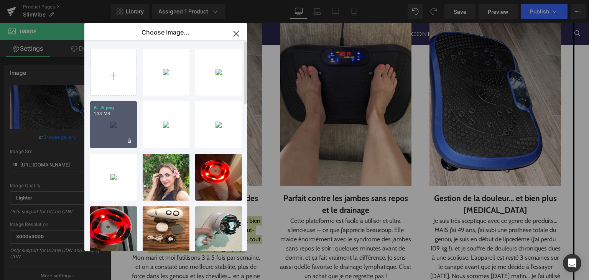
click at [100, 122] on div "6...6.png 1.33 MB" at bounding box center [113, 124] width 47 height 47
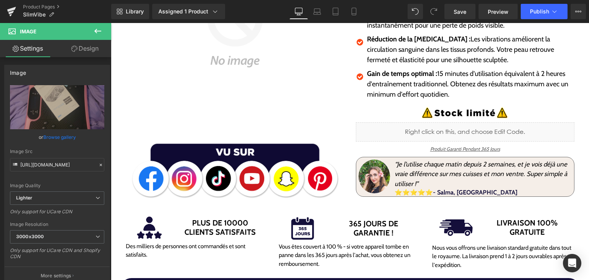
scroll to position [0, 0]
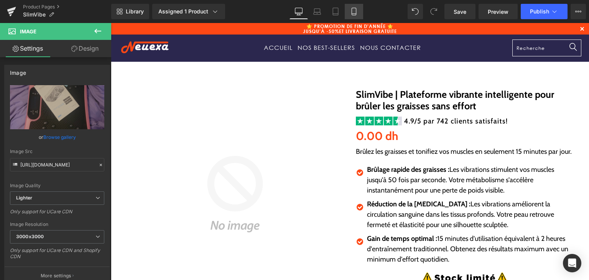
click at [352, 10] on icon at bounding box center [354, 11] width 4 height 7
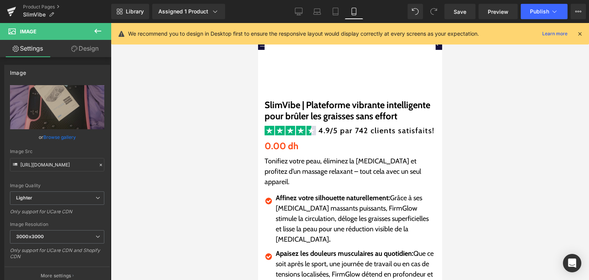
scroll to position [133, 0]
click at [580, 34] on icon at bounding box center [579, 33] width 7 height 7
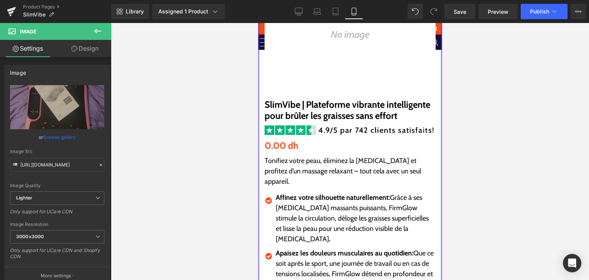
scroll to position [0, 0]
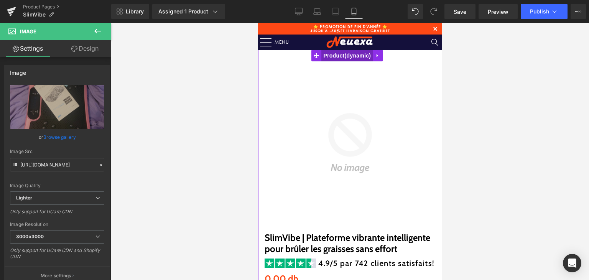
click at [344, 60] on span "Product" at bounding box center [346, 56] width 51 height 12
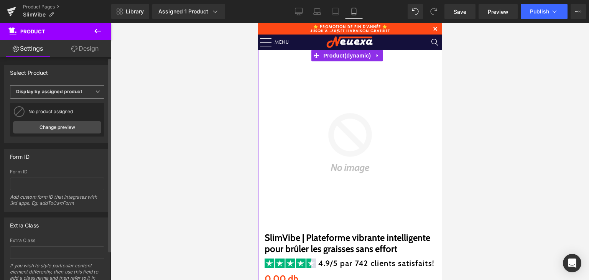
click at [77, 94] on b "Display by assigned product" at bounding box center [49, 92] width 66 height 6
click at [75, 125] on link "Change preview" at bounding box center [57, 127] width 88 height 12
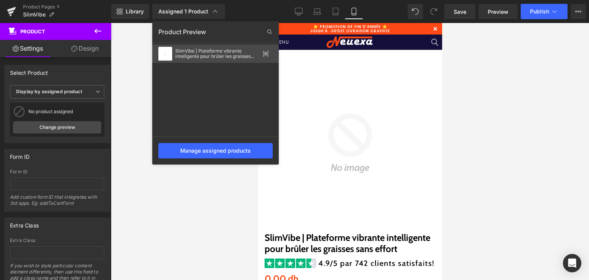
click at [205, 57] on div "SlimVibe | Plateforme vibrante intelligente pour brûler les graisses sans effort" at bounding box center [217, 53] width 84 height 11
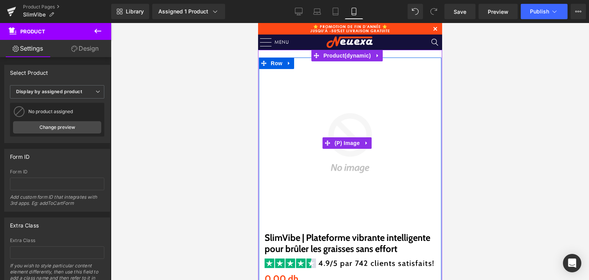
scroll to position [153, 0]
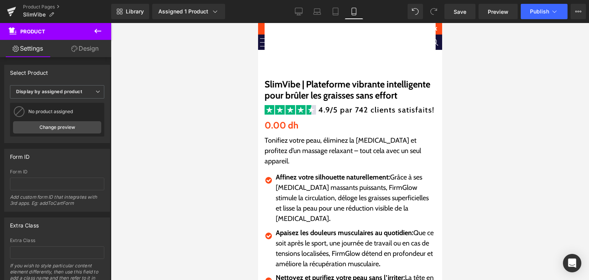
click at [289, 161] on div "Sale Off (P) Image SlimVibe | Plateforme vibrante intelligente pour brûler les …" at bounding box center [350, 165] width 183 height 522
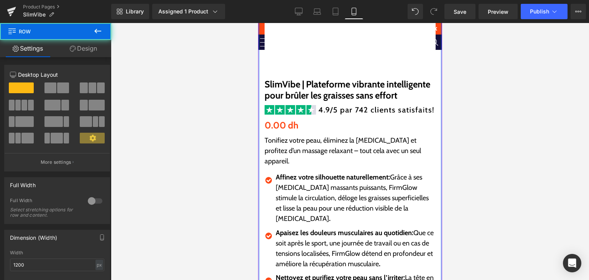
click at [286, 156] on p "Tonifiez votre peau, éliminez la [MEDICAL_DATA] et profitez d’un massage relaxa…" at bounding box center [349, 150] width 171 height 31
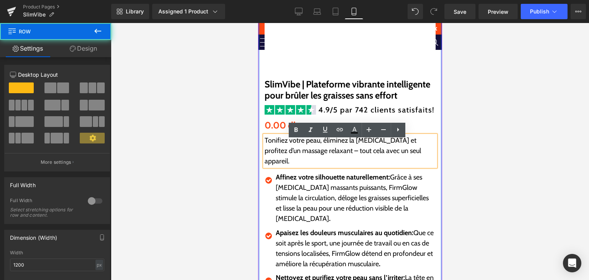
click at [286, 156] on p "Tonifiez votre peau, éliminez la [MEDICAL_DATA] et profitez d’un massage relaxa…" at bounding box center [349, 150] width 171 height 31
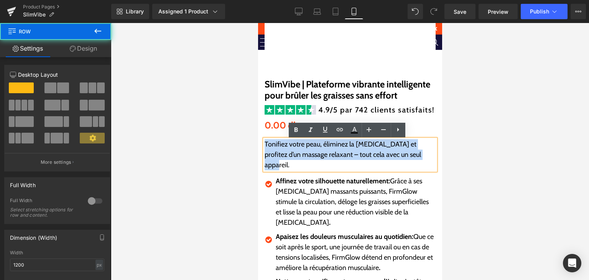
scroll to position [157, 0]
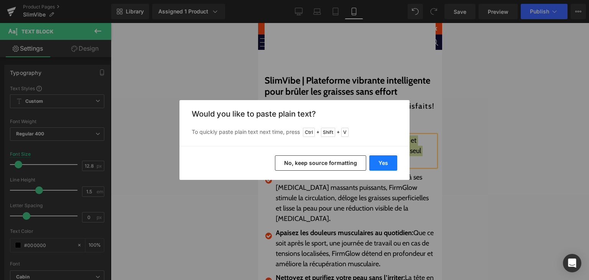
drag, startPoint x: 381, startPoint y: 158, endPoint x: 121, endPoint y: 135, distance: 261.1
click at [381, 158] on button "Yes" at bounding box center [383, 162] width 28 height 15
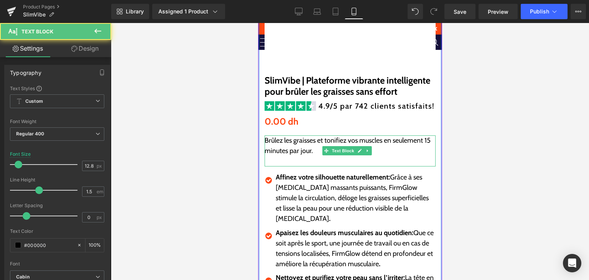
click at [284, 165] on p at bounding box center [349, 161] width 171 height 10
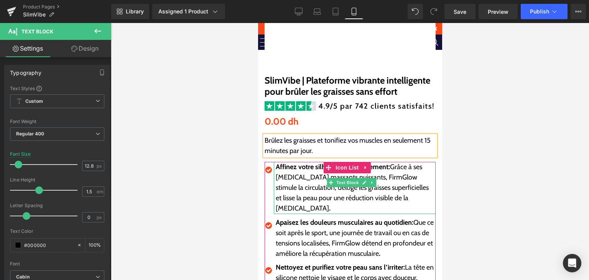
click at [296, 185] on p "Affinez votre silhouette naturellement: Grâce à ses [MEDICAL_DATA] massants pui…" at bounding box center [355, 188] width 160 height 52
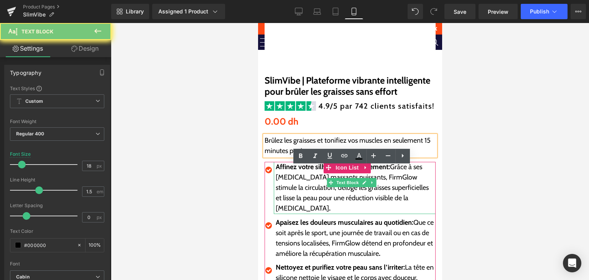
click at [296, 185] on p "Affinez votre silhouette naturellement: Grâce à ses [MEDICAL_DATA] massants pui…" at bounding box center [355, 188] width 160 height 52
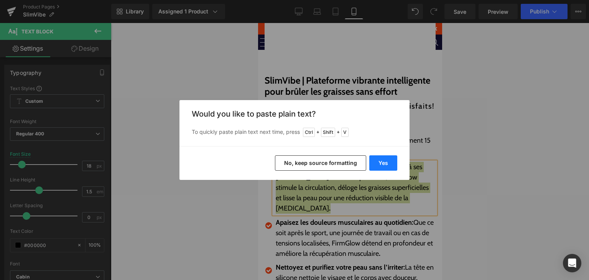
click at [382, 163] on button "Yes" at bounding box center [383, 162] width 28 height 15
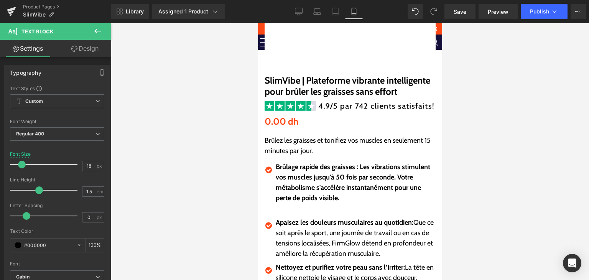
click at [303, 243] on p "Apaisez les douleurs musculaires au quotidien: Que ce soit après le sport, une …" at bounding box center [355, 237] width 160 height 41
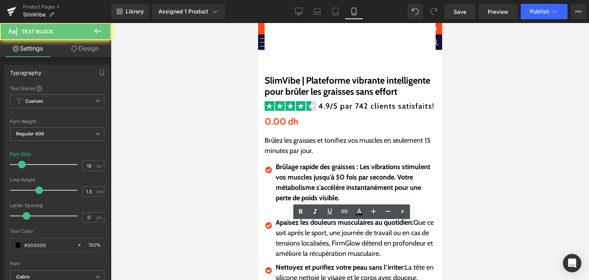
click at [303, 243] on p "Apaisez les douleurs musculaires au quotidien: Que ce soit après le sport, une …" at bounding box center [355, 237] width 160 height 41
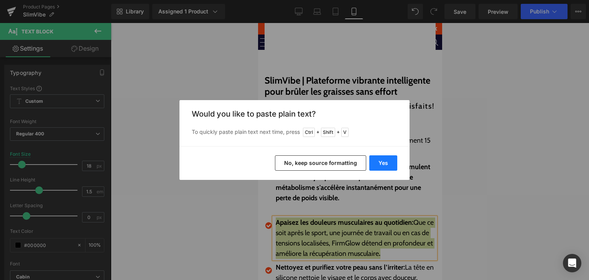
drag, startPoint x: 387, startPoint y: 164, endPoint x: 128, endPoint y: 142, distance: 259.4
click at [387, 164] on button "Yes" at bounding box center [383, 162] width 28 height 15
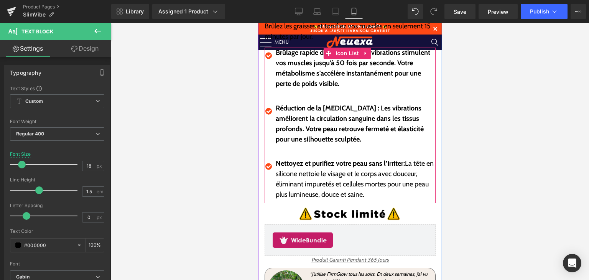
scroll to position [272, 0]
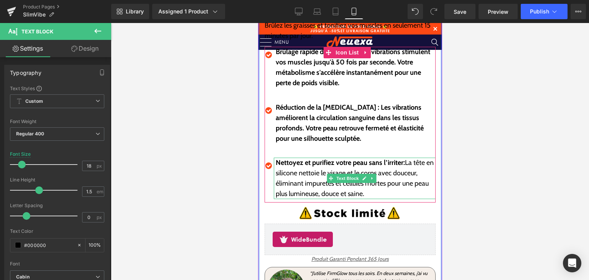
click at [303, 167] on strong "Nettoyez et purifiez votre peau sans l’irriter:" at bounding box center [339, 162] width 129 height 8
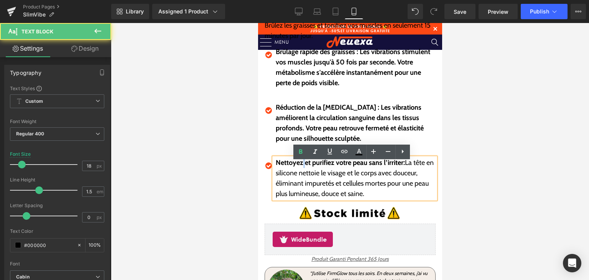
click at [303, 167] on strong "Nettoyez et purifiez votre peau sans l’irriter:" at bounding box center [339, 162] width 129 height 8
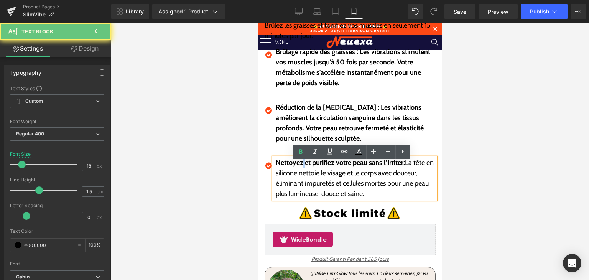
click at [303, 167] on strong "Nettoyez et purifiez votre peau sans l’irriter:" at bounding box center [339, 162] width 129 height 8
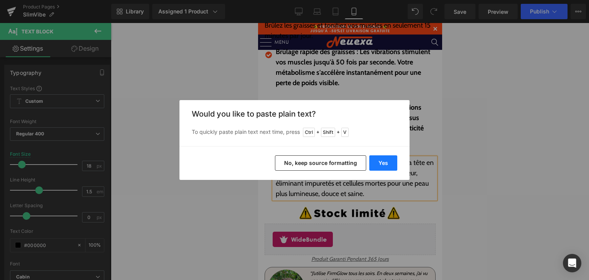
click at [389, 160] on button "Yes" at bounding box center [383, 162] width 28 height 15
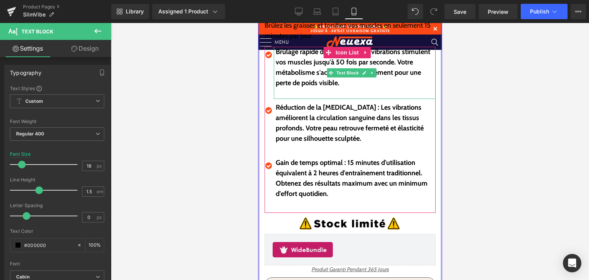
click at [280, 96] on p at bounding box center [355, 93] width 160 height 10
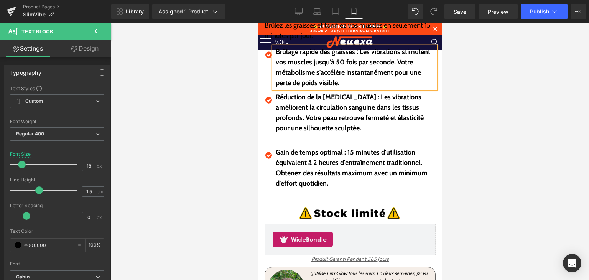
click at [315, 149] on ul "Icon Brûlage rapide des graisses : Les vibrations stimulent vos muscles jusqu'à…" at bounding box center [349, 125] width 171 height 156
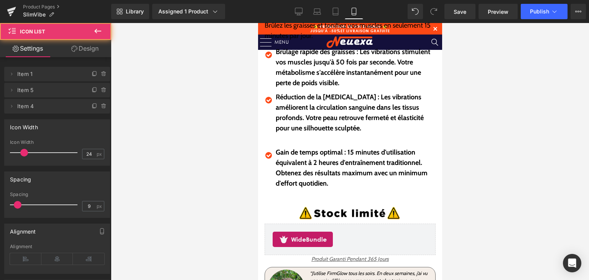
click at [311, 144] on div "Réduction de la [MEDICAL_DATA] : Les vibrations améliorent la circulation sangu…" at bounding box center [354, 118] width 162 height 52
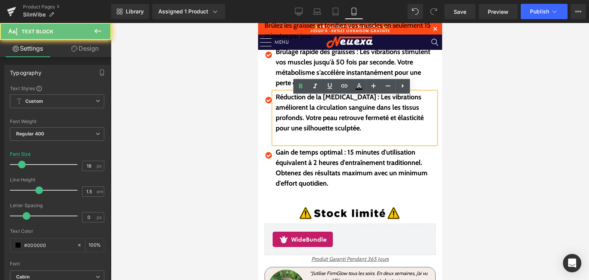
click at [309, 144] on p at bounding box center [355, 138] width 160 height 10
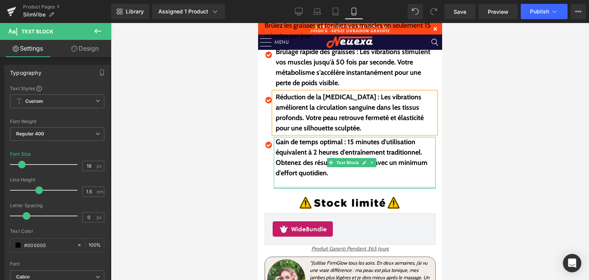
click at [298, 189] on p at bounding box center [355, 183] width 160 height 10
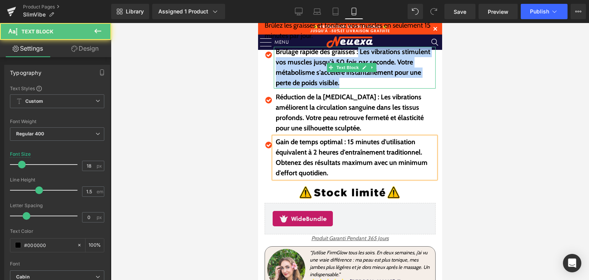
drag, startPoint x: 359, startPoint y: 55, endPoint x: 413, endPoint y: 83, distance: 61.1
click at [413, 83] on p "Brûlage rapide des graisses : Les vibrations stimulent vos muscles jusqu'à 50 f…" at bounding box center [355, 67] width 160 height 41
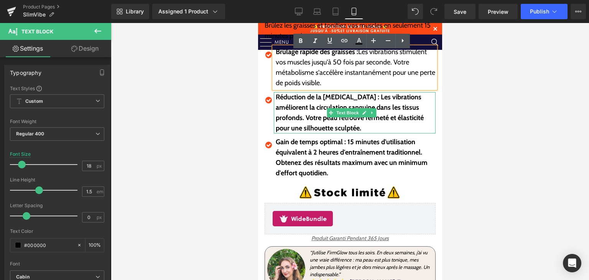
click at [314, 110] on b "Réduction de la [MEDICAL_DATA] : Les vibrations améliorent la circulation sangu…" at bounding box center [349, 113] width 148 height 40
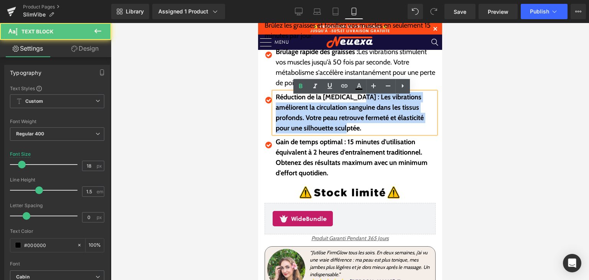
drag, startPoint x: 349, startPoint y: 102, endPoint x: 375, endPoint y: 132, distance: 39.4
click at [375, 132] on p "Réduction de la [MEDICAL_DATA] : Les vibrations améliorent la circulation sangu…" at bounding box center [355, 112] width 160 height 41
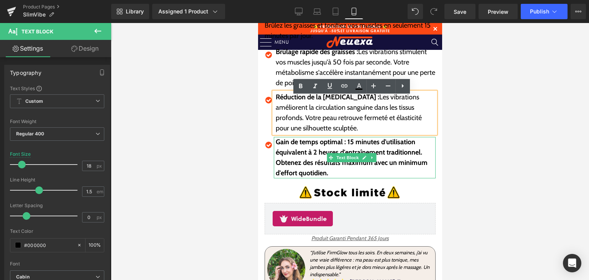
click at [297, 153] on b "Gain de temps optimal : 15 minutes d'utilisation équivalent à 2 heures d'entraî…" at bounding box center [351, 158] width 152 height 40
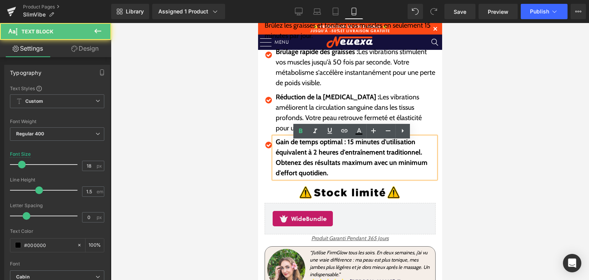
drag, startPoint x: 347, startPoint y: 148, endPoint x: 359, endPoint y: 160, distance: 17.6
click at [368, 170] on b "Gain de temps optimal : 15 minutes d'utilisation équivalent à 2 heures d'entraî…" at bounding box center [351, 158] width 152 height 40
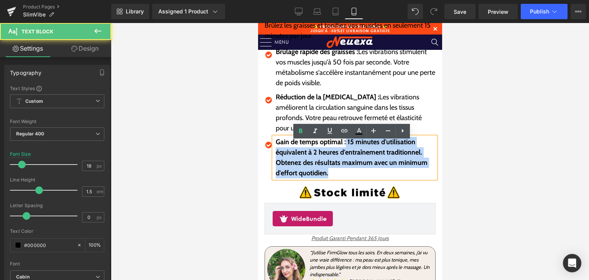
drag, startPoint x: 346, startPoint y: 147, endPoint x: 365, endPoint y: 180, distance: 37.8
click at [365, 178] on p "Gain de temps optimal : 15 minutes d'utilisation équivalent à 2 heures d'entraî…" at bounding box center [355, 157] width 160 height 41
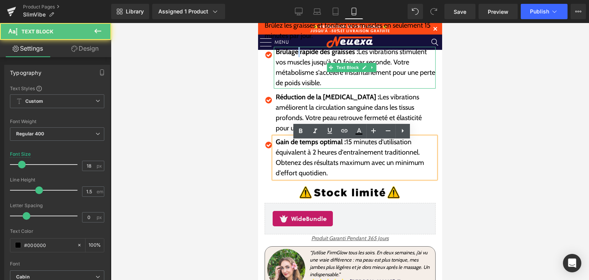
drag, startPoint x: 298, startPoint y: 58, endPoint x: 308, endPoint y: 59, distance: 10.7
click at [300, 56] on strong "Brûlage rapide des graisses :" at bounding box center [316, 52] width 82 height 8
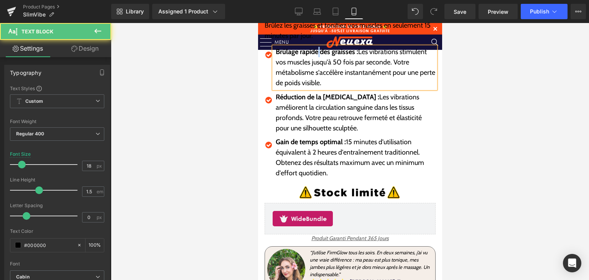
click at [320, 56] on strong "Brûlage rapide des graisses :" at bounding box center [316, 52] width 82 height 8
click at [329, 61] on p "Brûlage rapide des graisses : Les vibrations stimulent vos muscles jusqu'à 50 f…" at bounding box center [355, 67] width 160 height 41
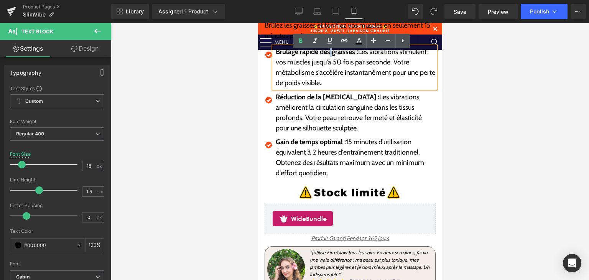
click at [330, 56] on strong "Brûlage rapide des graisses :" at bounding box center [316, 52] width 82 height 8
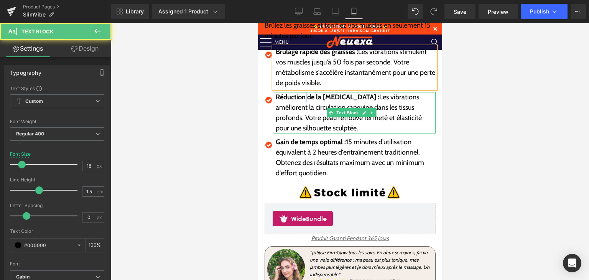
click at [305, 101] on strong "Réduction de la [MEDICAL_DATA] :" at bounding box center [327, 97] width 104 height 8
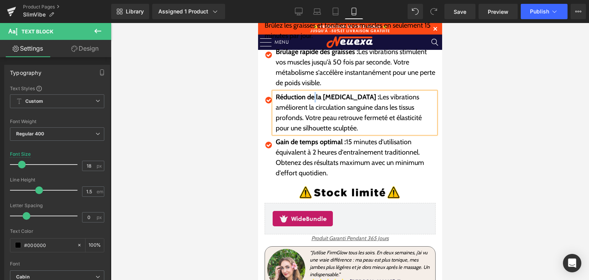
click at [316, 101] on strong "Réduction de la [MEDICAL_DATA] :" at bounding box center [327, 97] width 104 height 8
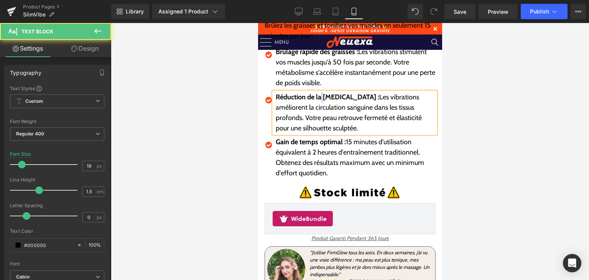
click at [321, 101] on strong "Réduction de la [MEDICAL_DATA] :" at bounding box center [327, 97] width 104 height 8
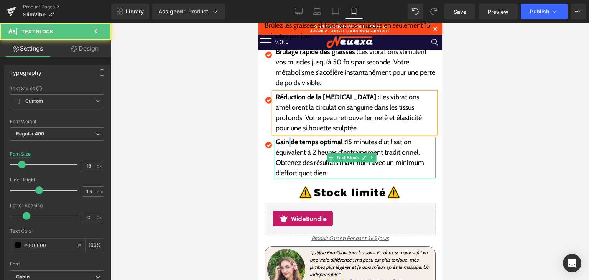
click at [290, 146] on strong "Gain de temps optimal :" at bounding box center [310, 142] width 70 height 8
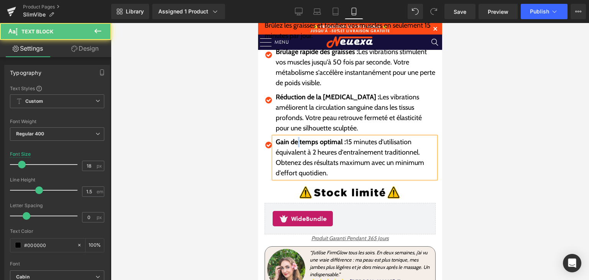
click at [299, 146] on strong "Gain de temps optimal :" at bounding box center [310, 142] width 70 height 8
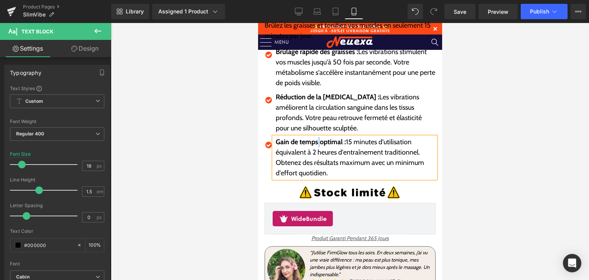
click at [318, 146] on strong "Gain de temps optimal :" at bounding box center [310, 142] width 70 height 8
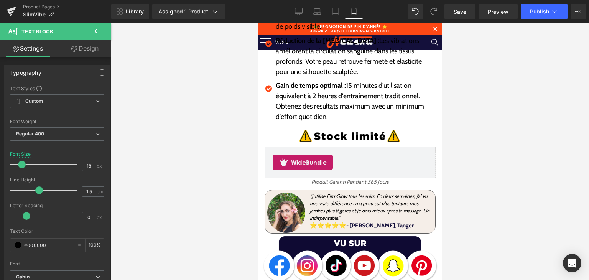
scroll to position [387, 0]
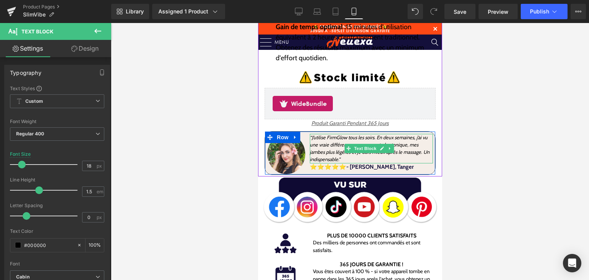
click at [316, 144] on icon "“J’utilise FirmGlow tous les soirs. En deux semaines, j’ai vu une vraie différe…" at bounding box center [370, 149] width 120 height 28
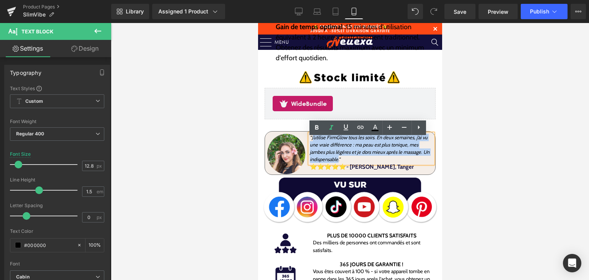
drag, startPoint x: 311, startPoint y: 145, endPoint x: 336, endPoint y: 165, distance: 32.4
click at [336, 163] on p "“J’utilise FirmGlow tous les soirs. En deux semaines, j’ai vu une vraie différe…" at bounding box center [371, 149] width 123 height 30
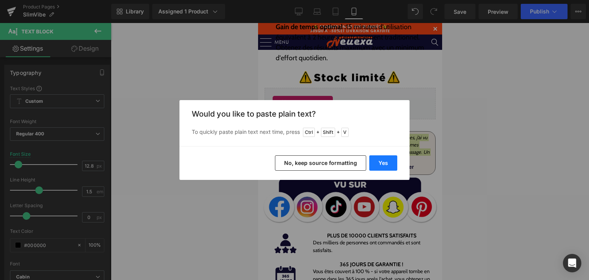
click at [373, 162] on button "Yes" at bounding box center [383, 162] width 28 height 15
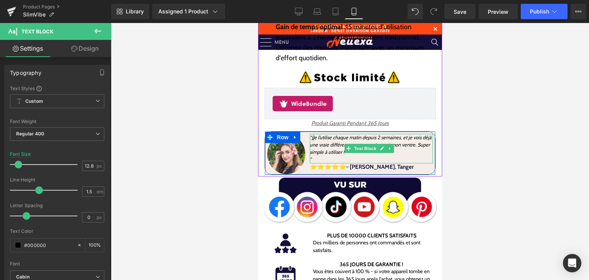
click at [313, 143] on icon "“JJe l’utilise chaque matin depuis 2 semaines, et je vois déjà une vraie différ…" at bounding box center [371, 145] width 122 height 20
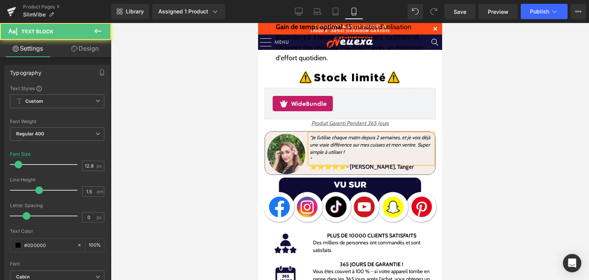
click at [354, 156] on p "“Je l’utilise chaque matin depuis 2 semaines, et je vois déjà une vraie différe…" at bounding box center [371, 145] width 123 height 22
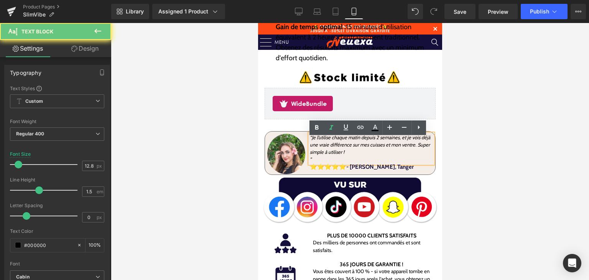
click at [347, 163] on p "”" at bounding box center [371, 159] width 123 height 7
click at [343, 163] on p "”" at bounding box center [371, 159] width 123 height 7
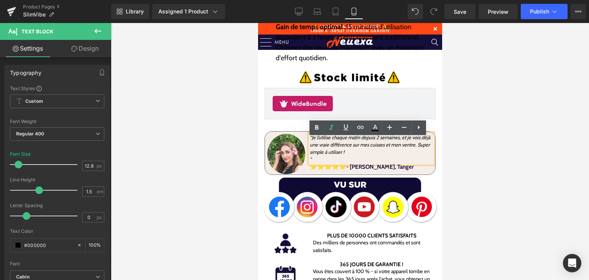
click at [343, 163] on p "”" at bounding box center [371, 159] width 123 height 7
drag, startPoint x: 329, startPoint y: 163, endPoint x: 308, endPoint y: 167, distance: 21.0
click at [308, 167] on div "“Je l’utilise chaque matin depuis 2 semaines, et je vois déjà une vraie différe…" at bounding box center [371, 154] width 128 height 40
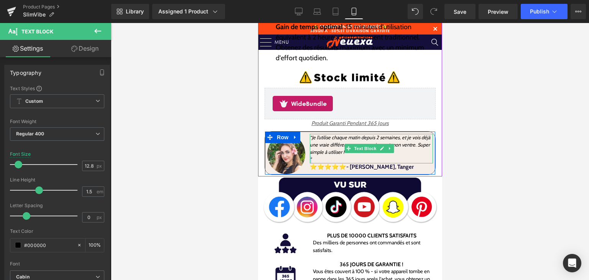
copy icon "”"
click at [352, 153] on span "Text Block" at bounding box center [364, 148] width 25 height 9
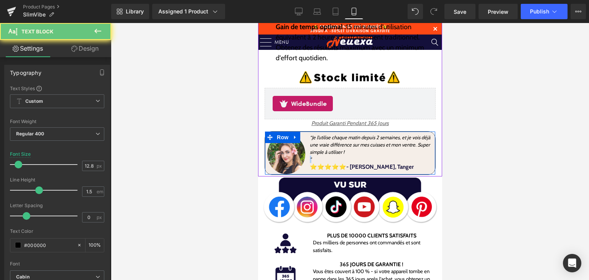
click at [351, 161] on p "”" at bounding box center [371, 159] width 123 height 7
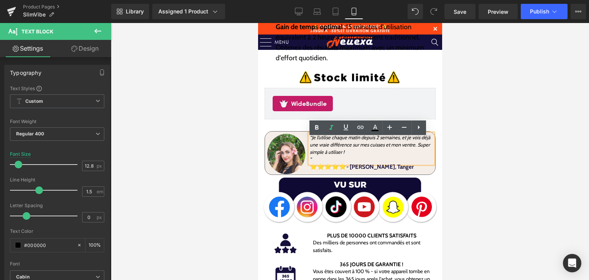
click at [351, 156] on p "“Je l’utilise chaque matin depuis 2 semaines, et je vois déjà une vraie différe…" at bounding box center [371, 145] width 123 height 22
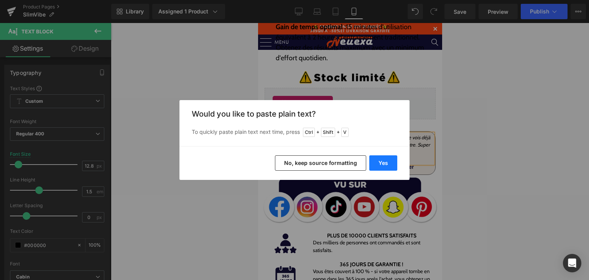
drag, startPoint x: 379, startPoint y: 160, endPoint x: 120, endPoint y: 138, distance: 260.1
click at [379, 160] on button "Yes" at bounding box center [383, 162] width 28 height 15
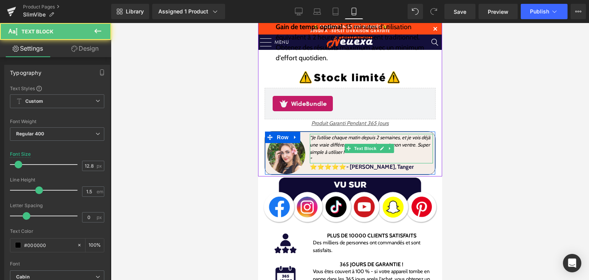
click at [336, 163] on p "”" at bounding box center [371, 159] width 123 height 7
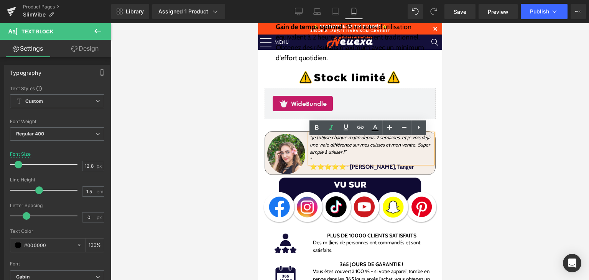
drag, startPoint x: 322, startPoint y: 164, endPoint x: 307, endPoint y: 163, distance: 14.6
click at [310, 163] on div "“Je l’utilise chaque matin depuis 2 semaines, et je vois déjà une vraie différe…" at bounding box center [371, 149] width 123 height 30
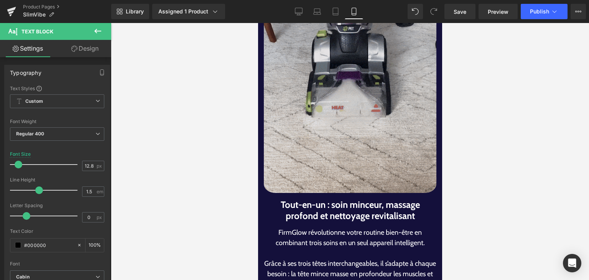
scroll to position [848, 0]
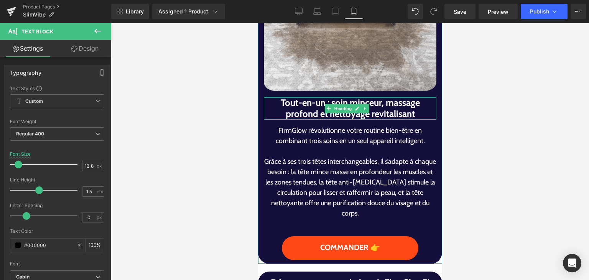
click at [297, 97] on h1 "Tout-en-un : soin minceur, massage profond et nettoyage revitalisant" at bounding box center [350, 108] width 173 height 22
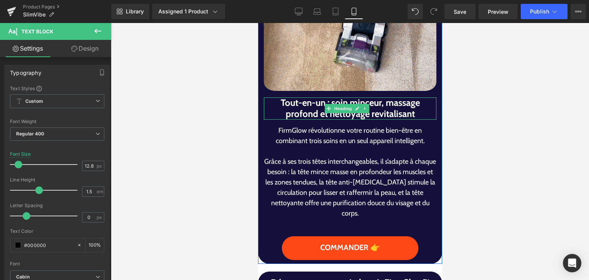
click at [297, 97] on h1 "Tout-en-un : soin minceur, massage profond et nettoyage revitalisant" at bounding box center [350, 108] width 173 height 22
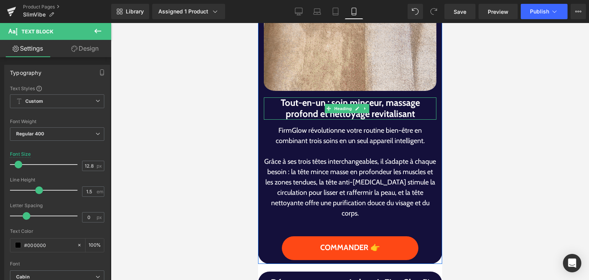
click at [297, 97] on h1 "Tout-en-un : soin minceur, massage profond et nettoyage revitalisant" at bounding box center [350, 108] width 173 height 22
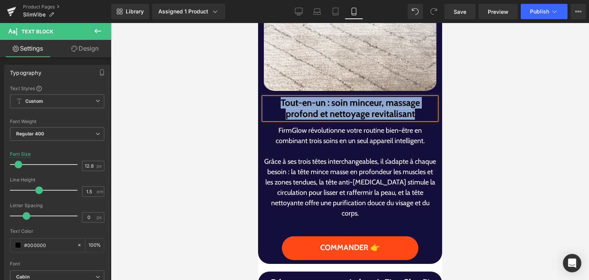
click at [297, 97] on h1 "Tout-en-un : soin minceur, massage profond et nettoyage revitalisant" at bounding box center [350, 108] width 173 height 22
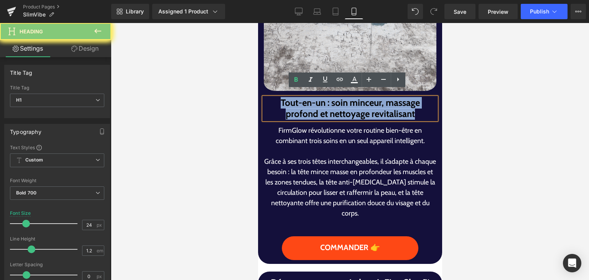
paste div
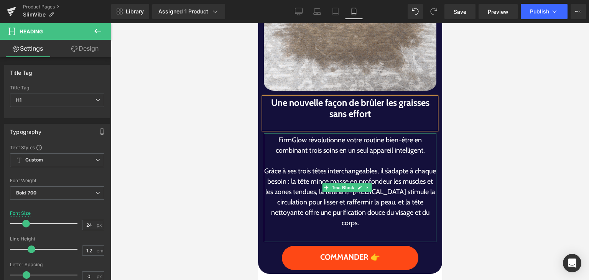
click at [316, 161] on div "FirmGlow révolutionne votre routine bien-être en combinant trois soins en un se…" at bounding box center [350, 187] width 173 height 109
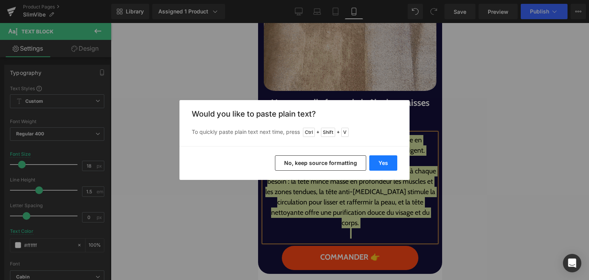
click at [373, 169] on button "Yes" at bounding box center [383, 162] width 28 height 15
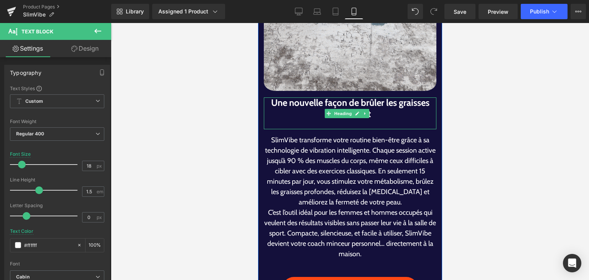
click at [348, 120] on div at bounding box center [350, 125] width 173 height 10
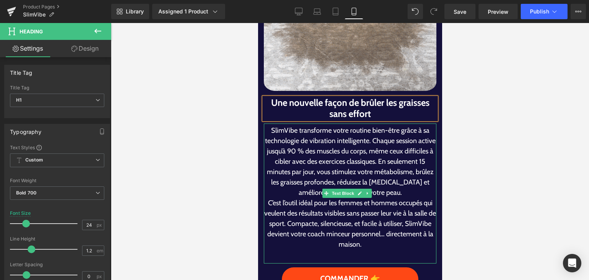
click at [378, 133] on p "SlimVibe transforme votre routine bien-être grâce à sa technologie de vibration…" at bounding box center [350, 161] width 173 height 72
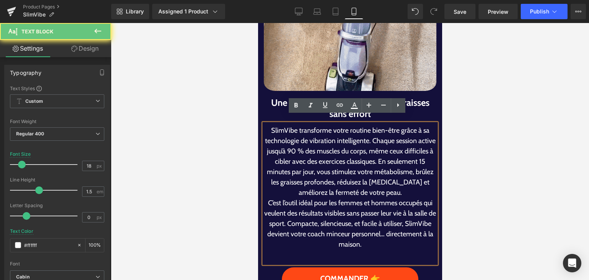
click at [376, 135] on p "SlimVibe transforme votre routine bien-être grâce à sa technologie de vibration…" at bounding box center [350, 161] width 173 height 72
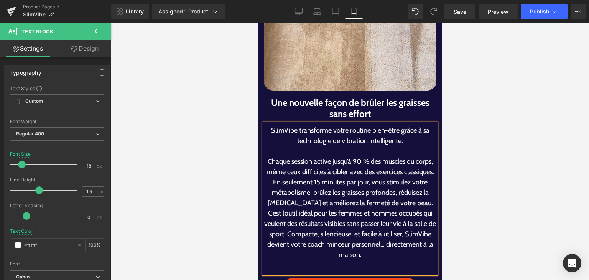
click at [306, 178] on p "Chaque session active jusqu’à 90 % des muscles du corps, même ceux difficiles à…" at bounding box center [350, 182] width 173 height 52
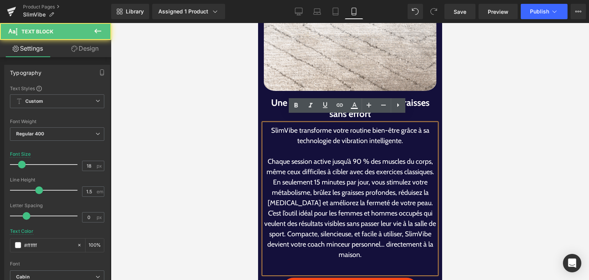
click at [305, 178] on p "Chaque session active jusqu’à 90 % des muscles du corps, même ceux difficiles à…" at bounding box center [350, 182] width 173 height 52
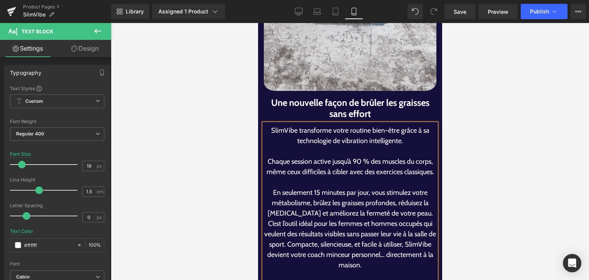
click at [414, 215] on p "En seulement 15 minutes par jour, vous stimulez votre métabolisme, brûlez les g…" at bounding box center [350, 203] width 173 height 31
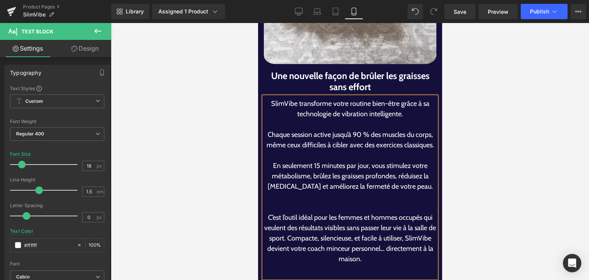
scroll to position [886, 0]
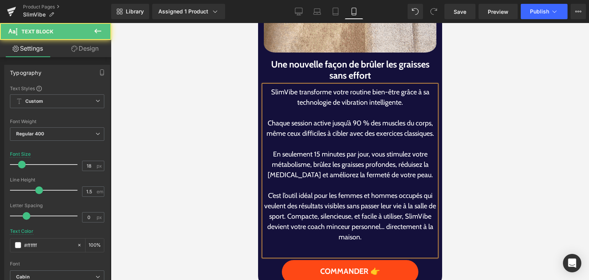
click at [308, 220] on p "C’est l’outil idéal pour les femmes et hommes occupés qui veulent des résultats…" at bounding box center [350, 217] width 173 height 52
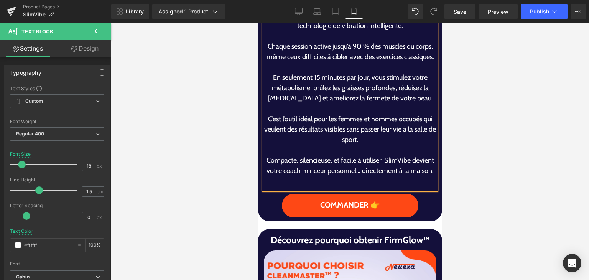
scroll to position [924, 0]
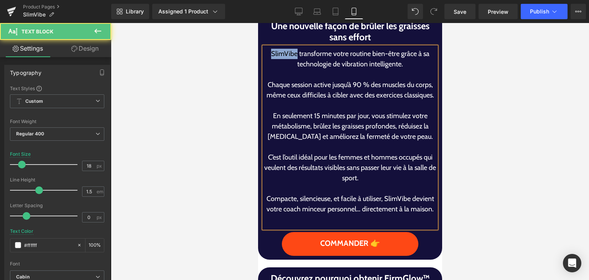
drag, startPoint x: 294, startPoint y: 45, endPoint x: 269, endPoint y: 46, distance: 25.3
click at [269, 49] on p "SlimVibe transforme votre routine bien-être grâce à sa technologie de vibration…" at bounding box center [350, 59] width 173 height 21
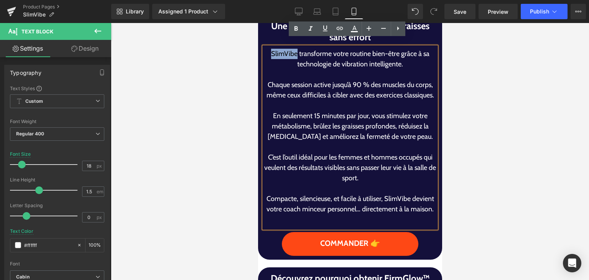
copy p "SlimVibe"
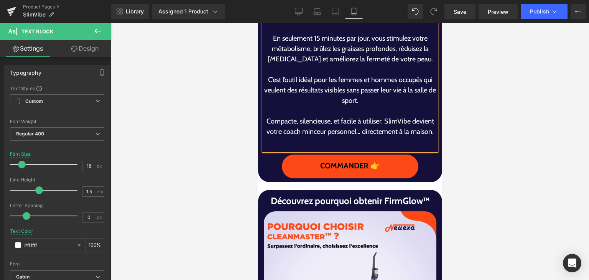
scroll to position [1078, 0]
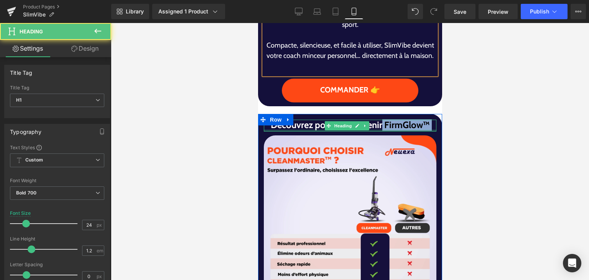
drag, startPoint x: 378, startPoint y: 138, endPoint x: 412, endPoint y: 143, distance: 33.6
click at [410, 132] on div "Découvrez pourquoi obtenir FirmGlow™ Heading" at bounding box center [350, 126] width 173 height 12
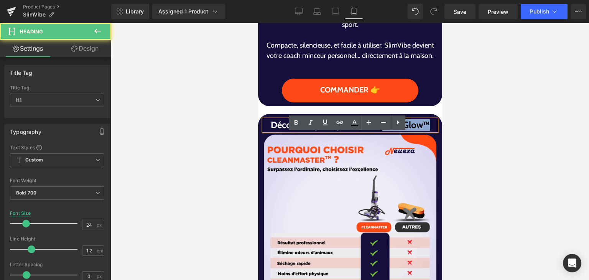
click at [415, 131] on div "Découvrez pourquoi obtenir FirmGlow™ Heading" at bounding box center [350, 125] width 173 height 11
click at [419, 131] on h1 "Découvrez pourquoi obtenir FirmGlow™" at bounding box center [350, 125] width 173 height 11
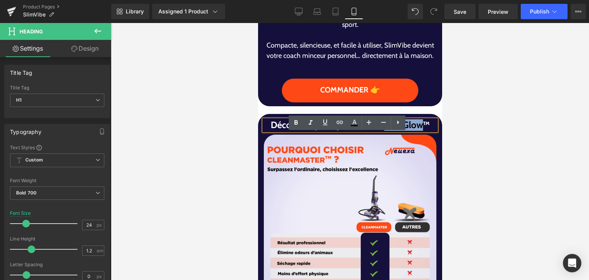
drag, startPoint x: 418, startPoint y: 141, endPoint x: 380, endPoint y: 136, distance: 37.5
click at [380, 131] on h1 "Découvrez pourquoi obtenir FirmGlow™" at bounding box center [350, 125] width 173 height 11
paste div
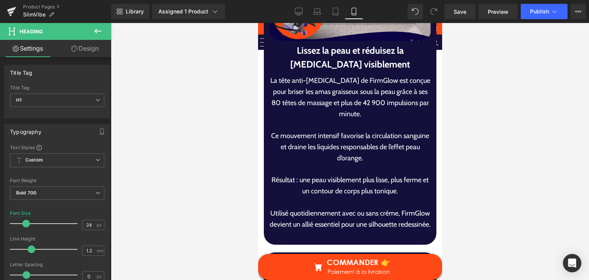
scroll to position [2037, 0]
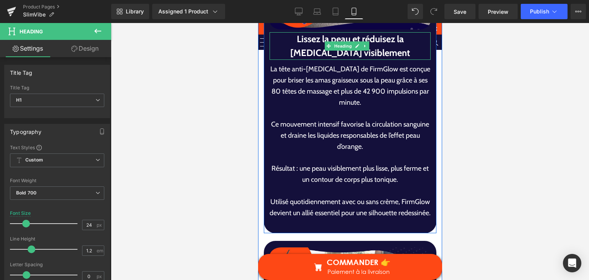
click at [303, 48] on h1 "Lissez la peau et réduisez la [MEDICAL_DATA] visiblement" at bounding box center [349, 46] width 161 height 28
click at [0, 0] on icon at bounding box center [0, 0] width 0 height 0
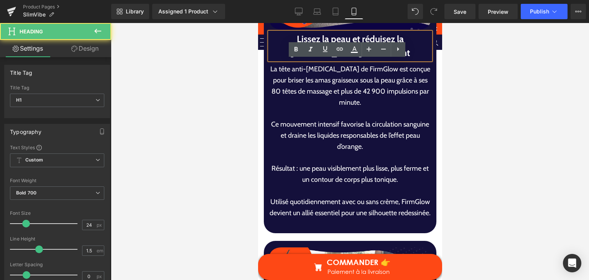
click at [301, 48] on icon at bounding box center [296, 49] width 9 height 9
click at [286, 42] on h1 "Lissez la peau et réduisez la [MEDICAL_DATA] visiblement" at bounding box center [349, 46] width 161 height 28
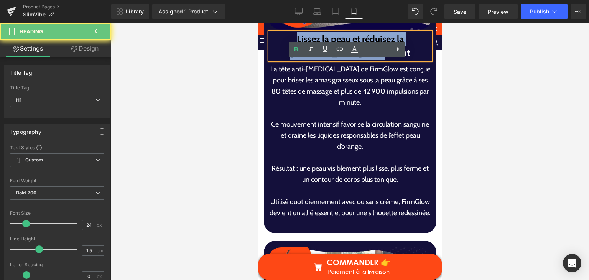
click at [286, 42] on h1 "Lissez la peau et réduisez la [MEDICAL_DATA] visiblement" at bounding box center [349, 46] width 161 height 28
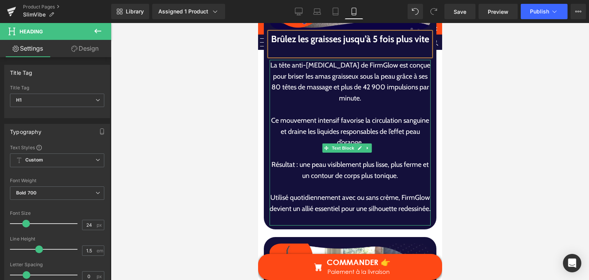
click at [326, 146] on p "Ce mouvement intensif favorise la circulation sanguine et draine les liquides r…" at bounding box center [349, 131] width 161 height 33
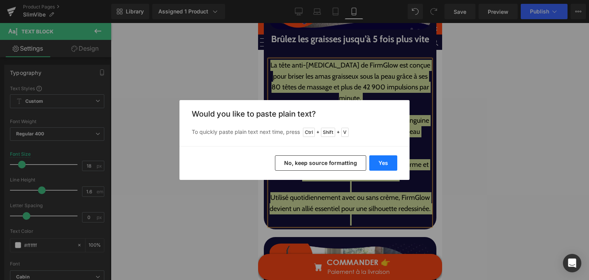
click at [387, 162] on button "Yes" at bounding box center [383, 162] width 28 height 15
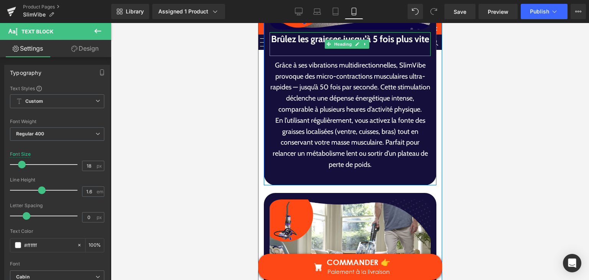
click at [340, 56] on div at bounding box center [349, 51] width 161 height 10
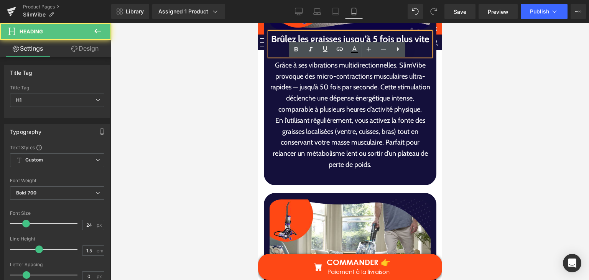
click at [340, 56] on div at bounding box center [349, 51] width 161 height 10
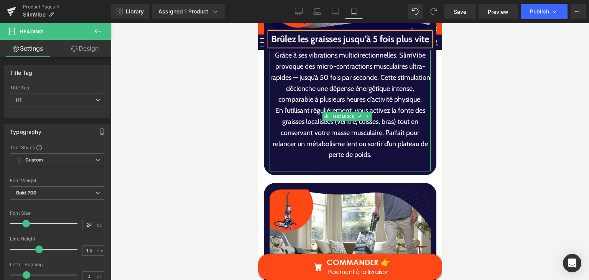
click at [392, 93] on p "Grâce à ses vibrations multidirectionnelles, SlimVibe provoque des micro-contra…" at bounding box center [349, 77] width 161 height 55
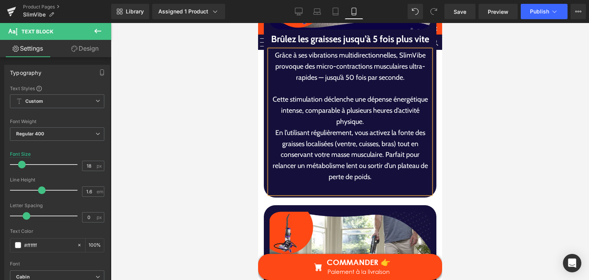
click at [380, 127] on p "Cette stimulation déclenche une dépense énergétique intense, comparable à plusi…" at bounding box center [349, 110] width 161 height 33
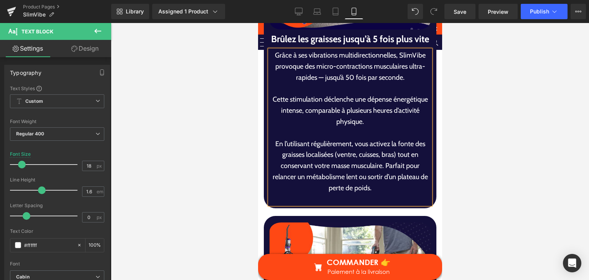
click at [382, 184] on p "En l’utilisant régulièrement, vous activez la fonte des graisses localisées (ve…" at bounding box center [349, 165] width 161 height 55
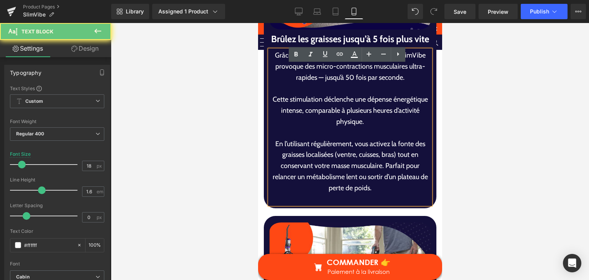
click at [382, 184] on p "En l’utilisant régulièrement, vous activez la fonte des graisses localisées (ve…" at bounding box center [349, 165] width 161 height 55
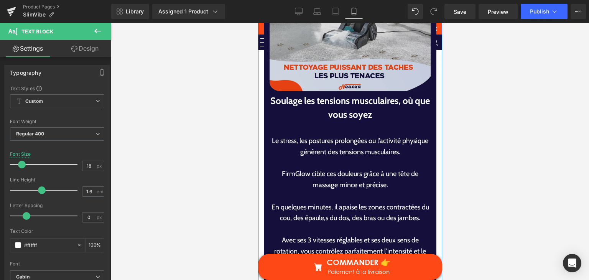
scroll to position [2344, 0]
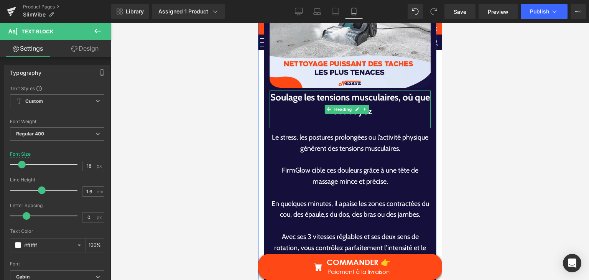
click at [307, 109] on h1 "Soulage les tensions musculaires, où que vous soyez" at bounding box center [349, 105] width 161 height 28
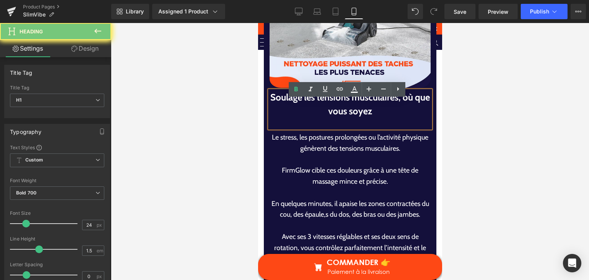
click at [307, 109] on h1 "Soulage les tensions musculaires, où que vous soyez" at bounding box center [349, 105] width 161 height 28
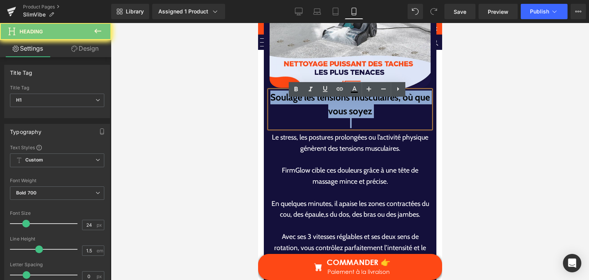
paste div
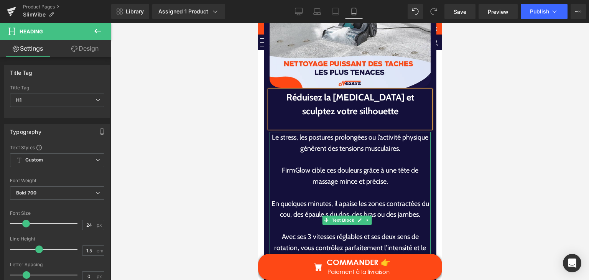
click at [342, 163] on p at bounding box center [349, 159] width 161 height 11
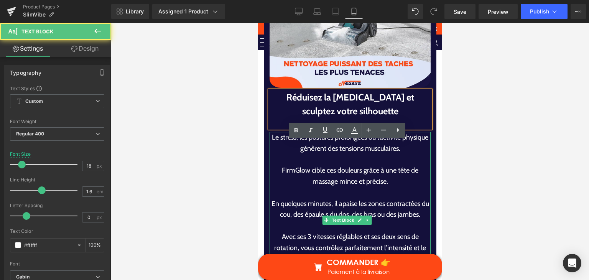
drag, startPoint x: 343, startPoint y: 159, endPoint x: 348, endPoint y: 171, distance: 13.1
click at [346, 154] on p "Le stress, les postures prolongées ou l’activité physique génèrent des tensions…" at bounding box center [349, 143] width 161 height 22
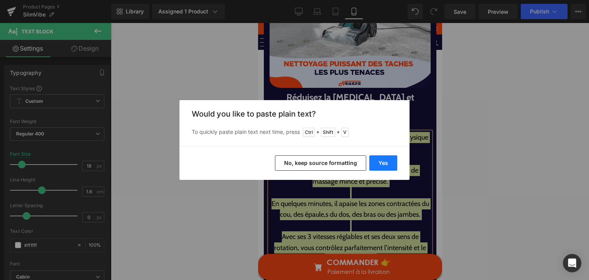
click at [380, 168] on button "Yes" at bounding box center [383, 162] width 28 height 15
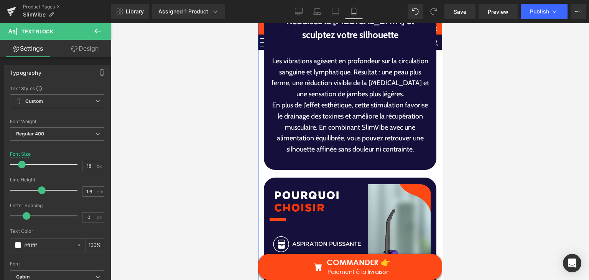
scroll to position [2382, 0]
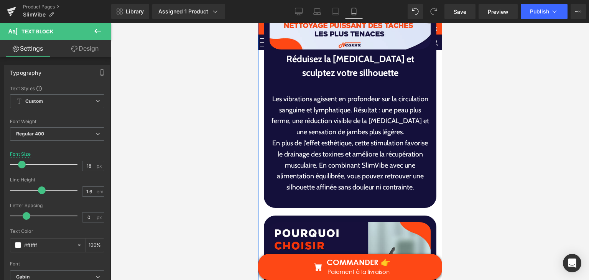
click at [379, 123] on p "Les vibrations agissent en profondeur sur la circulation sanguine et lymphatiqu…" at bounding box center [349, 116] width 161 height 44
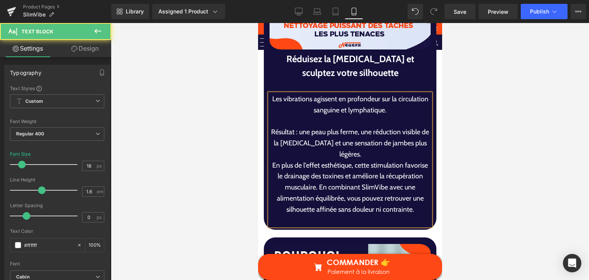
click at [383, 160] on p "Résultat : une peau plus ferme, une réduction visible de la [MEDICAL_DATA] et u…" at bounding box center [349, 143] width 161 height 33
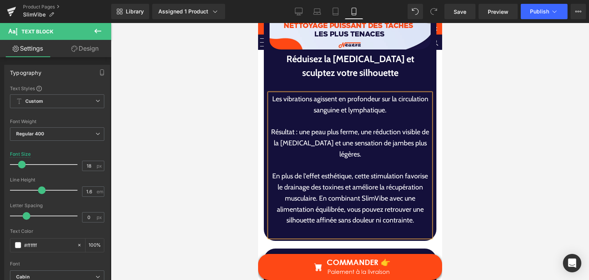
click at [348, 208] on p "En plus de l'effet esthétique, cette stimulation favorise le drainage des toxin…" at bounding box center [349, 198] width 161 height 55
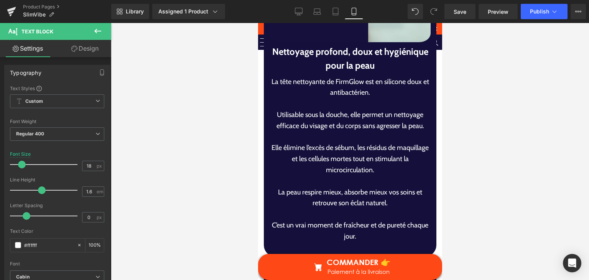
scroll to position [2766, 0]
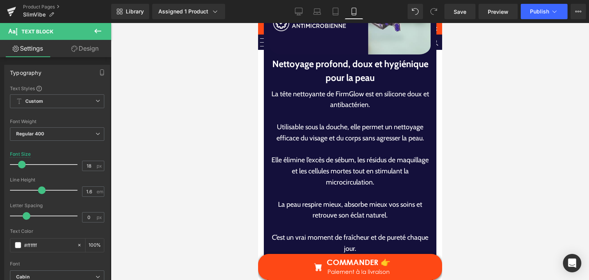
click at [306, 74] on h1 "Nettoyage profond, doux et hygiénique pour la peau" at bounding box center [349, 71] width 161 height 28
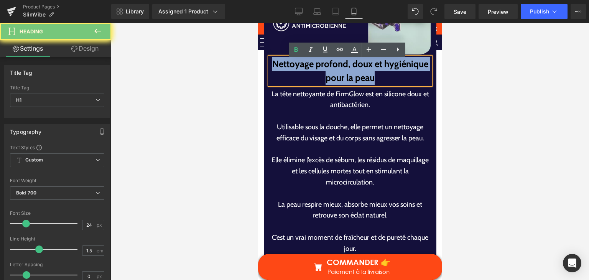
paste div
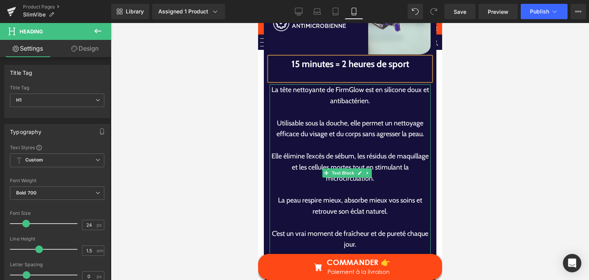
drag, startPoint x: 325, startPoint y: 139, endPoint x: 355, endPoint y: 146, distance: 30.3
click at [343, 140] on p "Utilisable sous la douche, elle permet un nettoyage efficace du visage et du co…" at bounding box center [349, 129] width 161 height 22
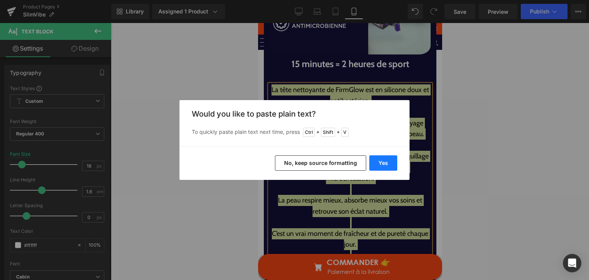
click at [380, 165] on button "Yes" at bounding box center [383, 162] width 28 height 15
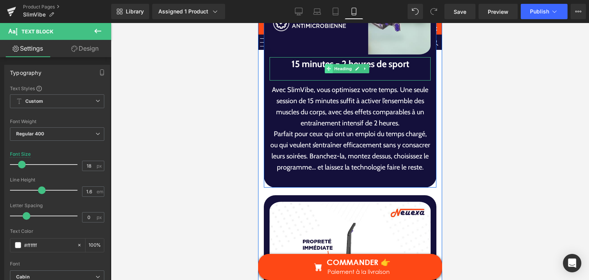
click at [332, 73] on span at bounding box center [328, 68] width 8 height 9
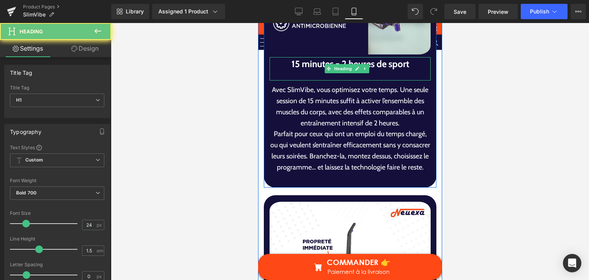
click at [330, 79] on div at bounding box center [349, 76] width 161 height 10
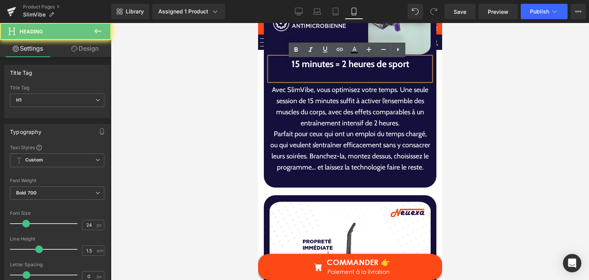
click at [330, 79] on div at bounding box center [349, 76] width 161 height 10
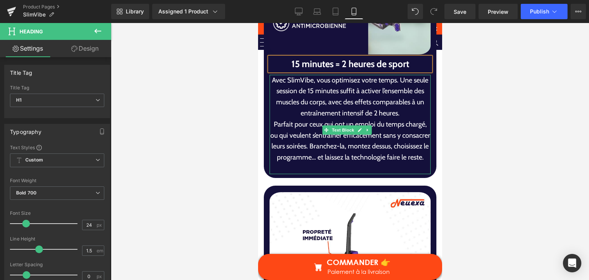
click at [404, 87] on p "Avec SlimVibe, vous optimisez votre temps. Une seule session de 15 minutes suff…" at bounding box center [349, 97] width 161 height 44
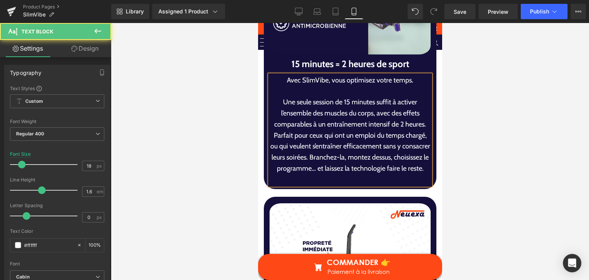
drag, startPoint x: 423, startPoint y: 127, endPoint x: 424, endPoint y: 137, distance: 10.0
click at [423, 130] on p "Une seule session de 15 minutes suffit à activer l’ensemble des muscles du corp…" at bounding box center [349, 113] width 161 height 33
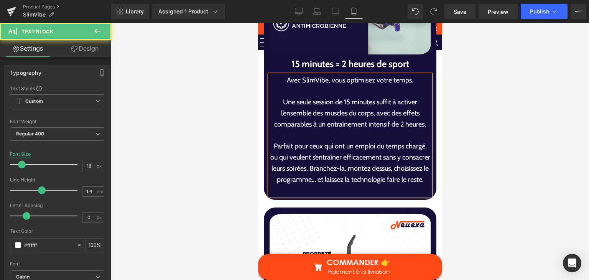
click at [338, 175] on p "Parfait pour ceux qui ont un emploi du temps chargé, ou qui veulent s’entraîner…" at bounding box center [349, 163] width 161 height 44
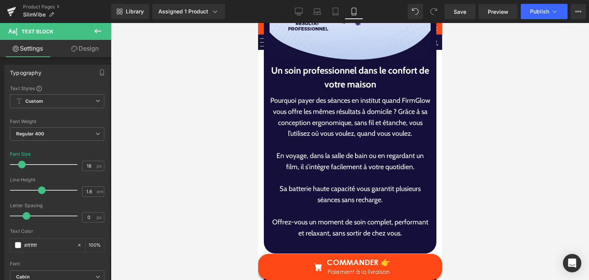
scroll to position [3057, 0]
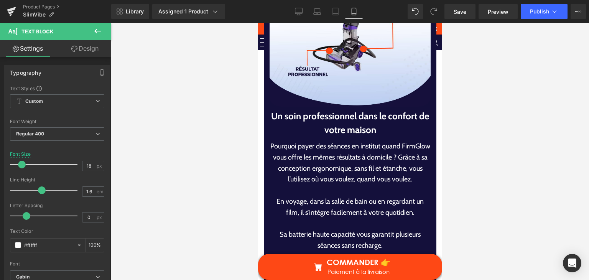
click at [292, 116] on h1 "Un soin professionnel dans le confort de votre maison" at bounding box center [349, 123] width 161 height 28
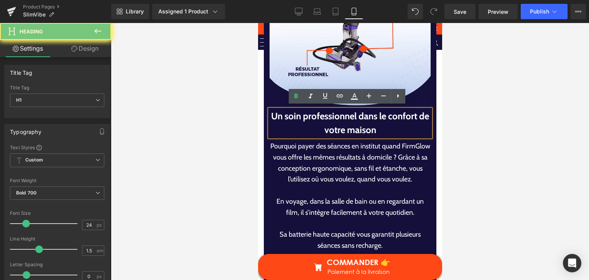
click at [292, 116] on h1 "Un soin professionnel dans le confort de votre maison" at bounding box center [349, 123] width 161 height 28
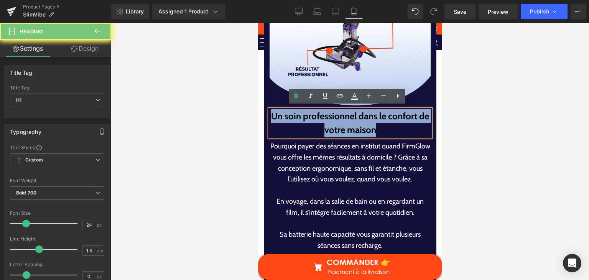
paste div
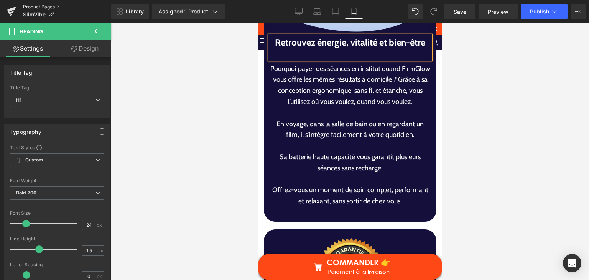
scroll to position [3133, 0]
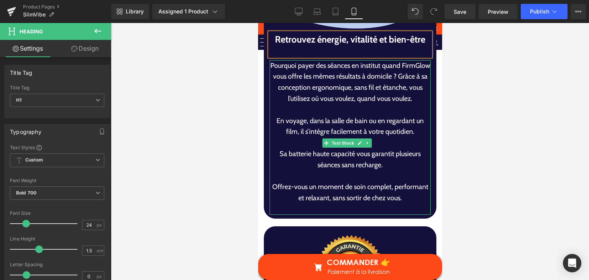
click at [321, 99] on p "Pourquoi payer des séances en institut quand FirmGlow vous offre les mêmes résu…" at bounding box center [349, 82] width 161 height 44
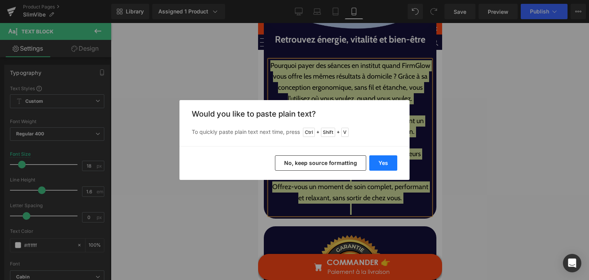
click at [374, 165] on button "Yes" at bounding box center [383, 162] width 28 height 15
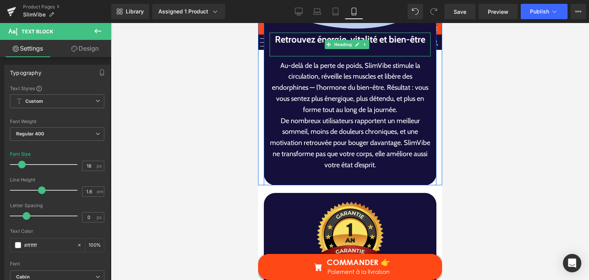
click at [324, 49] on div at bounding box center [349, 51] width 161 height 10
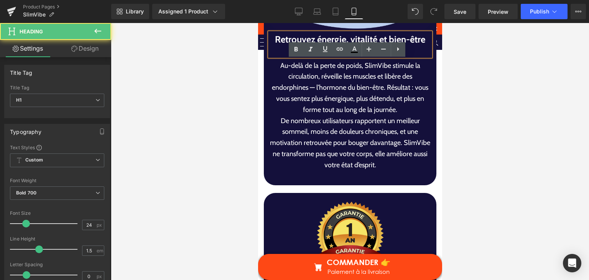
click at [324, 49] on icon at bounding box center [325, 48] width 9 height 9
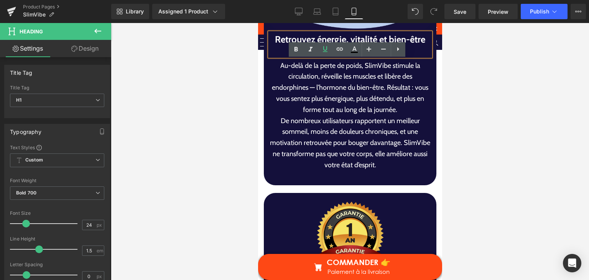
click at [282, 50] on div at bounding box center [349, 51] width 161 height 10
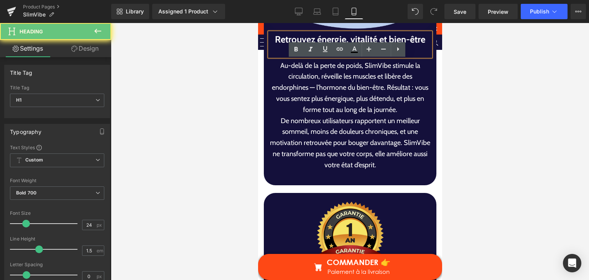
click at [282, 50] on div at bounding box center [349, 51] width 161 height 10
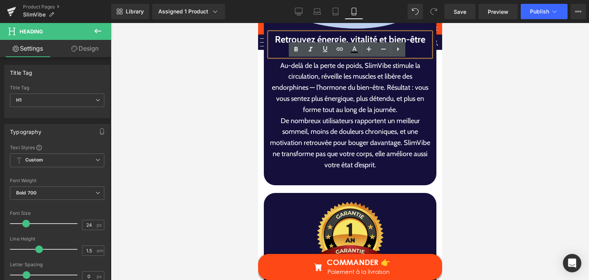
click at [282, 50] on div at bounding box center [349, 51] width 161 height 10
click at [418, 52] on div at bounding box center [349, 51] width 161 height 10
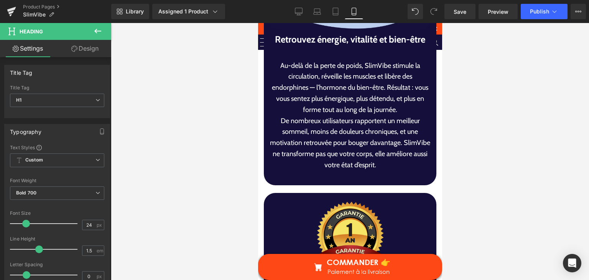
click at [98, 31] on icon at bounding box center [97, 31] width 7 height 5
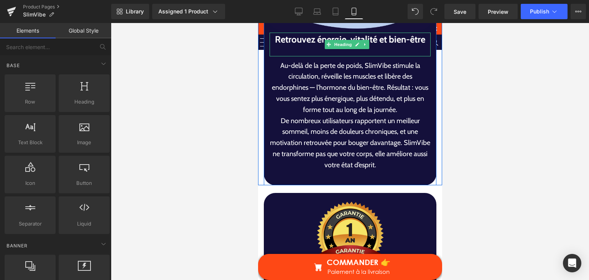
click at [315, 50] on div at bounding box center [349, 51] width 161 height 10
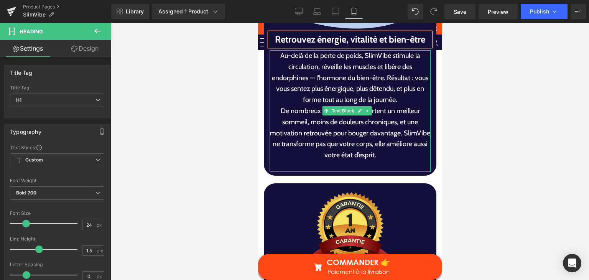
click at [408, 97] on p "Au-delà de la perte de poids, SlimVibe stimule la circulation, réveille les mus…" at bounding box center [349, 77] width 161 height 55
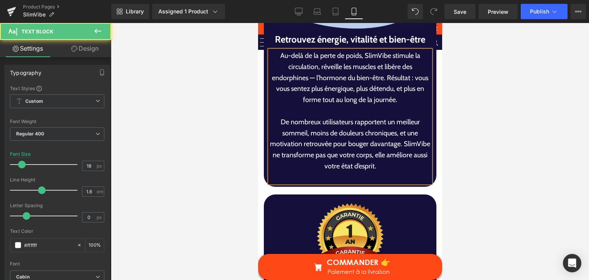
click at [415, 139] on p "De nombreux utilisateurs rapportent un meilleur sommeil, moins de douleurs chro…" at bounding box center [349, 144] width 161 height 55
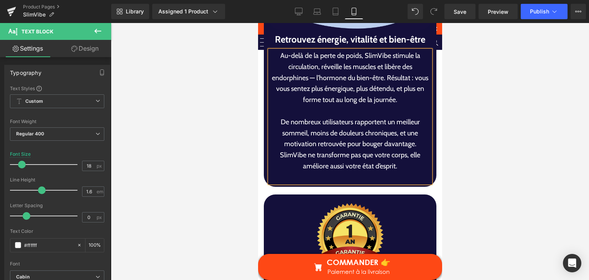
click at [415, 150] on p "SlimVibe ne transforme pas que votre corps, elle améliore aussi votre état d’es…" at bounding box center [349, 161] width 161 height 22
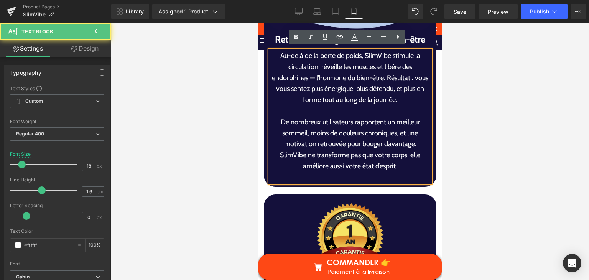
click at [416, 140] on p "De nombreux utilisateurs rapportent un meilleur sommeil, moins de douleurs chro…" at bounding box center [349, 133] width 161 height 33
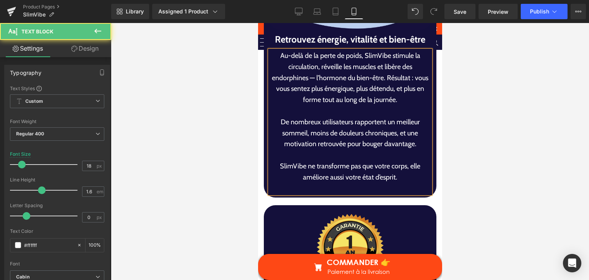
click at [389, 76] on p "Au-delà de la perte de poids, SlimVibe stimule la circulation, réveille les mus…" at bounding box center [349, 77] width 161 height 55
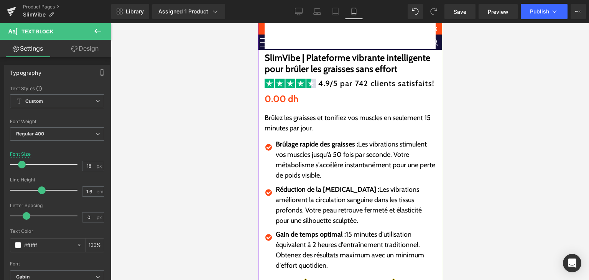
scroll to position [65, 0]
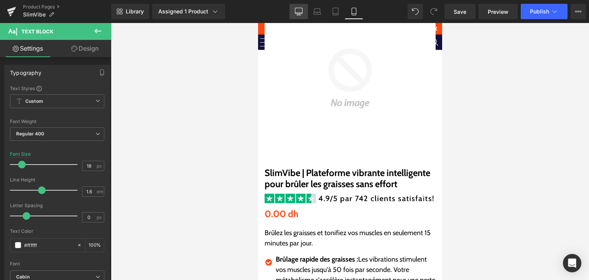
click at [295, 13] on icon at bounding box center [299, 12] width 8 height 8
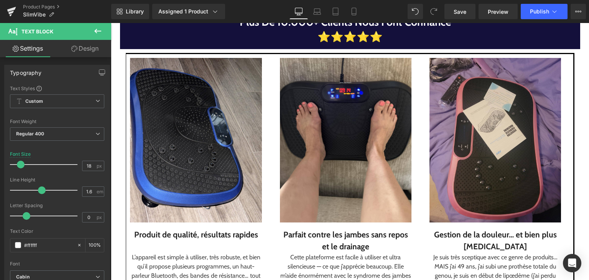
scroll to position [1074, 0]
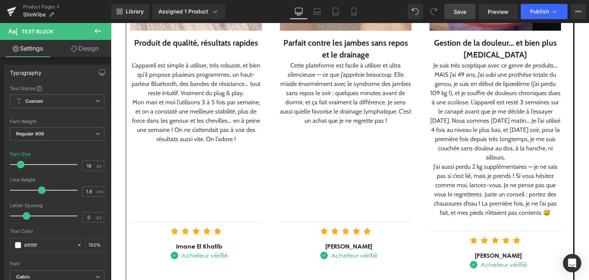
click at [462, 5] on link "Save" at bounding box center [460, 11] width 31 height 15
click at [551, 5] on button "Publish" at bounding box center [544, 11] width 47 height 15
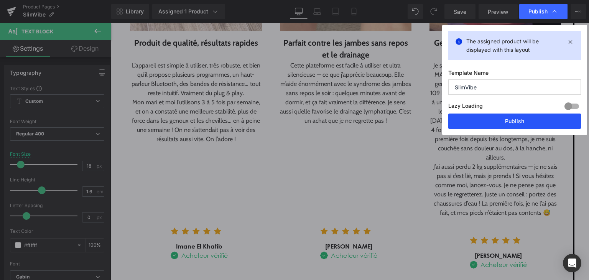
drag, startPoint x: 472, startPoint y: 115, endPoint x: 364, endPoint y: 174, distance: 122.7
click at [472, 115] on button "Publish" at bounding box center [514, 121] width 133 height 15
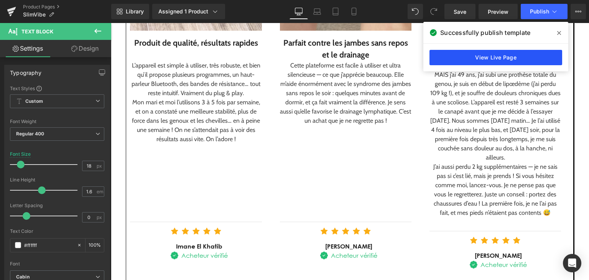
click at [461, 56] on link "View Live Page" at bounding box center [496, 57] width 133 height 15
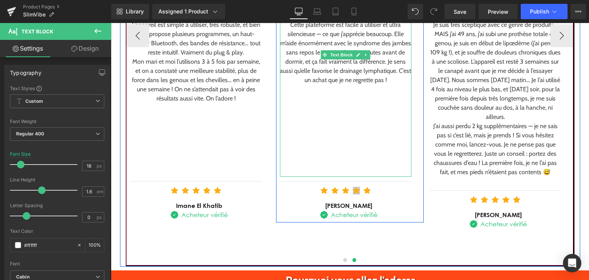
scroll to position [1151, 0]
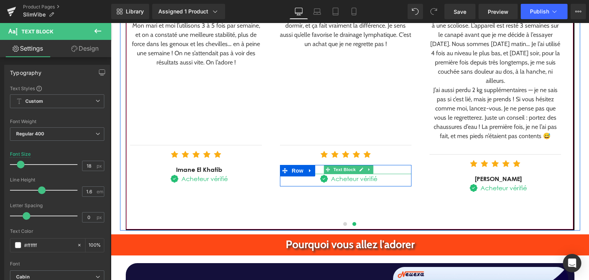
click at [379, 169] on div "[PERSON_NAME]" at bounding box center [348, 169] width 125 height 9
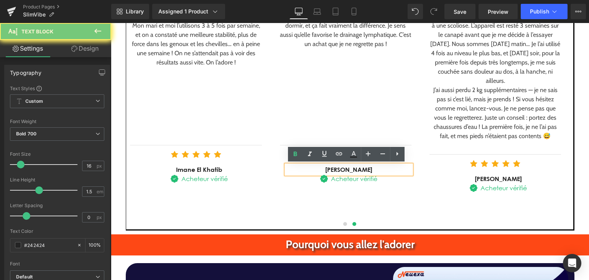
click at [379, 170] on div "[PERSON_NAME]" at bounding box center [348, 169] width 125 height 9
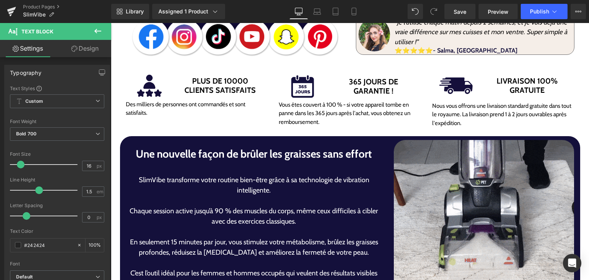
scroll to position [0, 0]
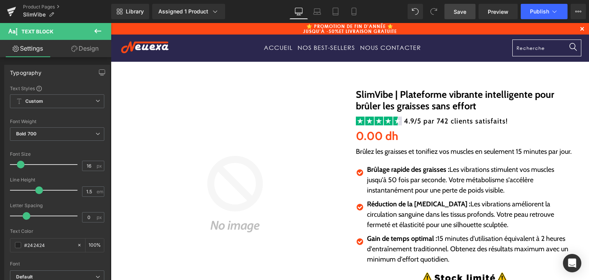
click at [461, 9] on span "Save" at bounding box center [460, 12] width 13 height 8
click at [13, 11] on icon at bounding box center [11, 11] width 9 height 19
